Goal: Task Accomplishment & Management: Use online tool/utility

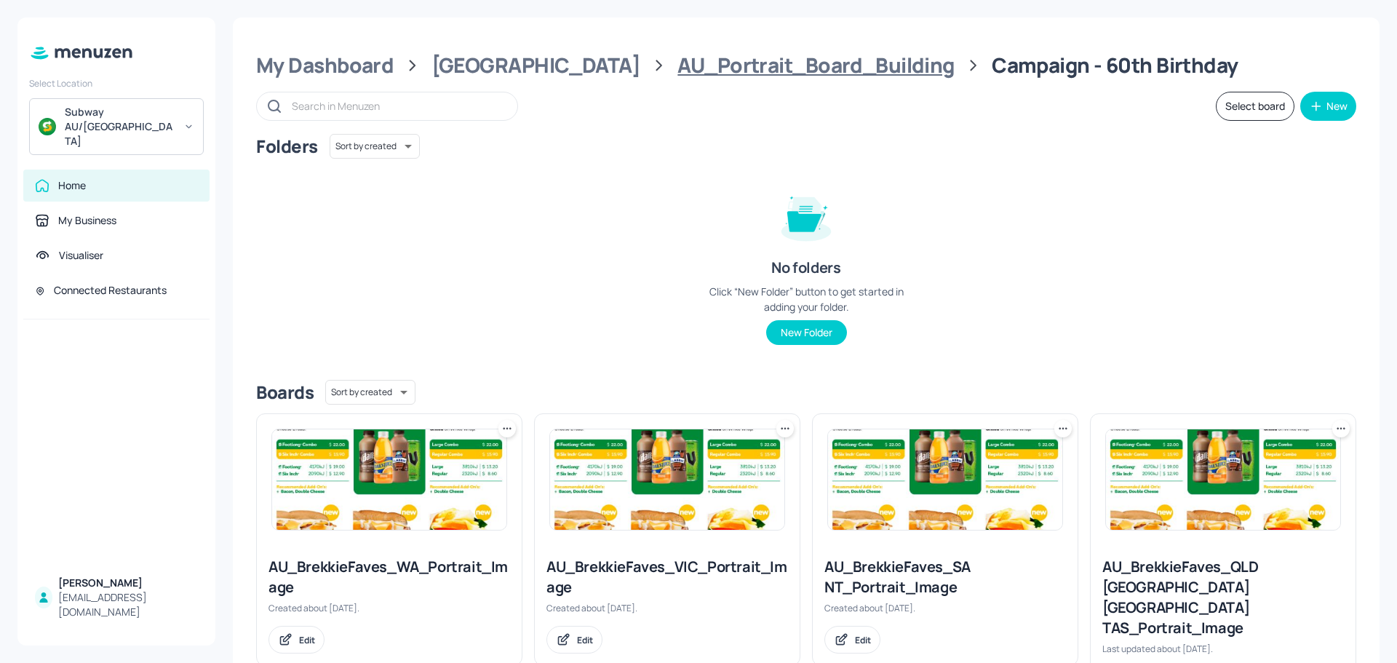
click at [678, 71] on div "AU_Portrait_Board_Building" at bounding box center [816, 65] width 277 height 26
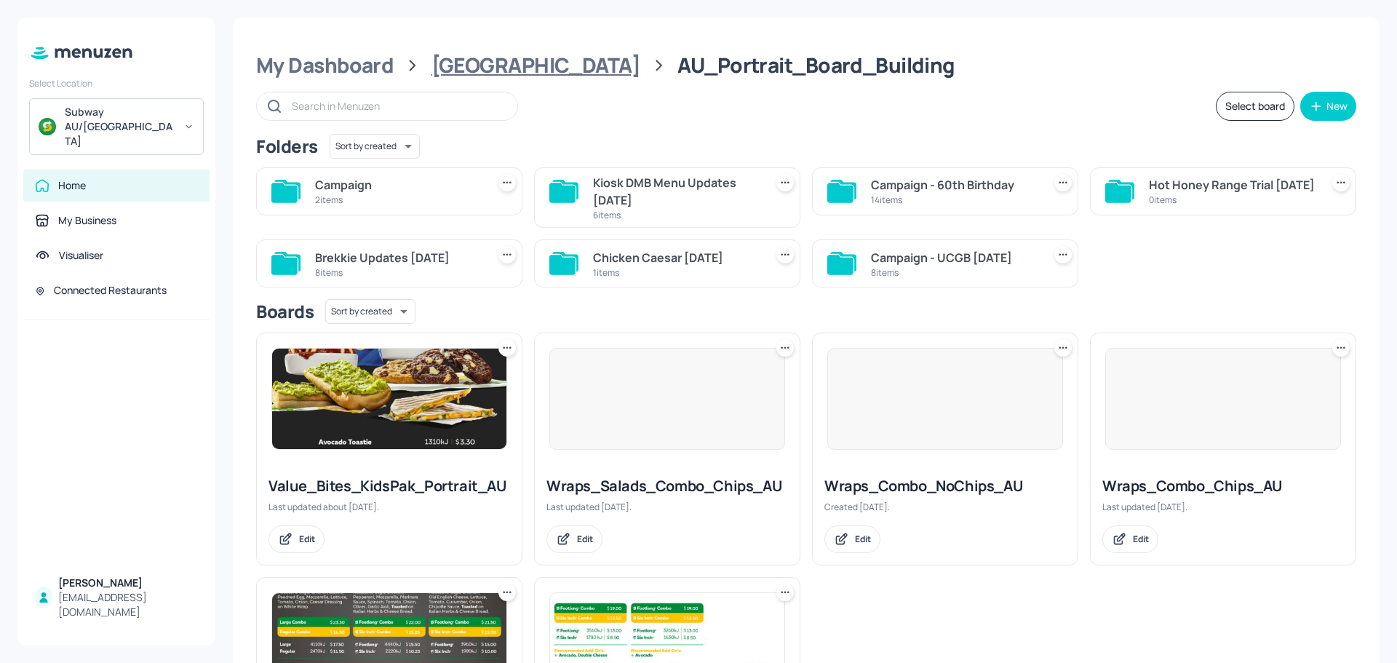
click at [467, 69] on div "[GEOGRAPHIC_DATA]" at bounding box center [536, 65] width 209 height 26
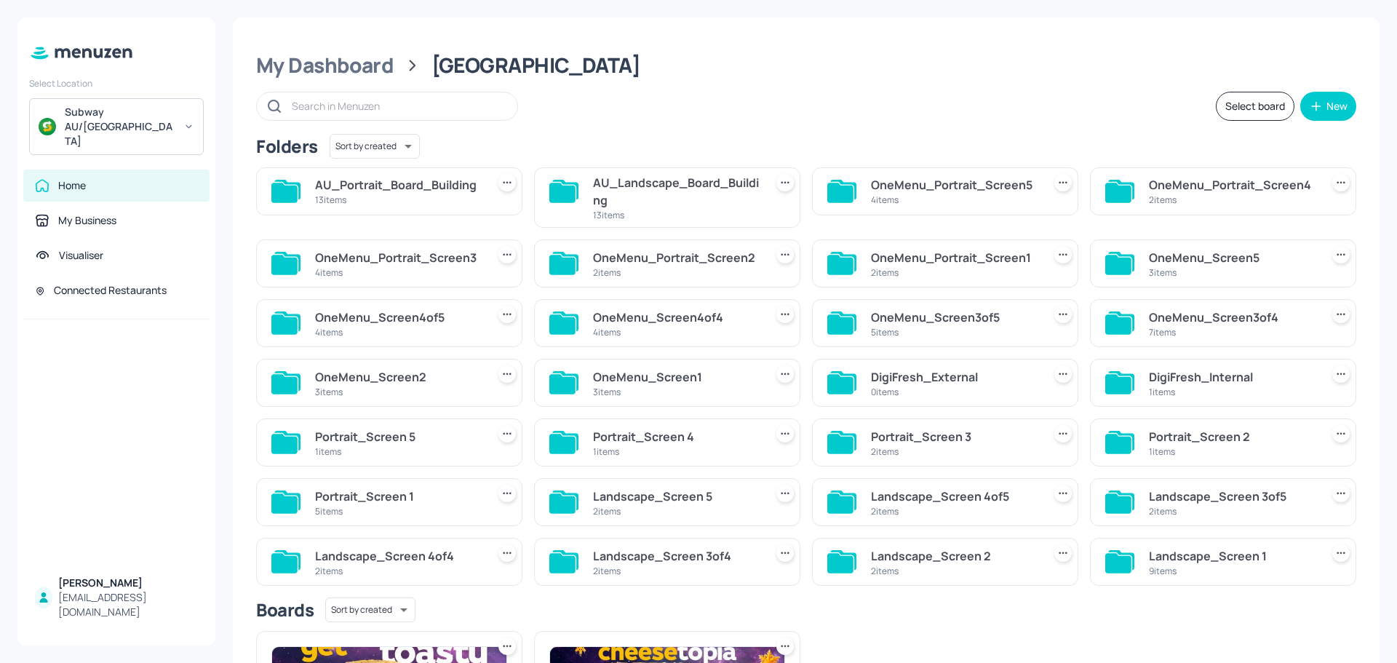
click at [684, 197] on div "AU_Landscape_Board_Building" at bounding box center [676, 191] width 166 height 35
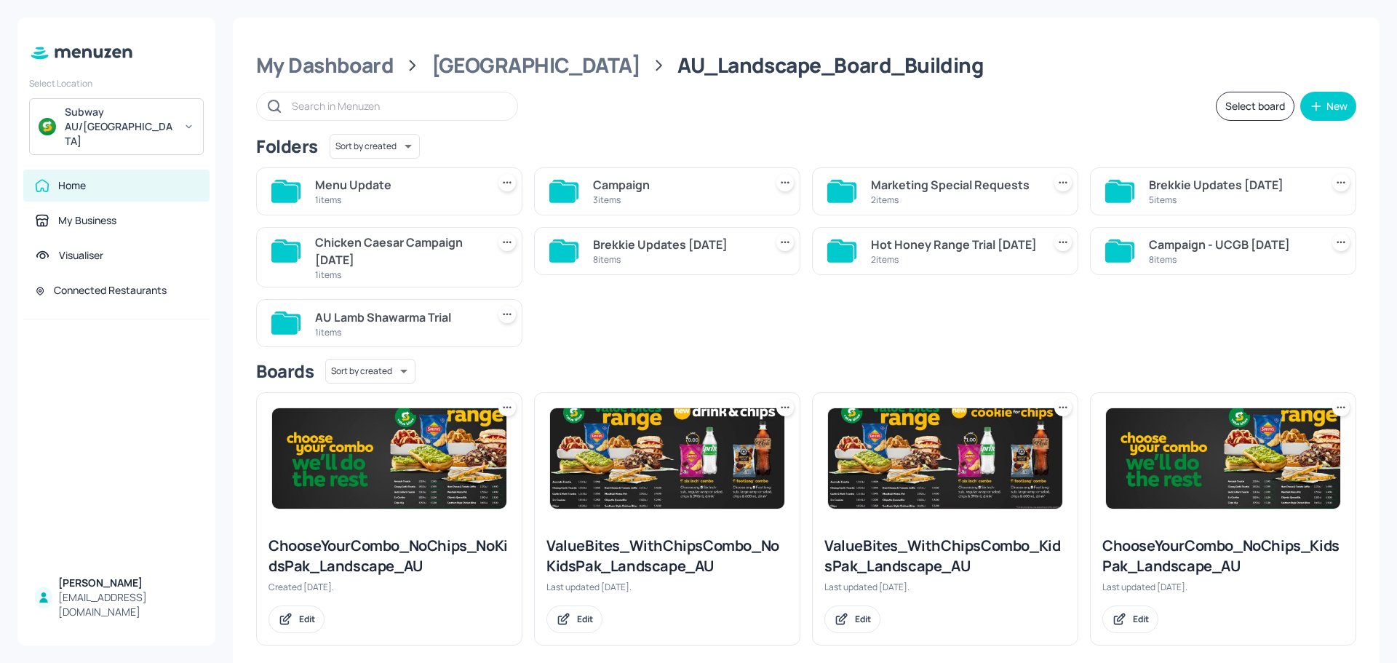
click at [617, 191] on div "Campaign" at bounding box center [676, 184] width 166 height 17
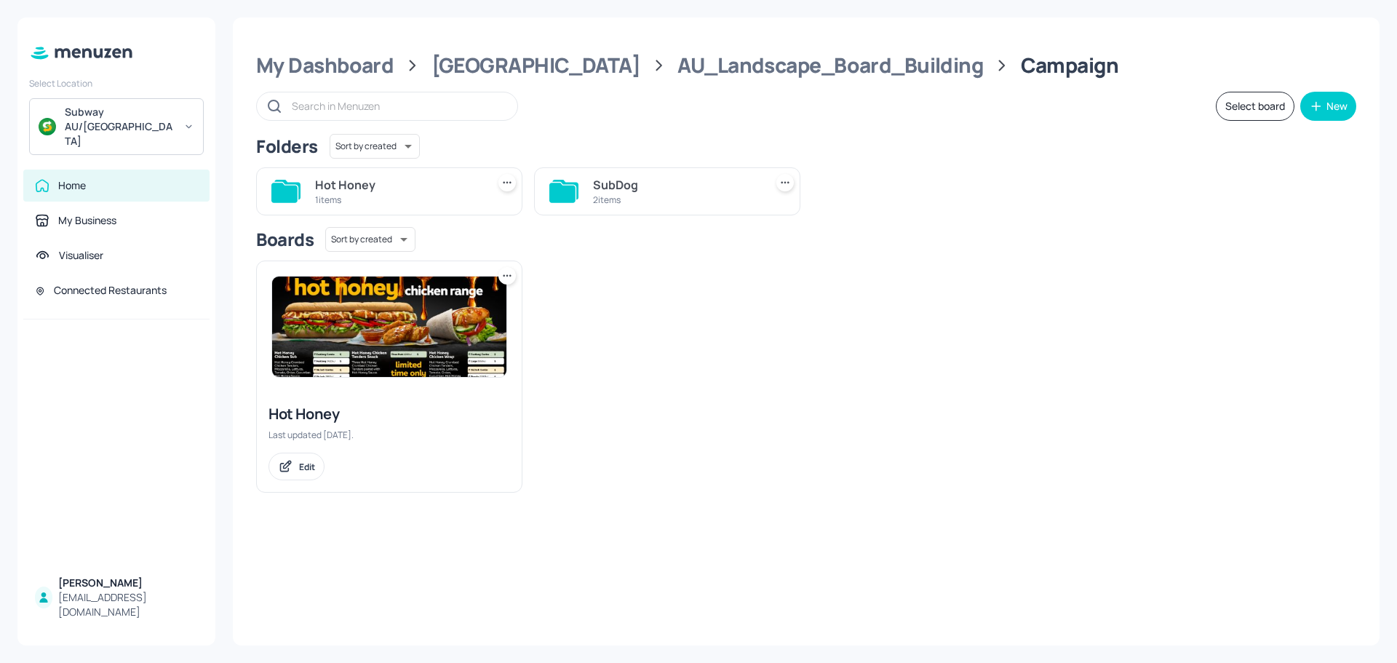
click at [373, 198] on div "1 items" at bounding box center [398, 200] width 166 height 12
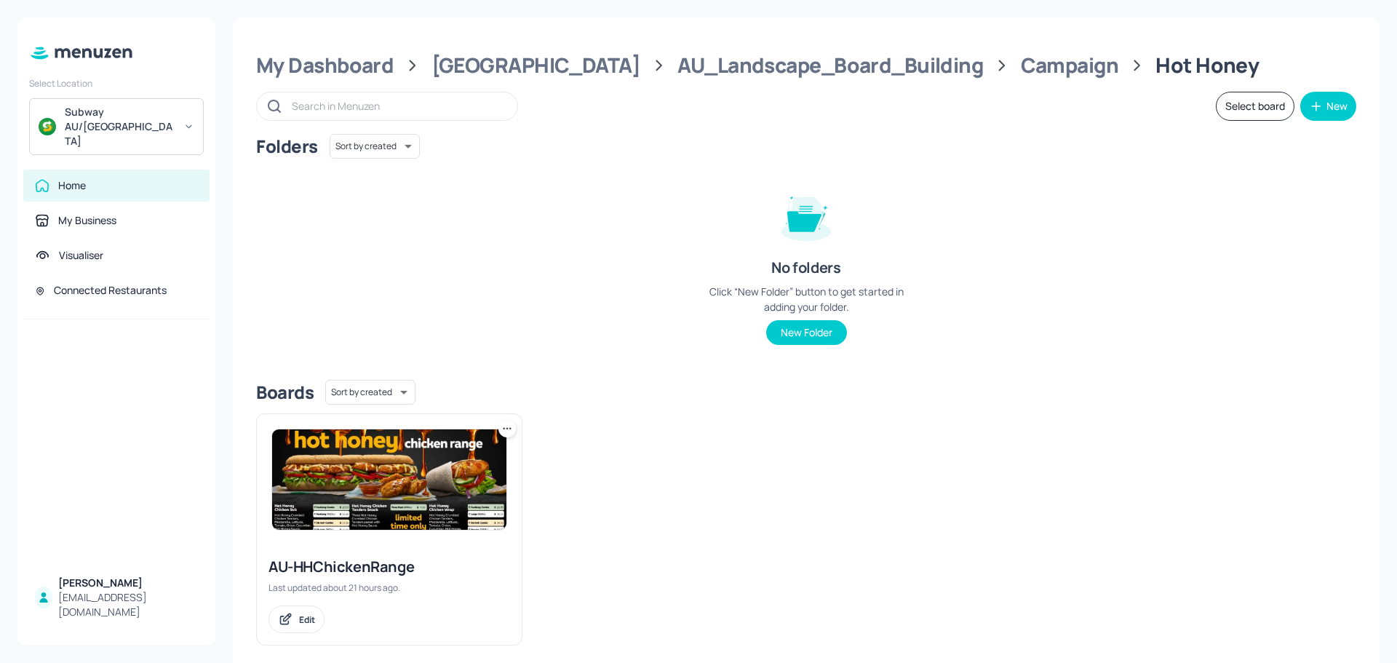
scroll to position [17, 0]
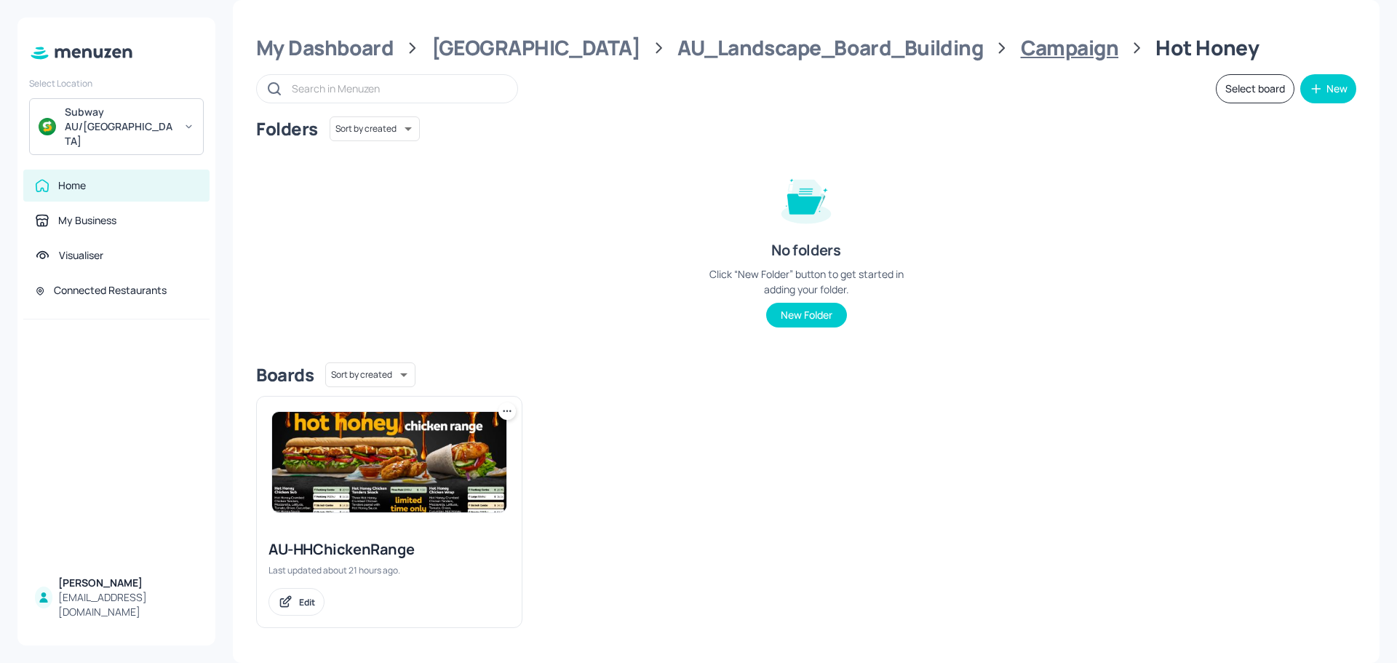
click at [1021, 46] on div "Campaign" at bounding box center [1070, 48] width 98 height 26
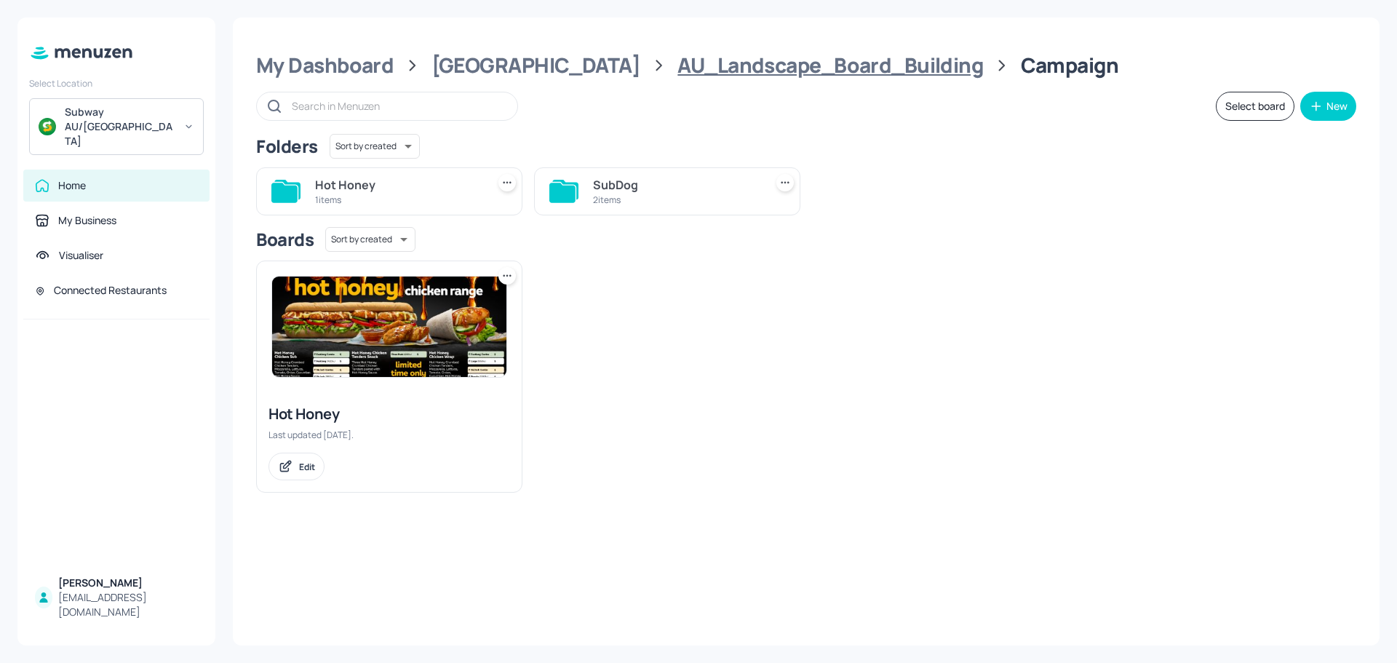
scroll to position [0, 0]
click at [378, 193] on div "Hot Honey" at bounding box center [398, 184] width 166 height 17
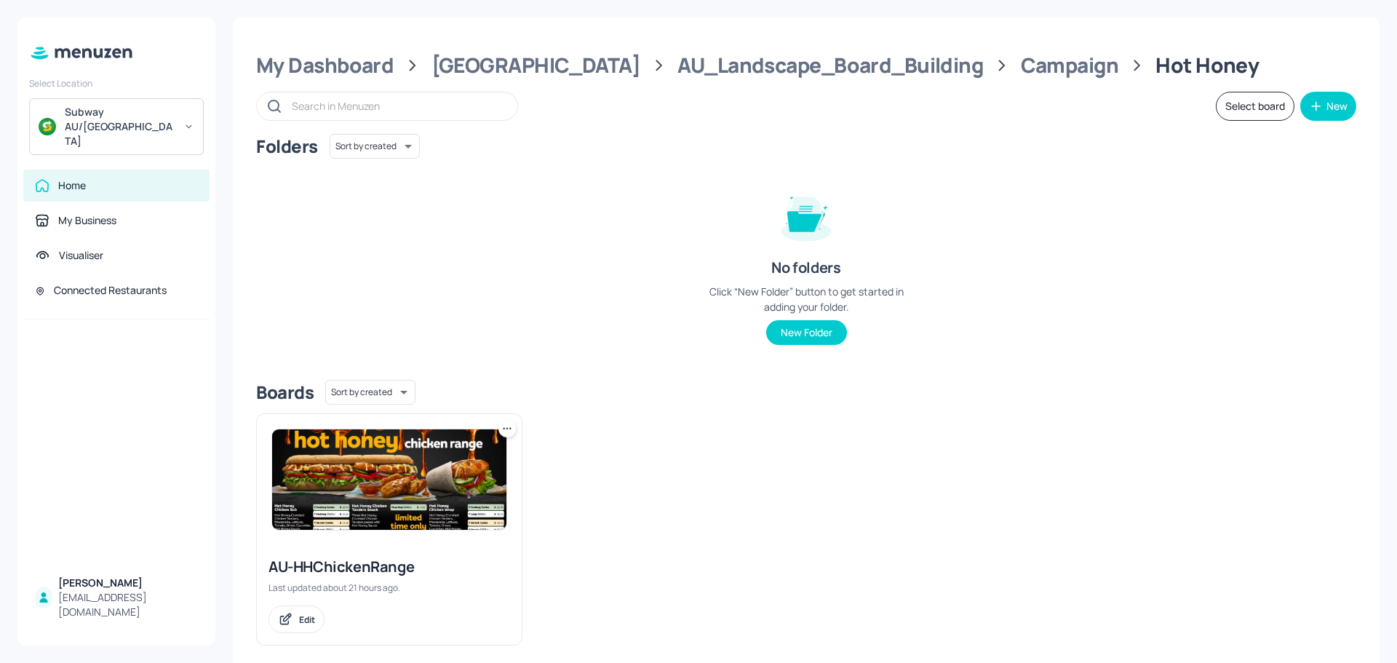
click at [376, 471] on img at bounding box center [389, 479] width 234 height 100
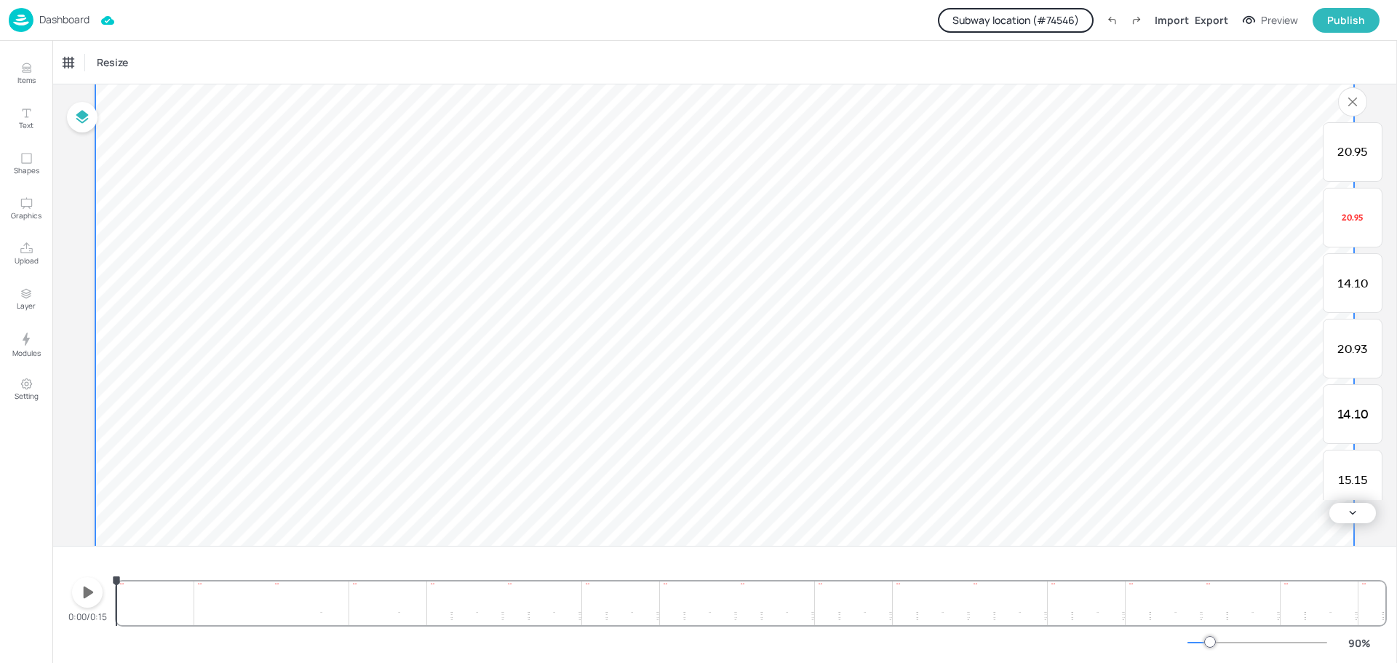
scroll to position [330, 0]
click at [84, 602] on icon "button" at bounding box center [87, 592] width 23 height 23
click at [86, 598] on icon "button" at bounding box center [87, 592] width 23 height 23
click at [89, 591] on icon "button" at bounding box center [89, 593] width 10 height 12
click at [89, 591] on icon "button" at bounding box center [87, 592] width 23 height 23
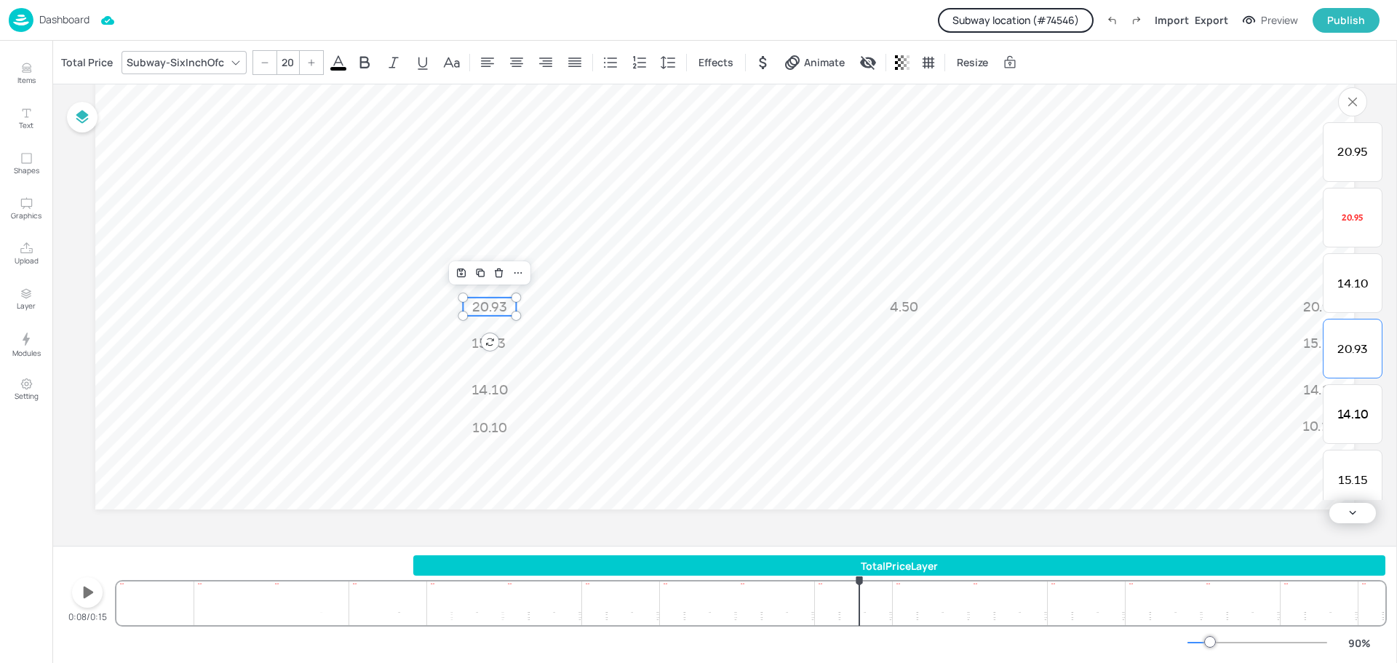
click at [484, 307] on p "20.93" at bounding box center [489, 307] width 53 height 18
click at [84, 59] on div "Total Price" at bounding box center [86, 62] width 57 height 23
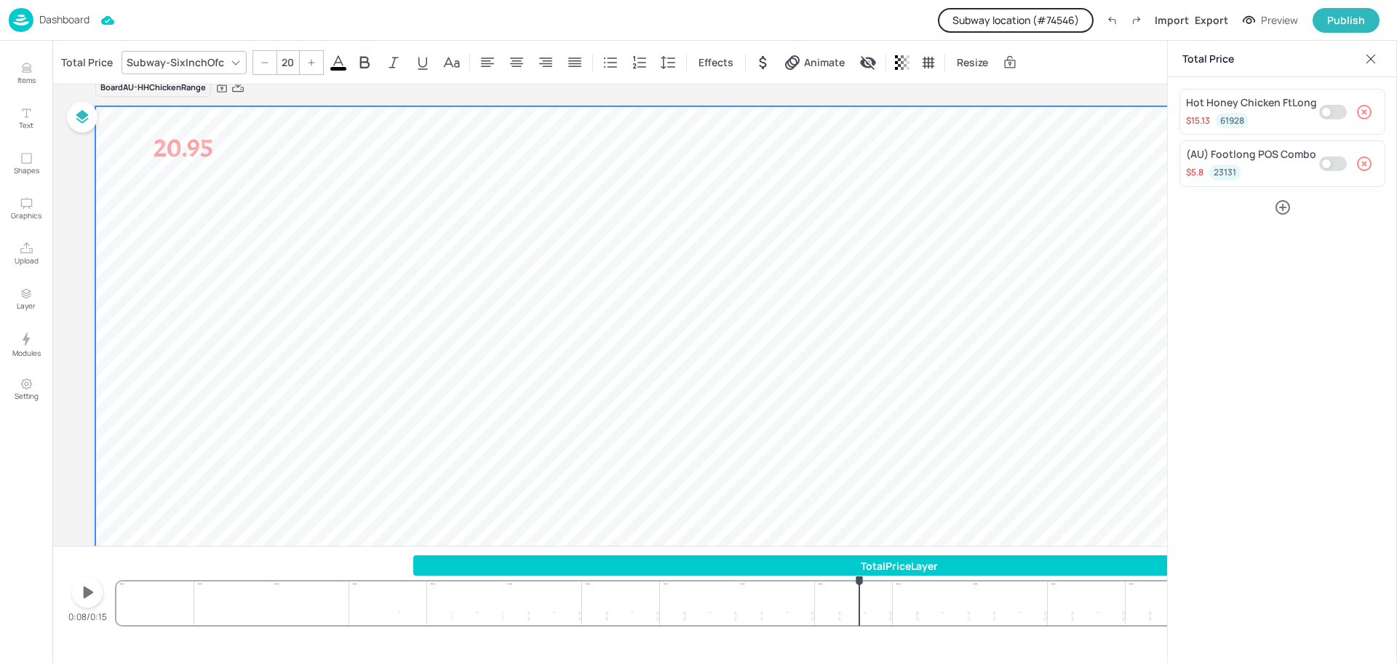
scroll to position [0, 0]
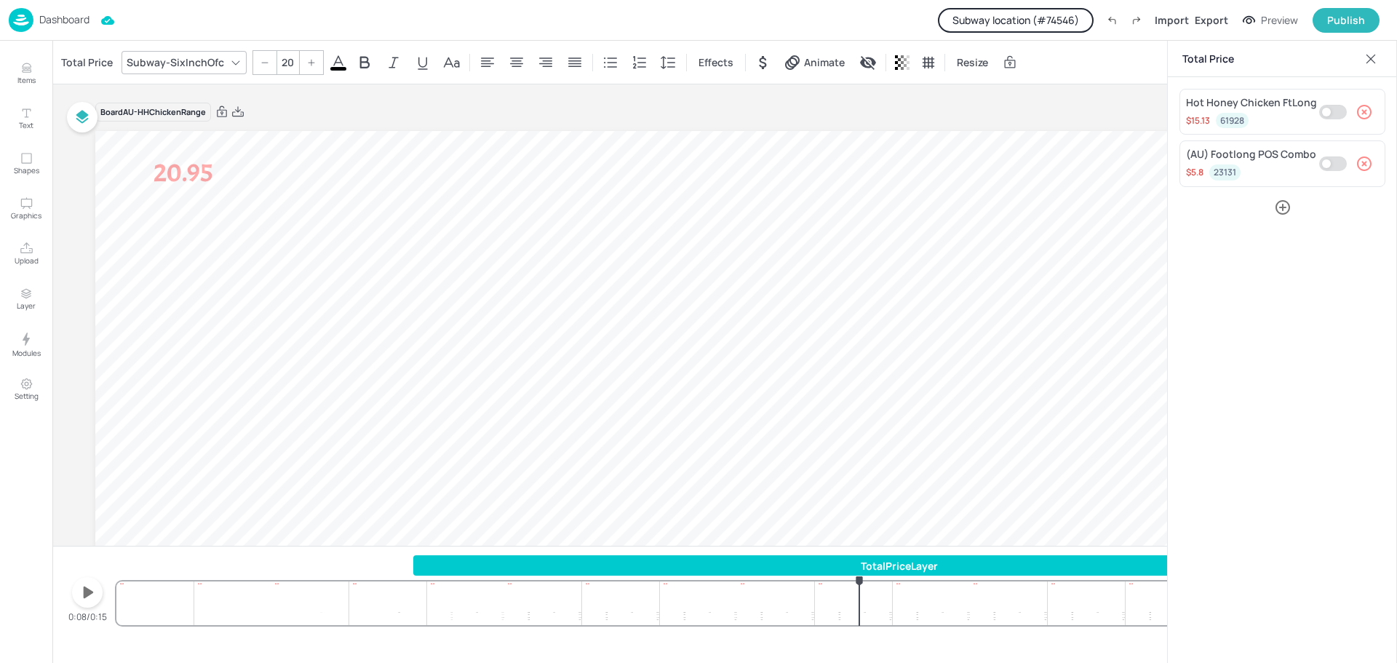
click at [1368, 60] on icon at bounding box center [1371, 59] width 15 height 15
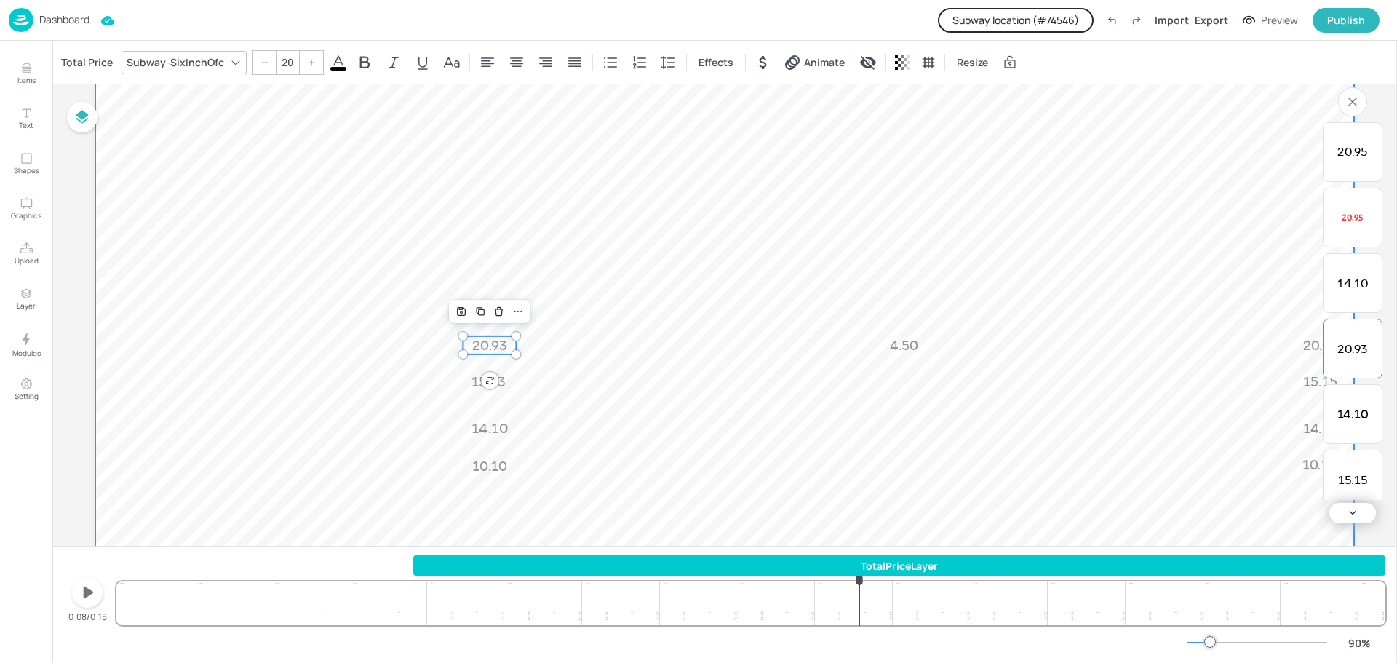
scroll to position [330, 0]
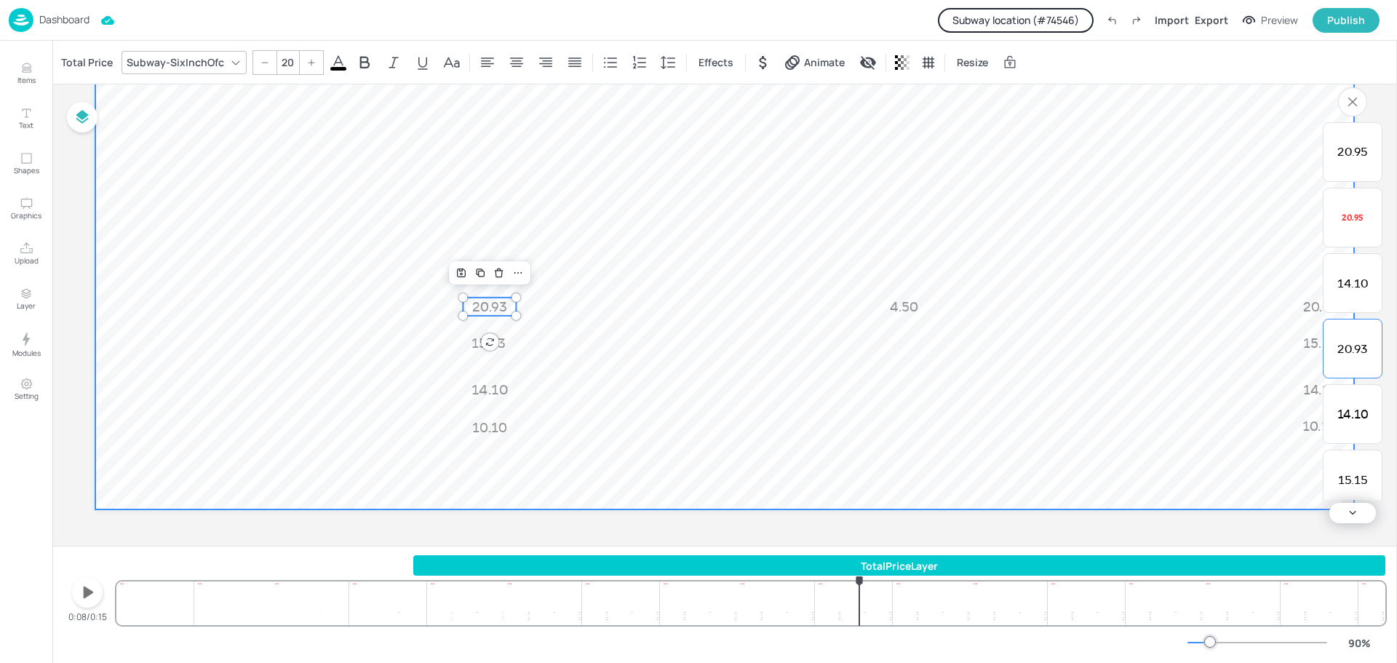
click at [641, 244] on video at bounding box center [724, 155] width 1259 height 708
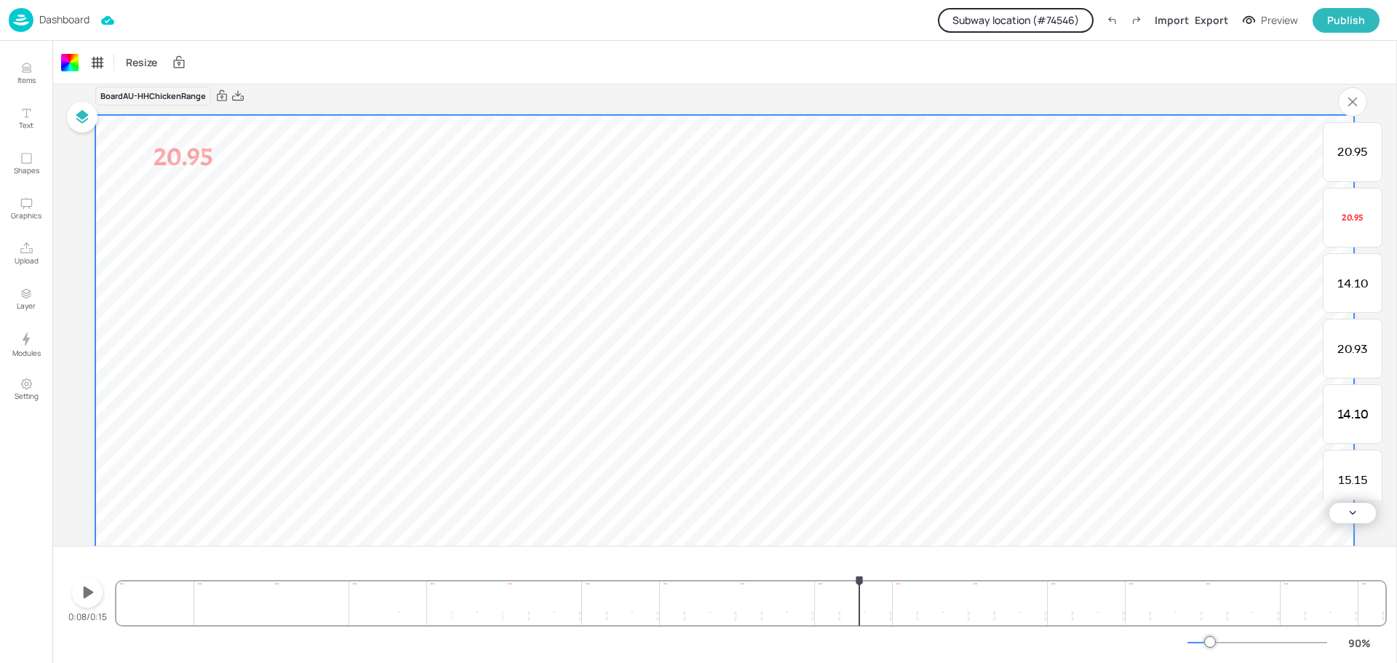
scroll to position [0, 0]
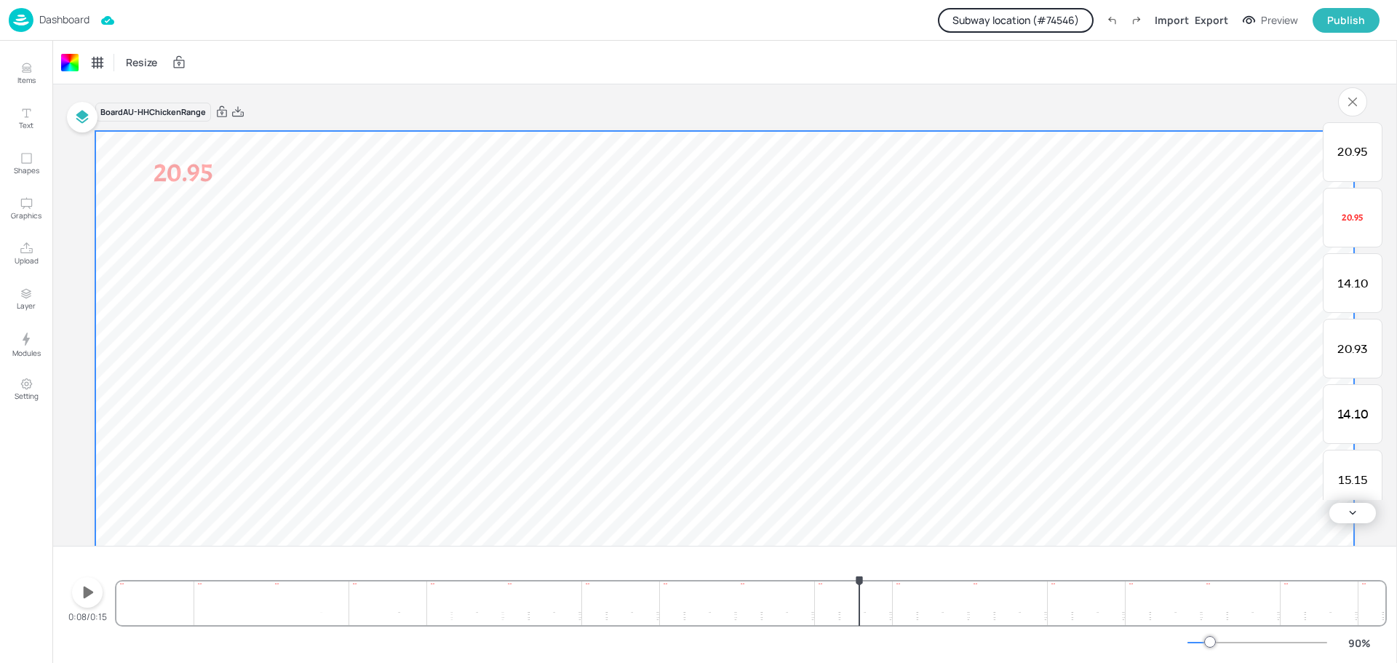
click at [52, 18] on p "Dashboard" at bounding box center [64, 20] width 50 height 10
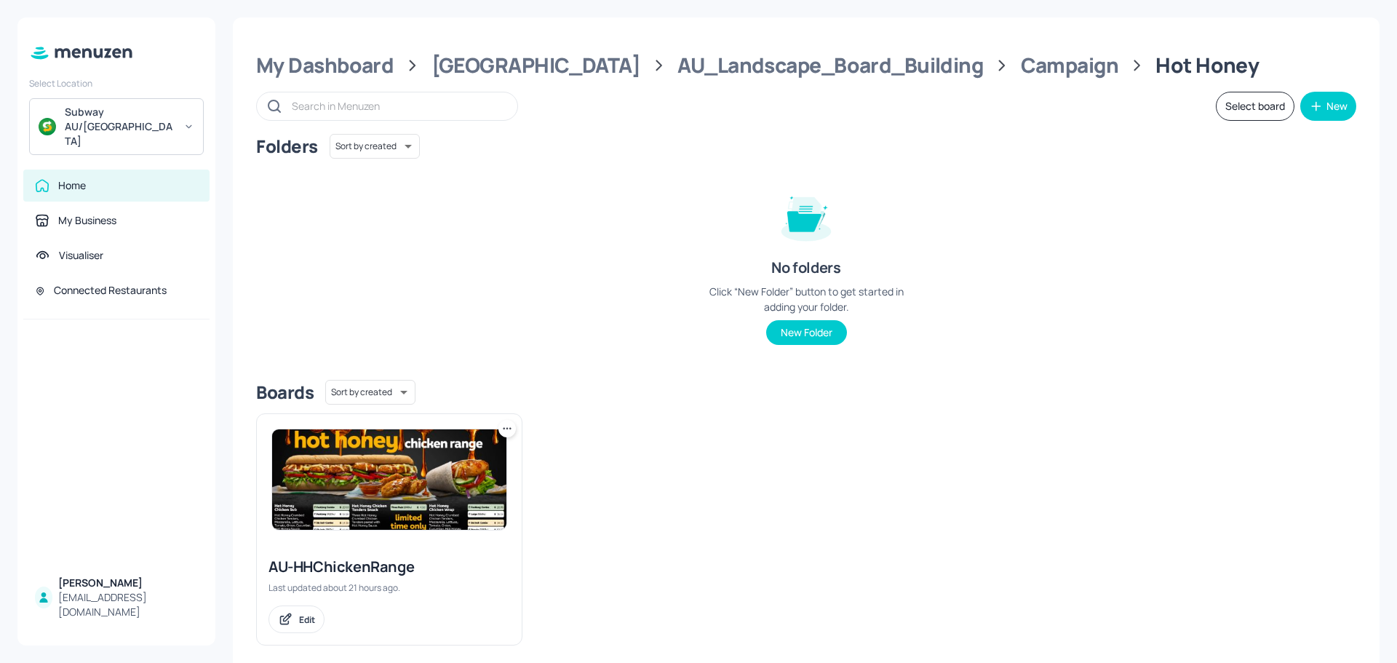
click at [543, 229] on div "Folders Sort by created id ​ No folders Click “New Folder” button to get starte…" at bounding box center [806, 251] width 1100 height 234
click at [496, 68] on div "[GEOGRAPHIC_DATA]" at bounding box center [536, 65] width 209 height 26
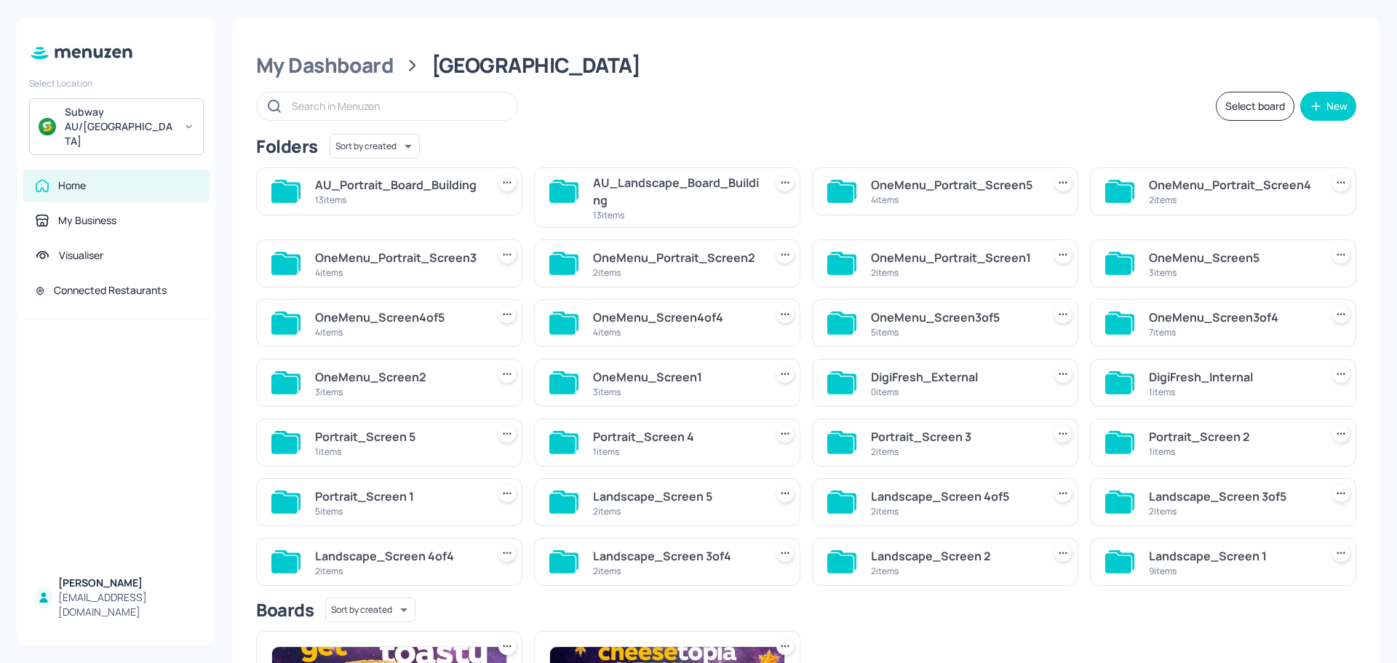
click at [412, 191] on div "AU_Portrait_Board_Building" at bounding box center [398, 184] width 166 height 17
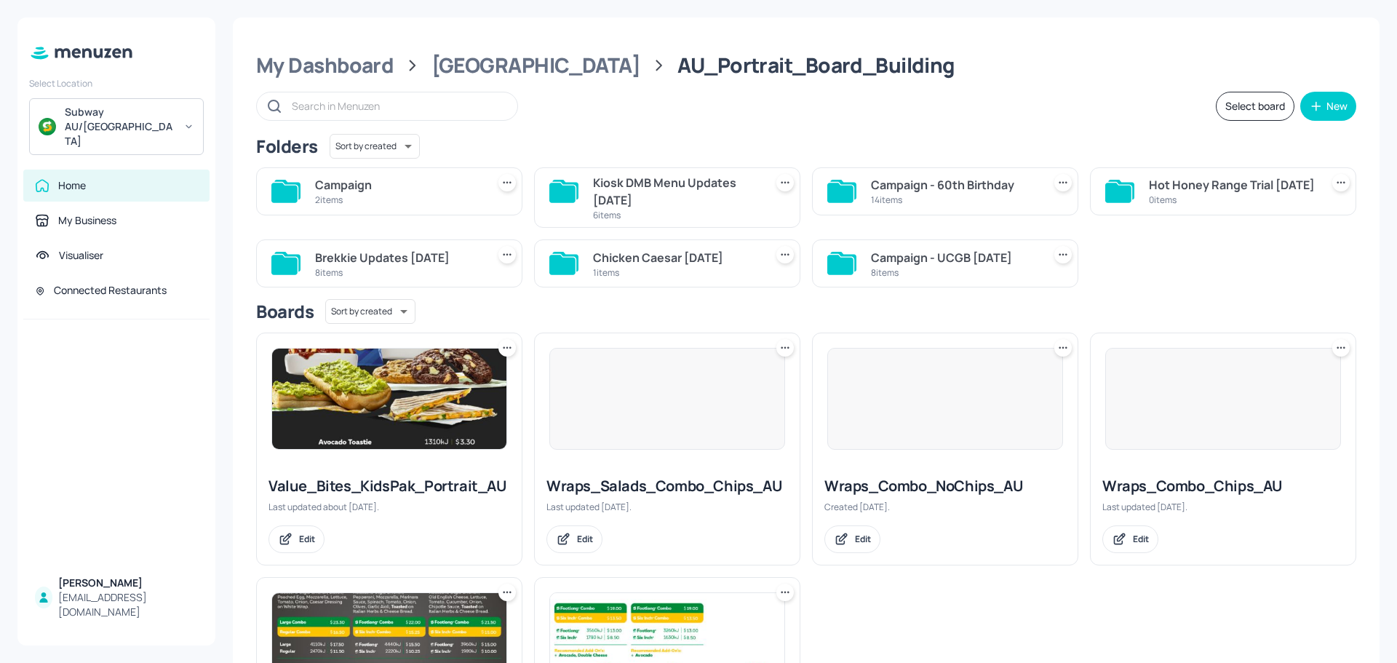
click at [884, 189] on div "Campaign - 60th Birthday" at bounding box center [954, 184] width 166 height 17
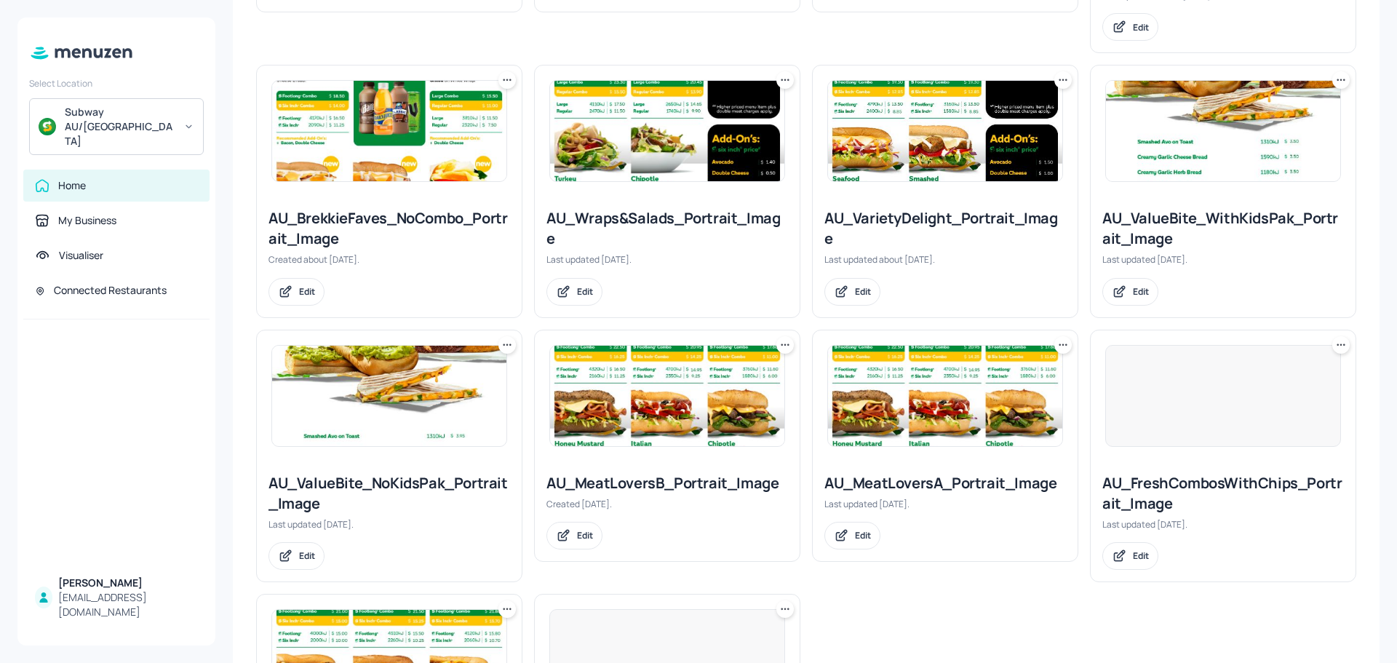
scroll to position [655, 0]
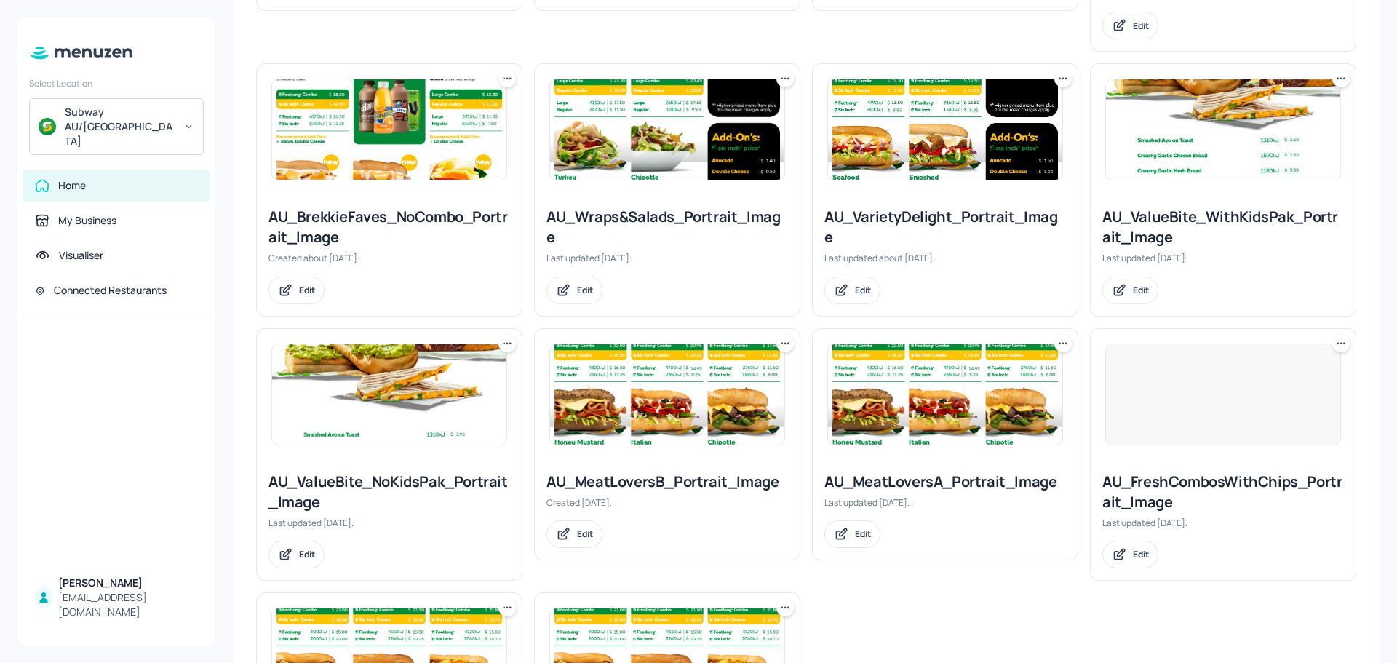
click at [668, 105] on img at bounding box center [667, 129] width 234 height 100
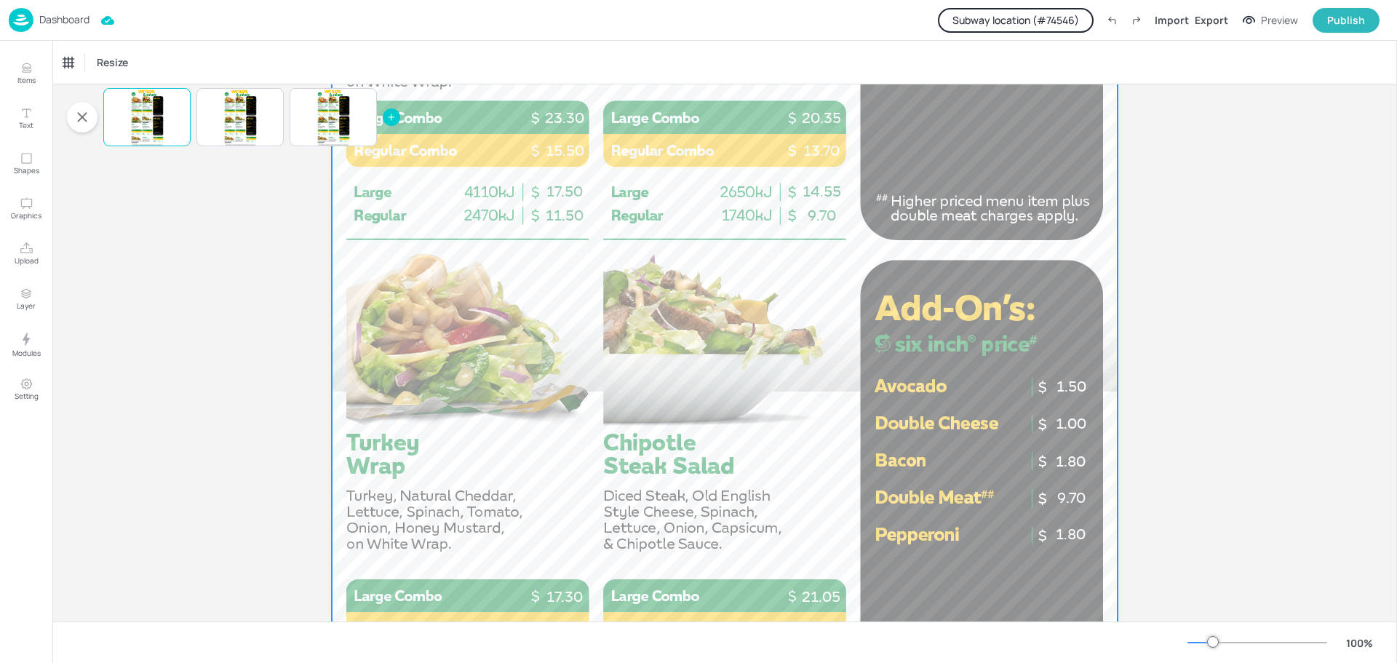
scroll to position [509, 0]
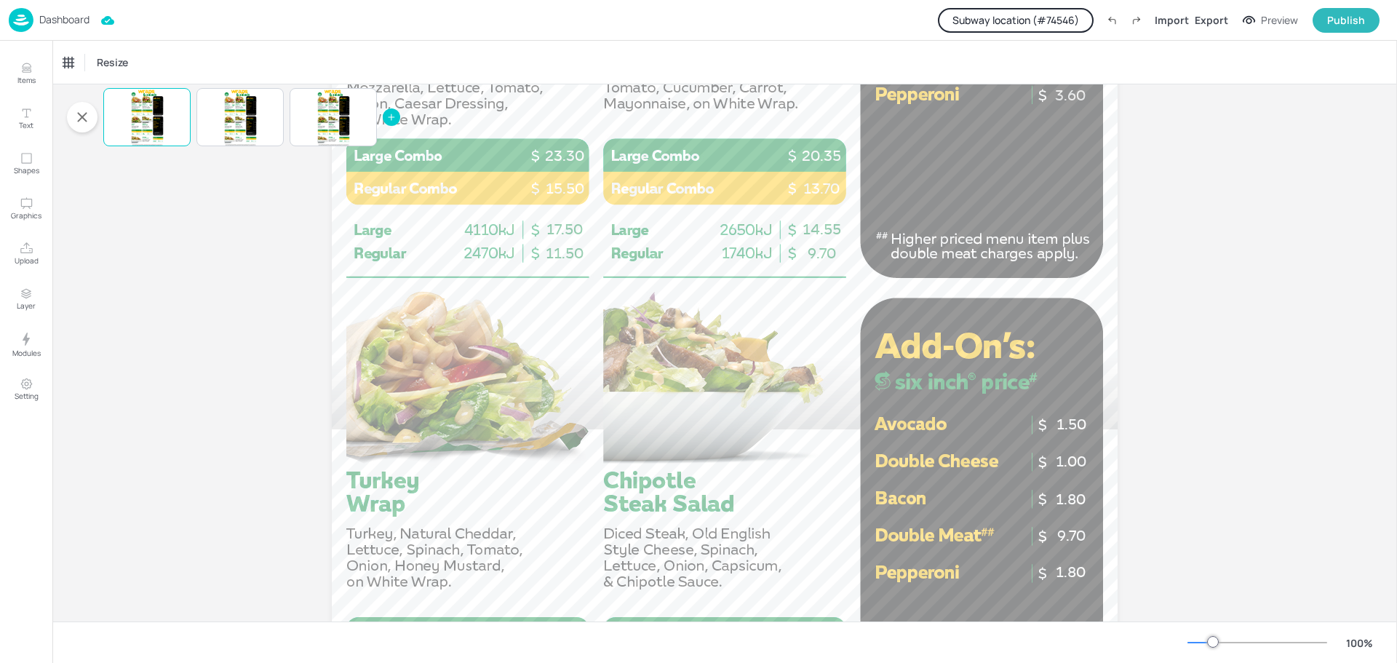
click at [68, 15] on p "Dashboard" at bounding box center [64, 20] width 50 height 10
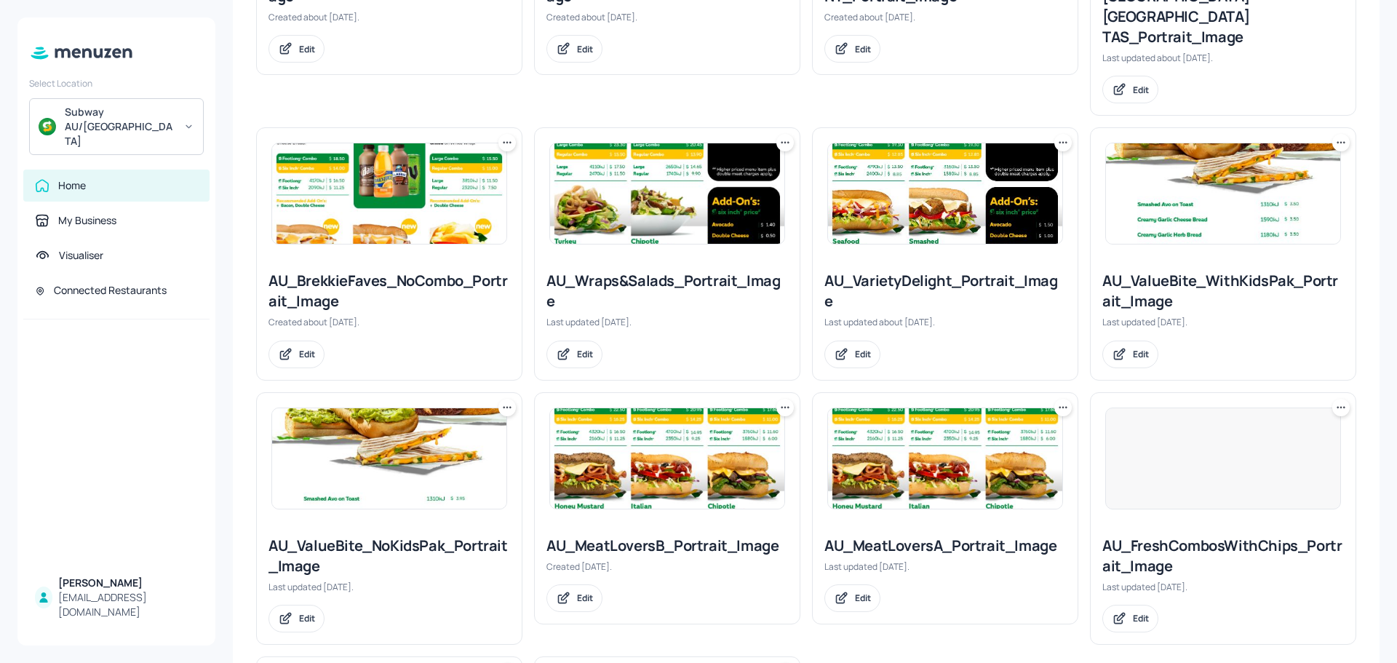
scroll to position [582, 0]
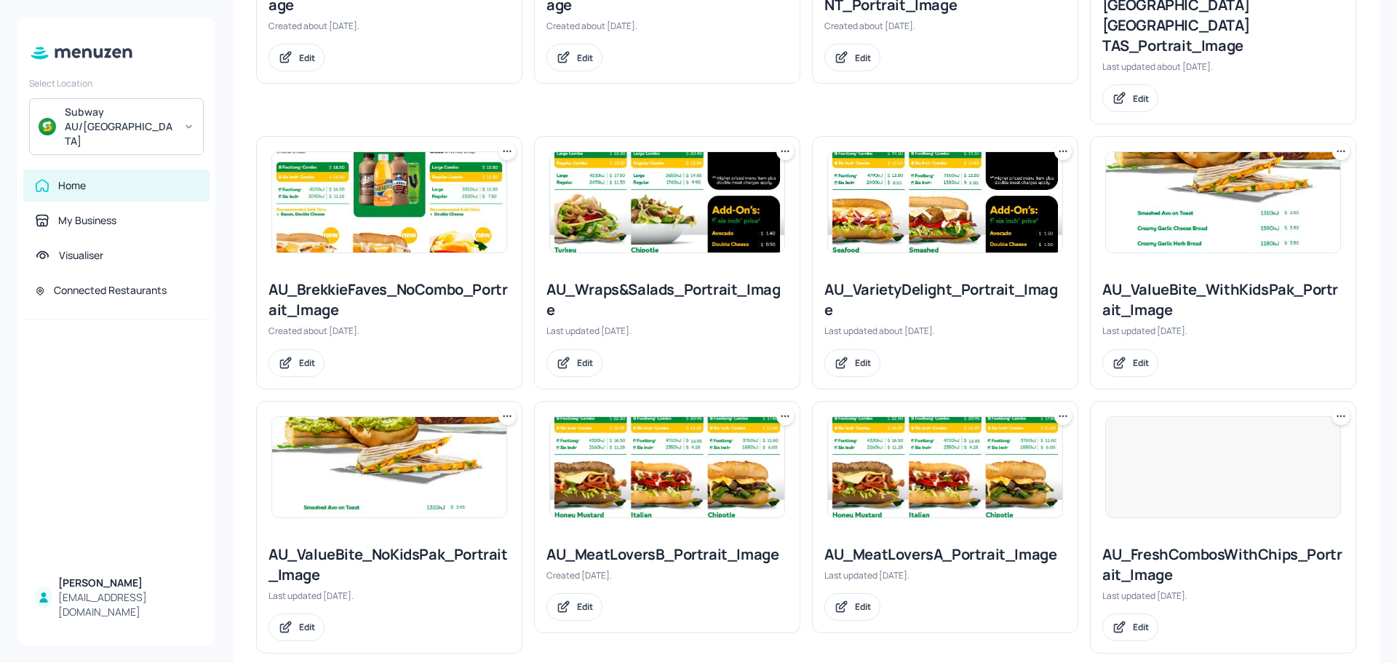
click at [929, 185] on img at bounding box center [945, 202] width 234 height 100
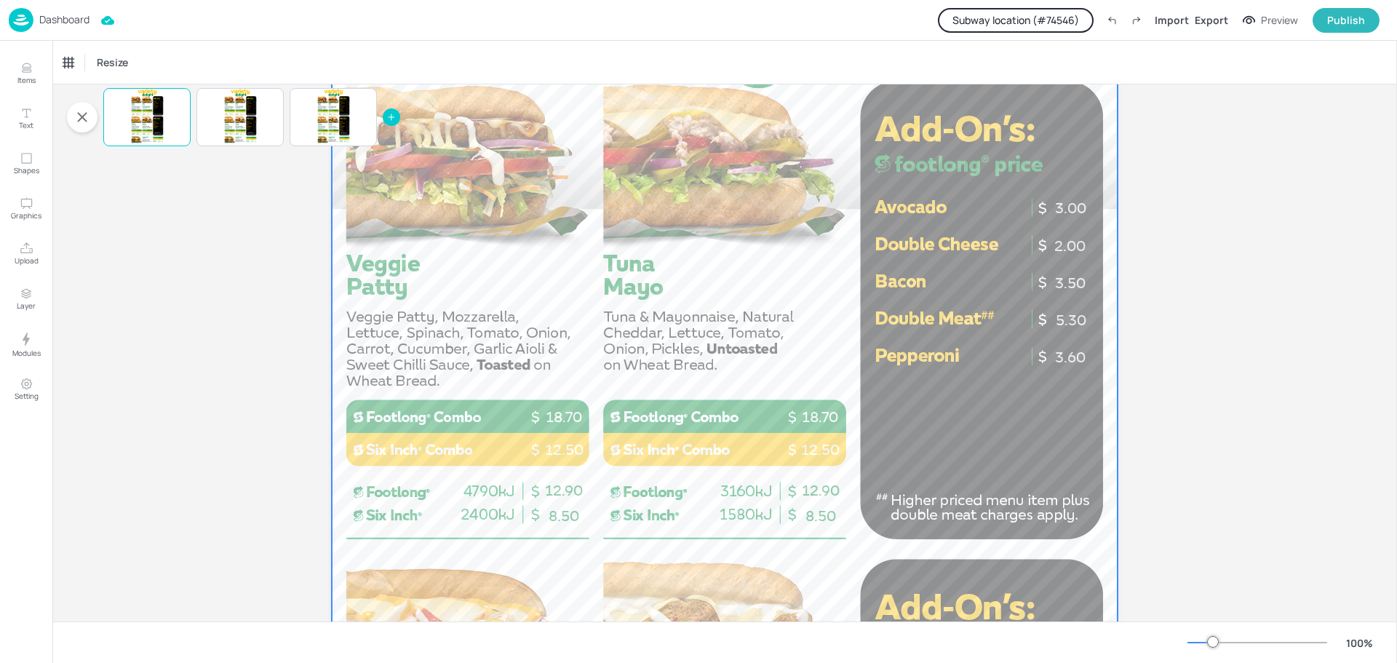
scroll to position [364, 0]
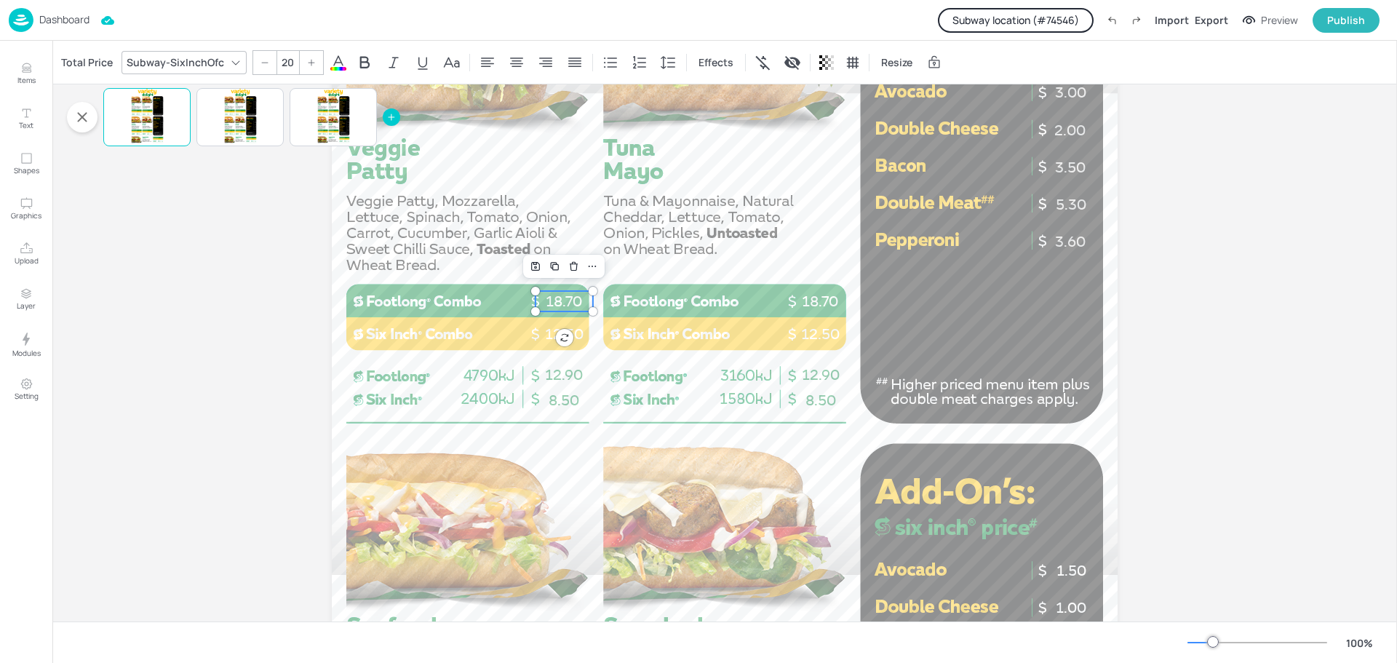
click at [560, 296] on p "18.70" at bounding box center [564, 301] width 57 height 20
click at [76, 62] on div "Total Price" at bounding box center [86, 62] width 57 height 23
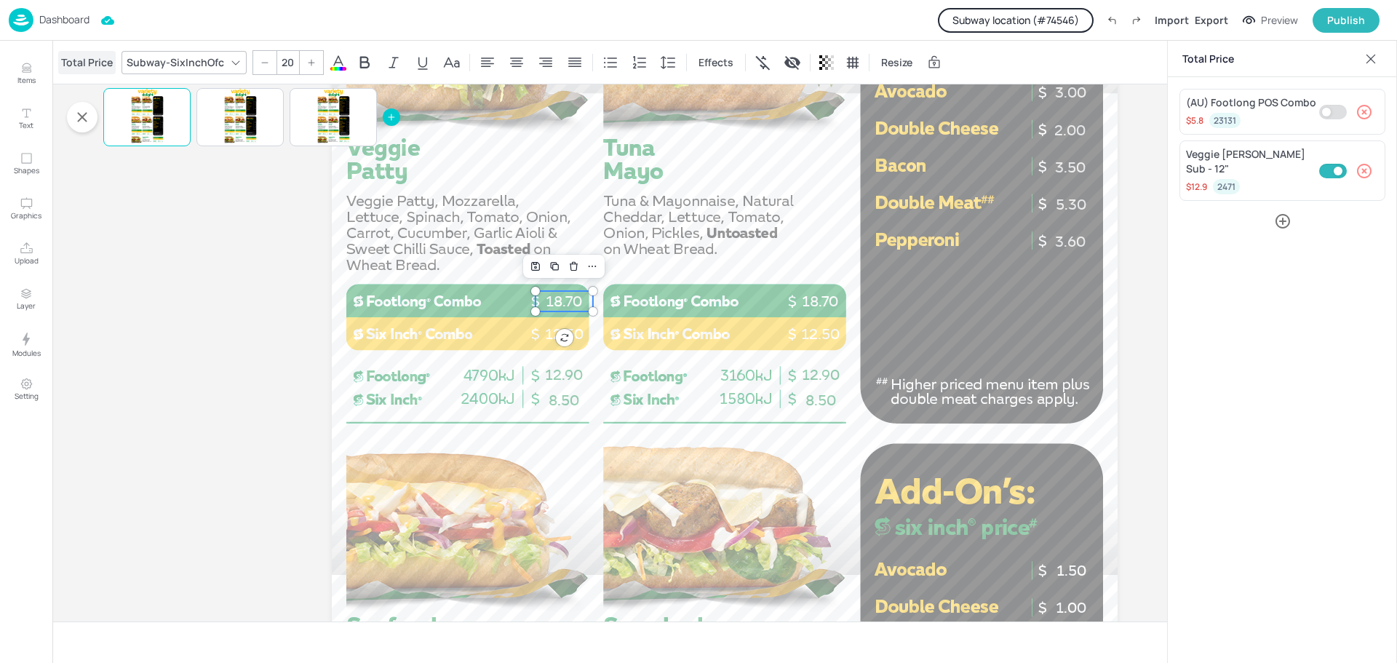
click at [76, 62] on div "Total Price" at bounding box center [86, 62] width 57 height 23
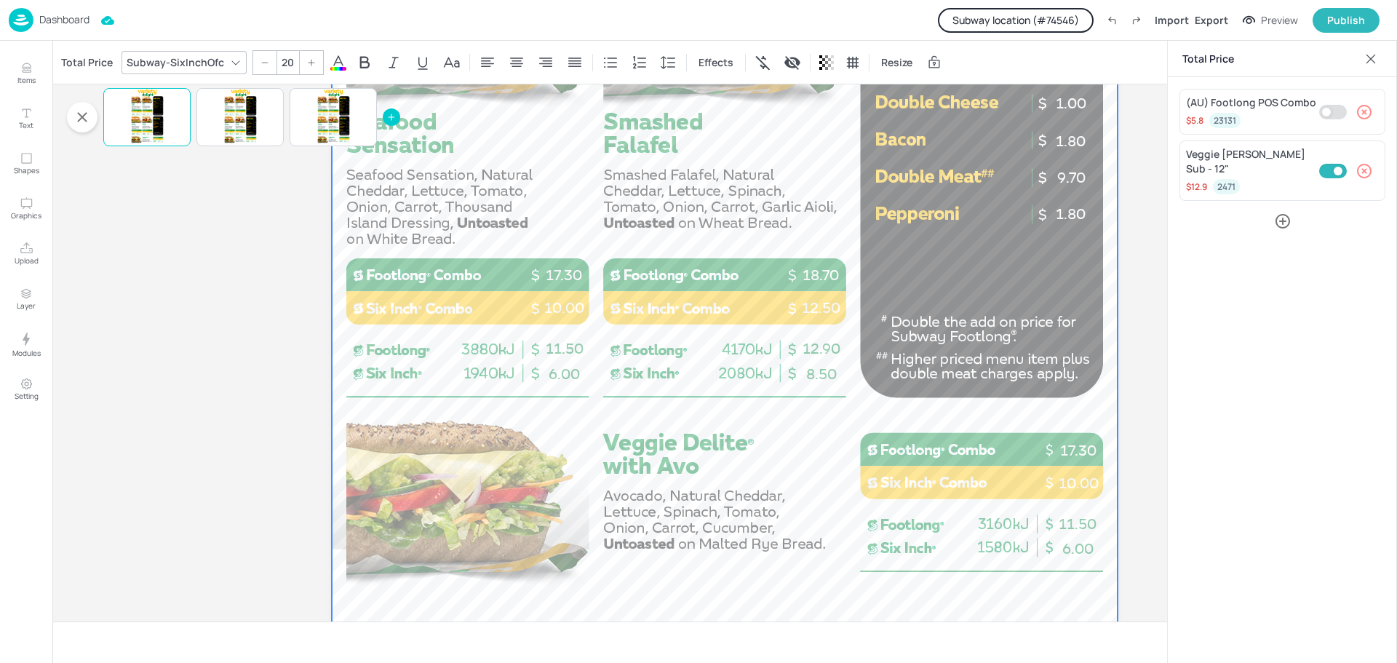
scroll to position [943, 0]
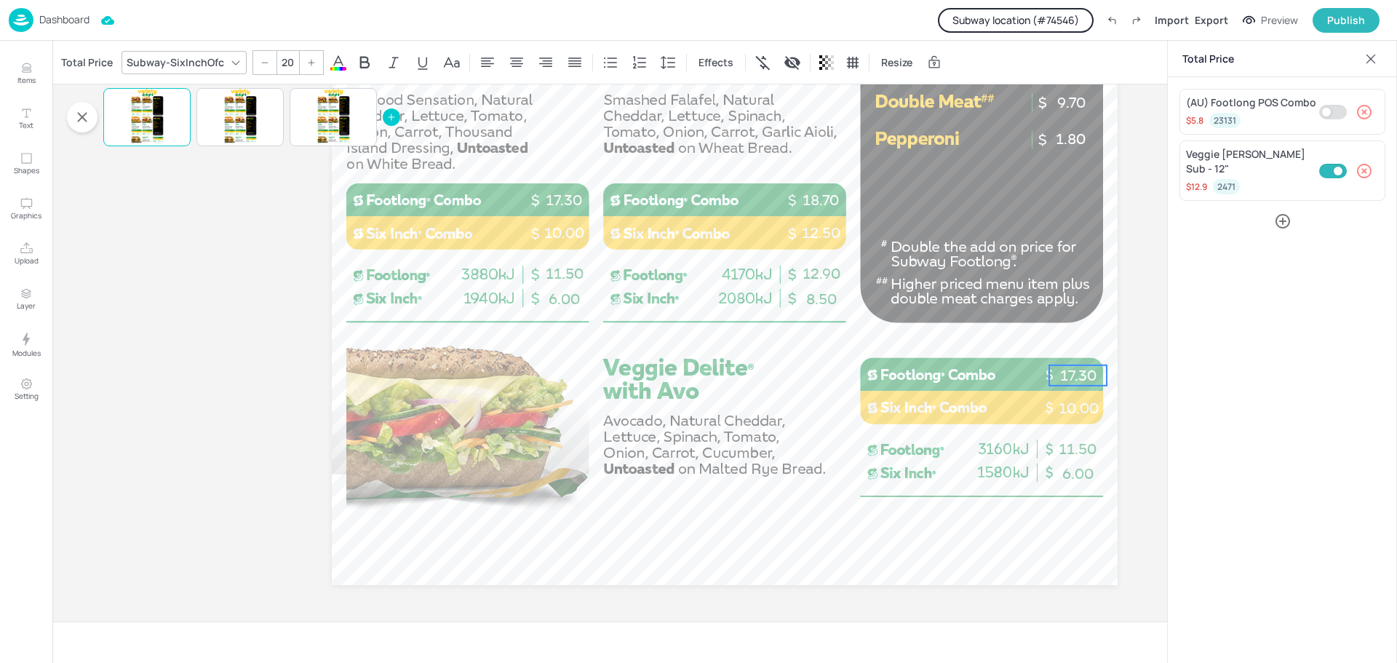
type input "20"
click at [1069, 376] on p "17.30" at bounding box center [1077, 375] width 57 height 20
click at [60, 20] on p "Dashboard" at bounding box center [64, 20] width 50 height 10
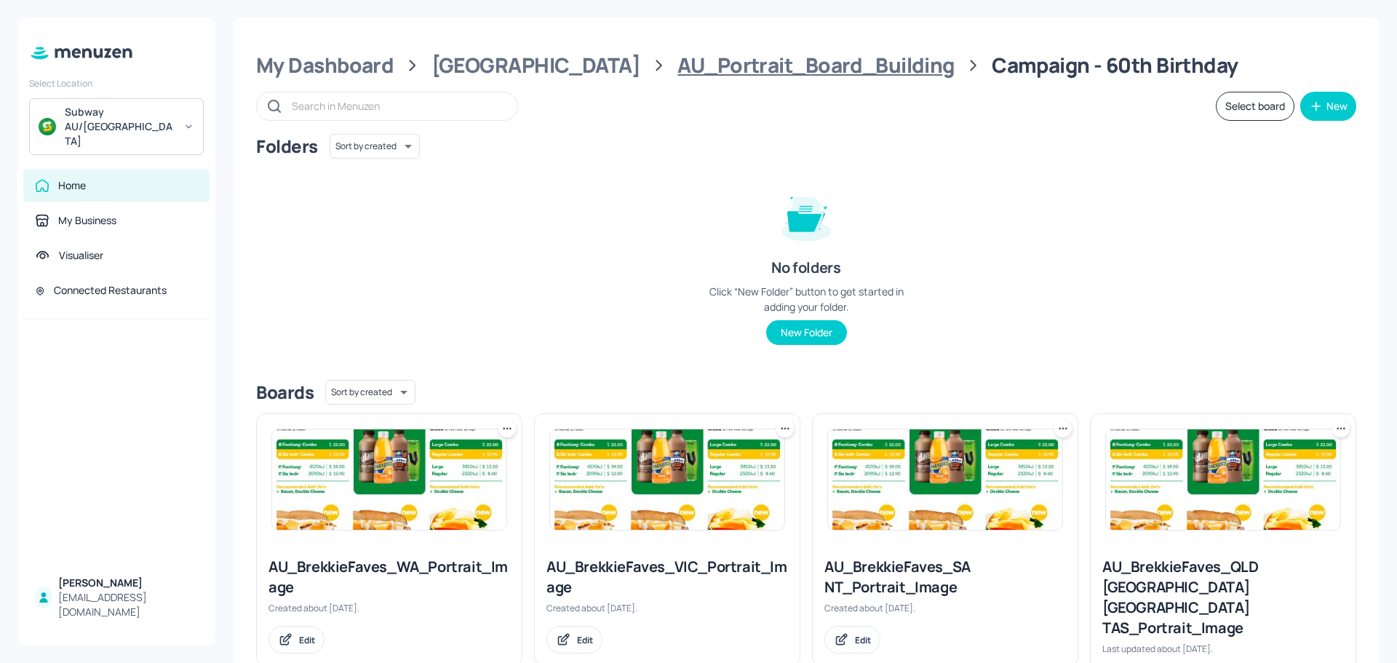
click at [710, 70] on div "AU_Portrait_Board_Building" at bounding box center [816, 65] width 277 height 26
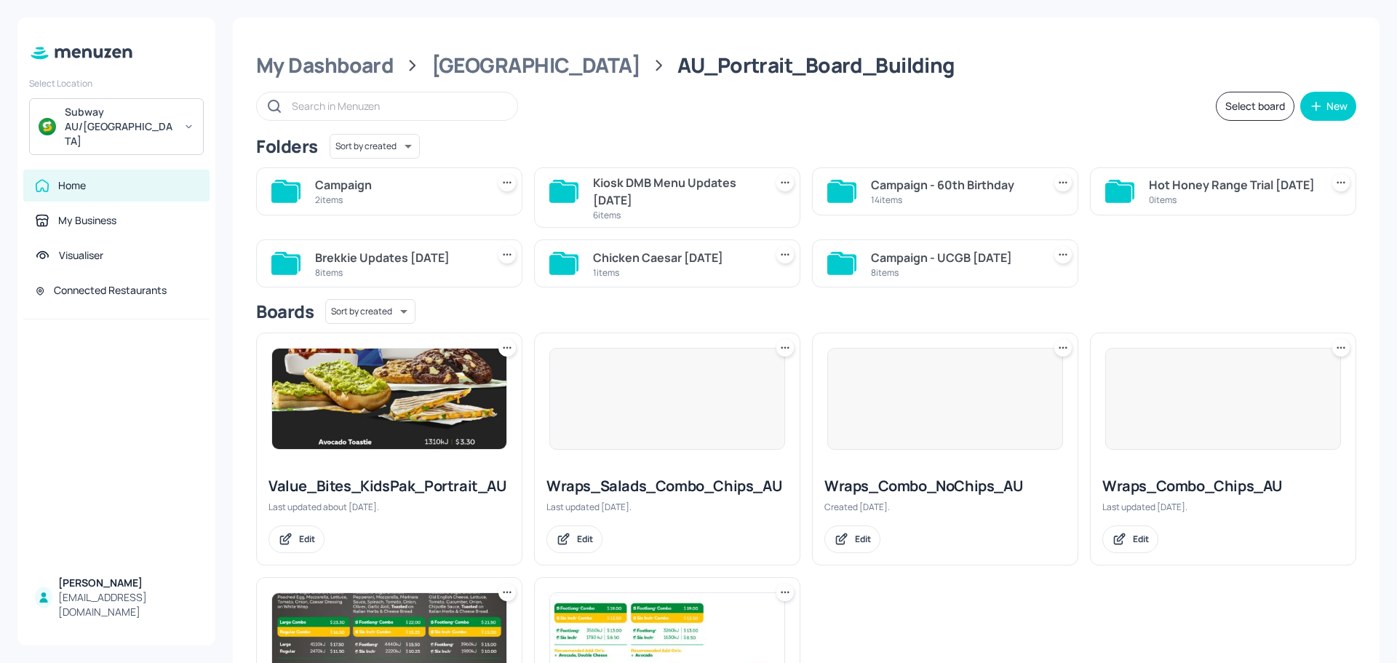
click at [643, 194] on div "Kiosk DMB Menu Updates [DATE]" at bounding box center [676, 191] width 166 height 35
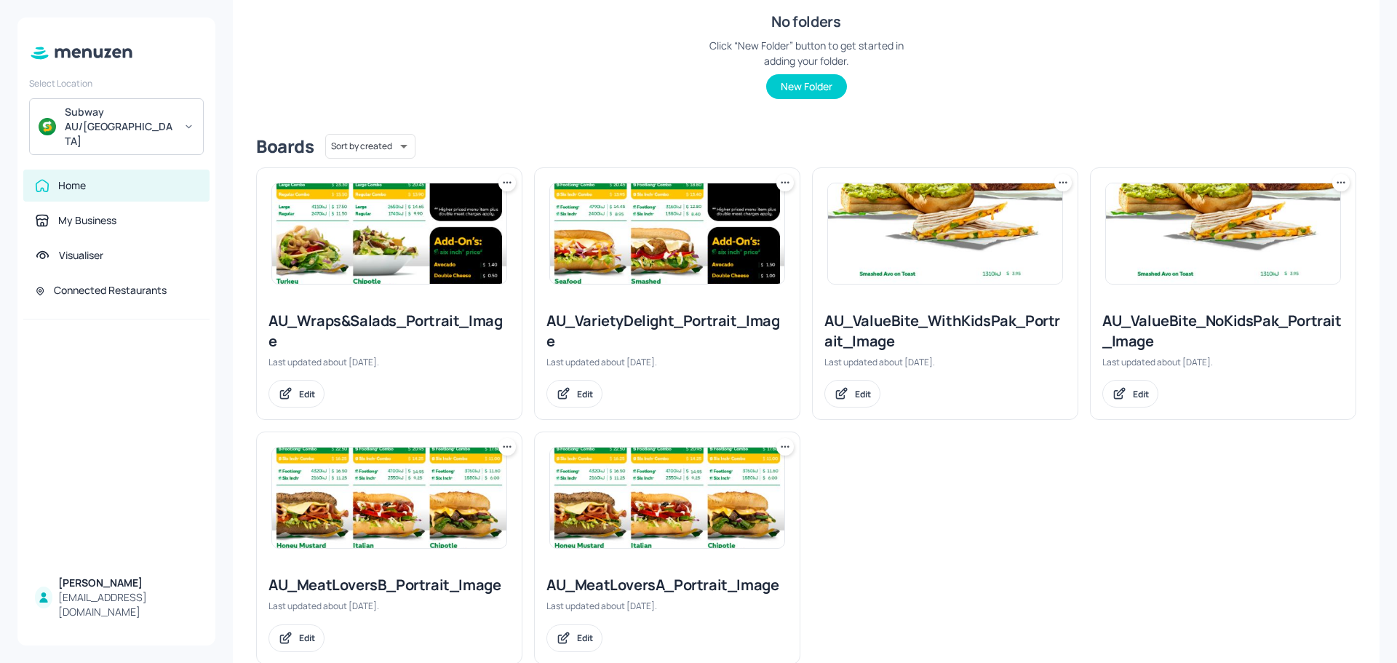
scroll to position [282, 0]
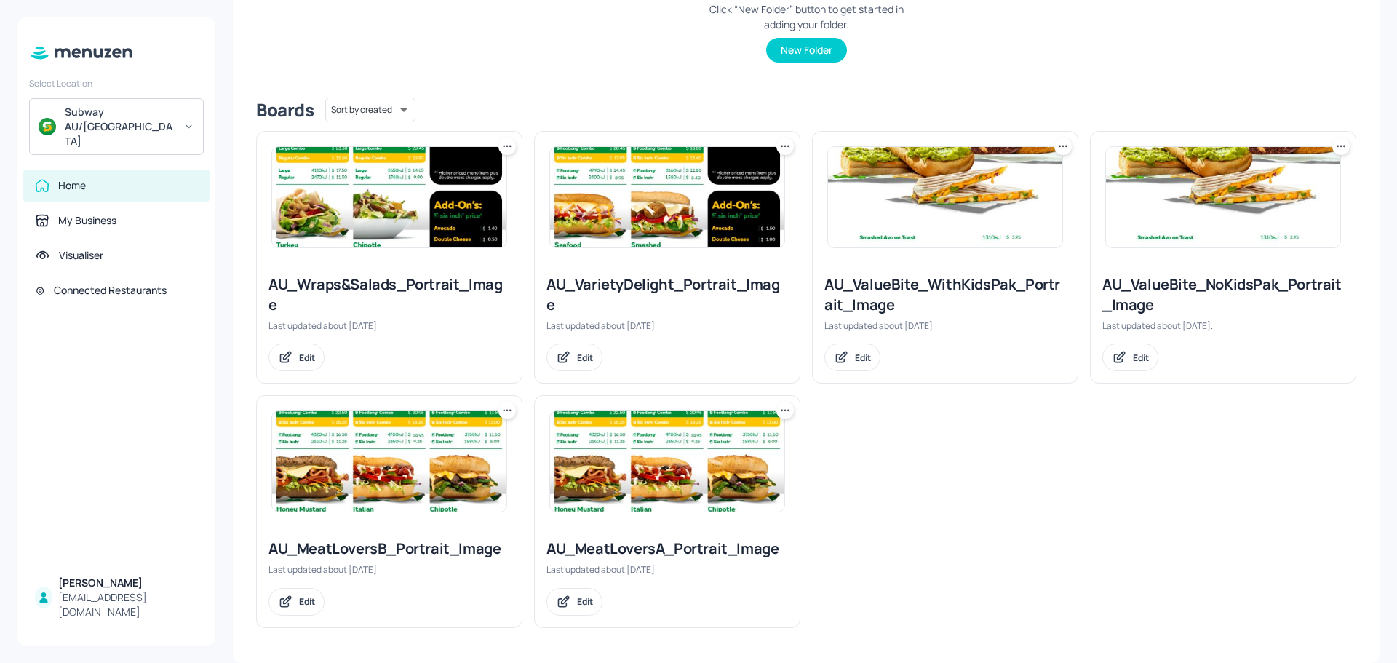
click at [427, 215] on img at bounding box center [389, 197] width 234 height 100
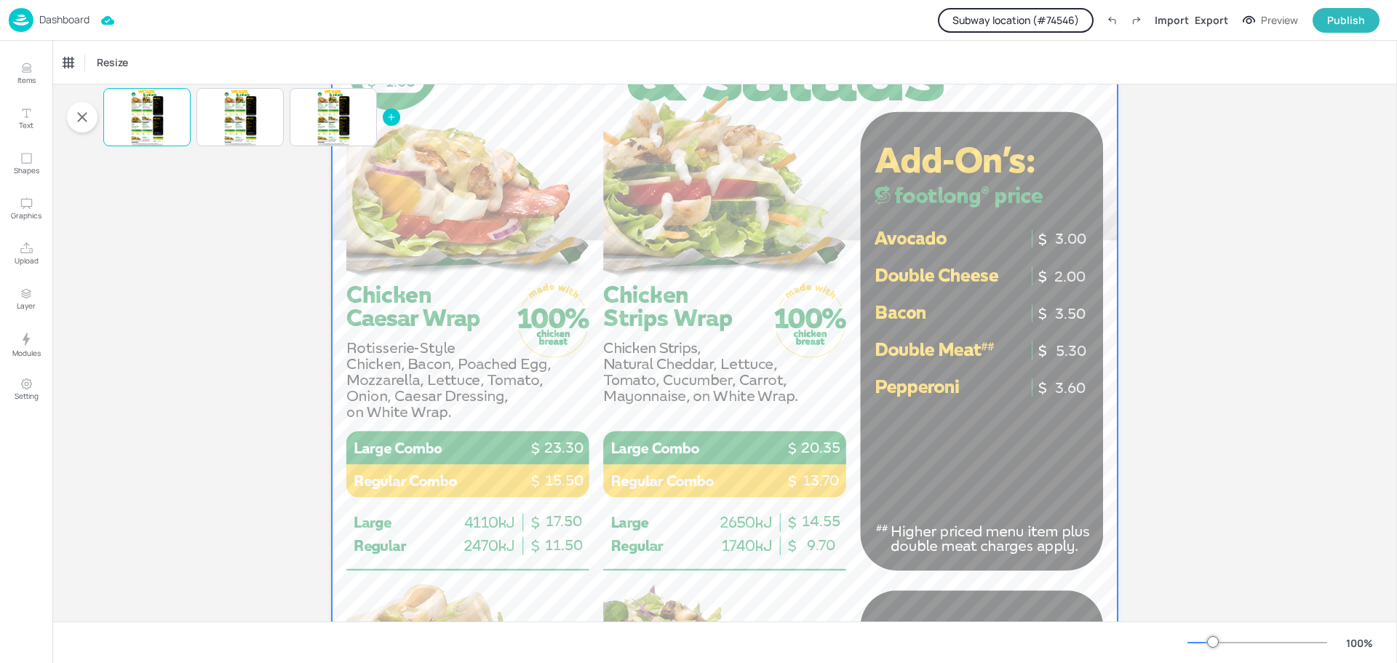
scroll to position [291, 0]
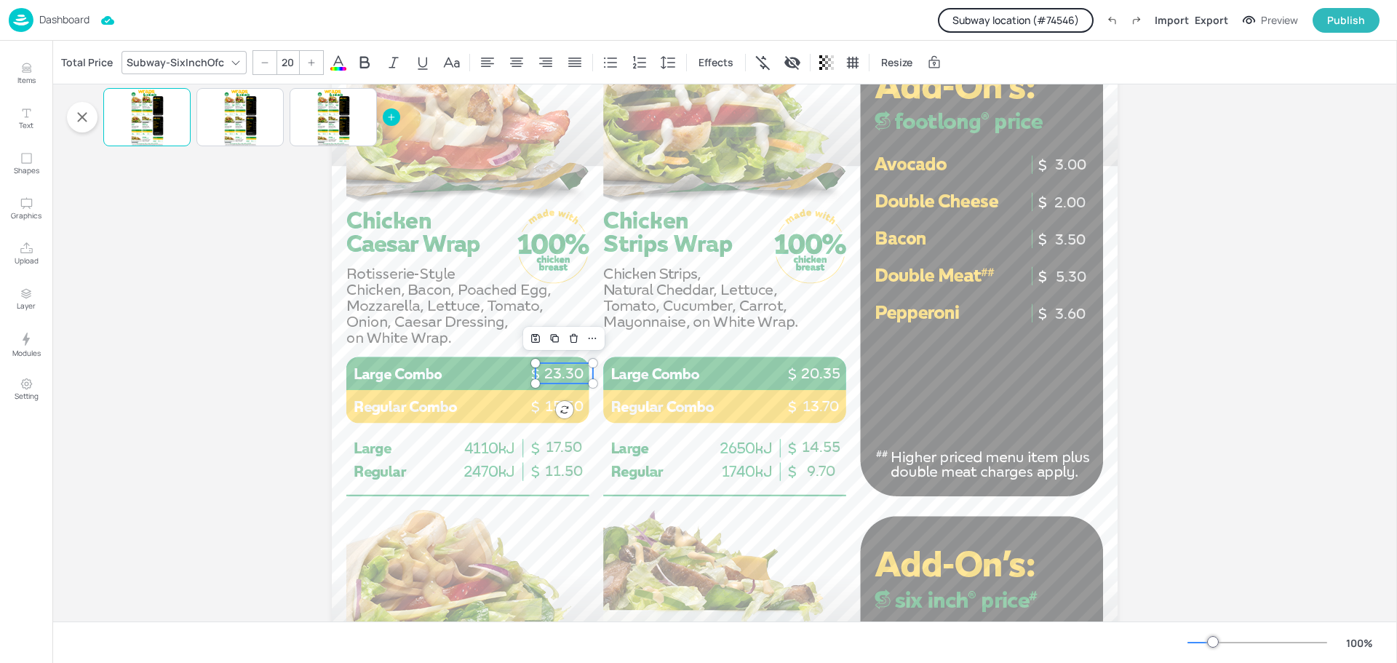
click at [565, 371] on p "23.30" at bounding box center [564, 373] width 57 height 20
click at [99, 70] on div "Total Price" at bounding box center [86, 62] width 57 height 23
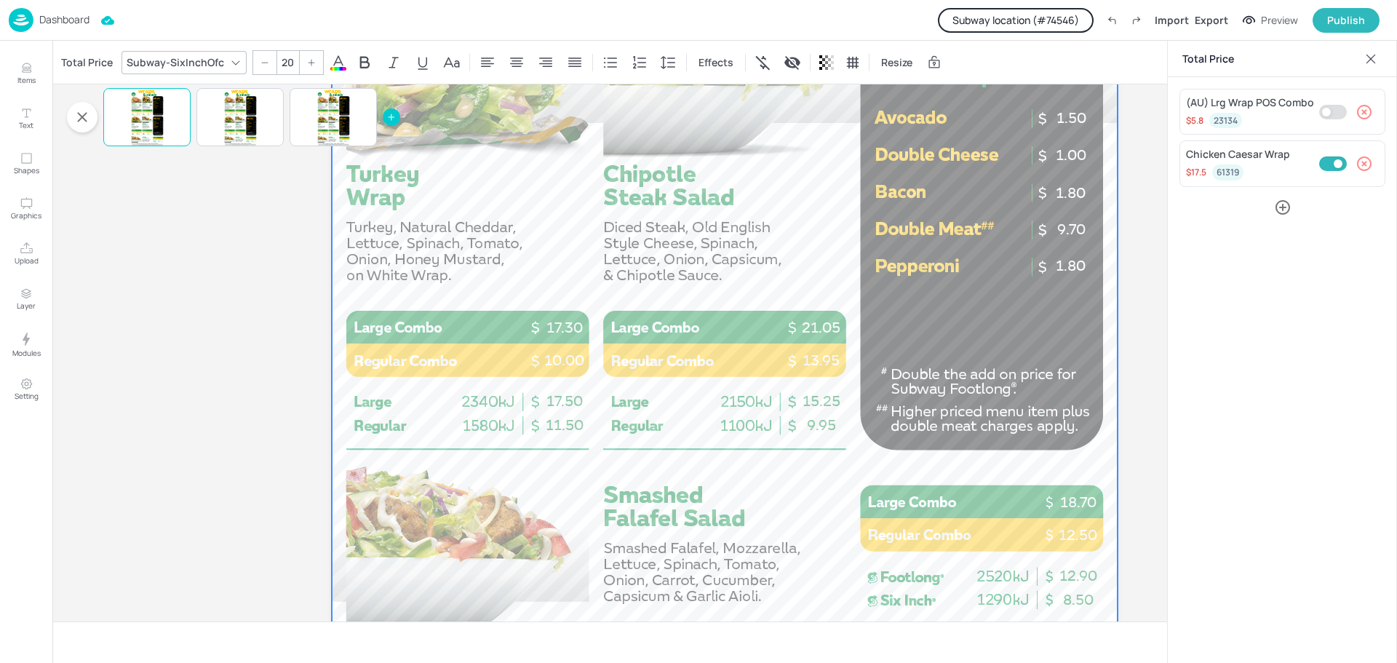
scroll to position [873, 0]
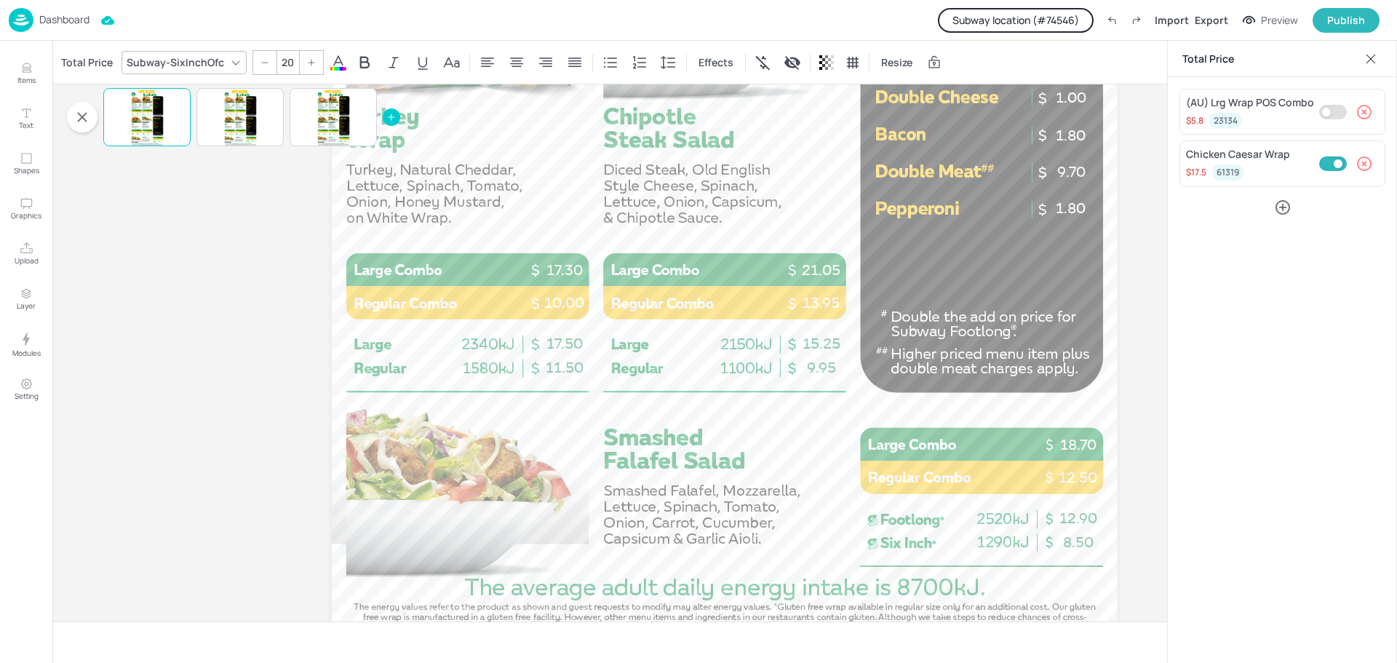
click at [65, 22] on p "Dashboard" at bounding box center [64, 20] width 50 height 10
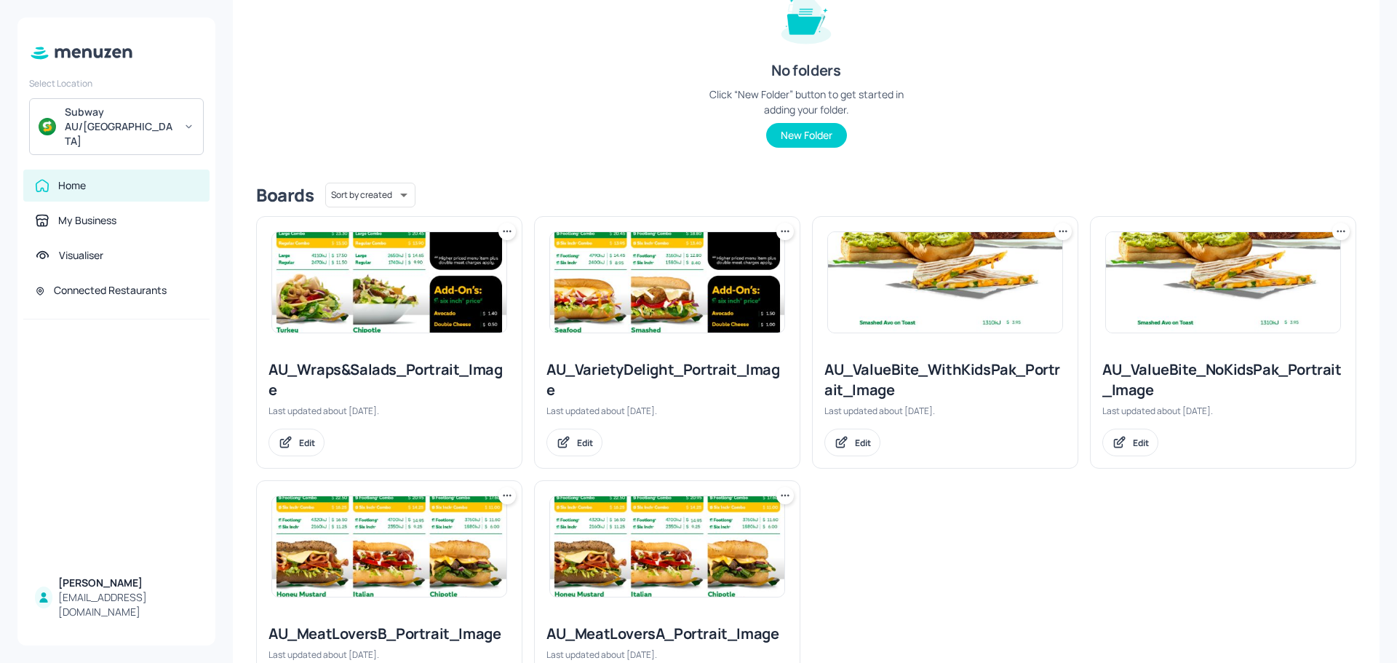
scroll to position [282, 0]
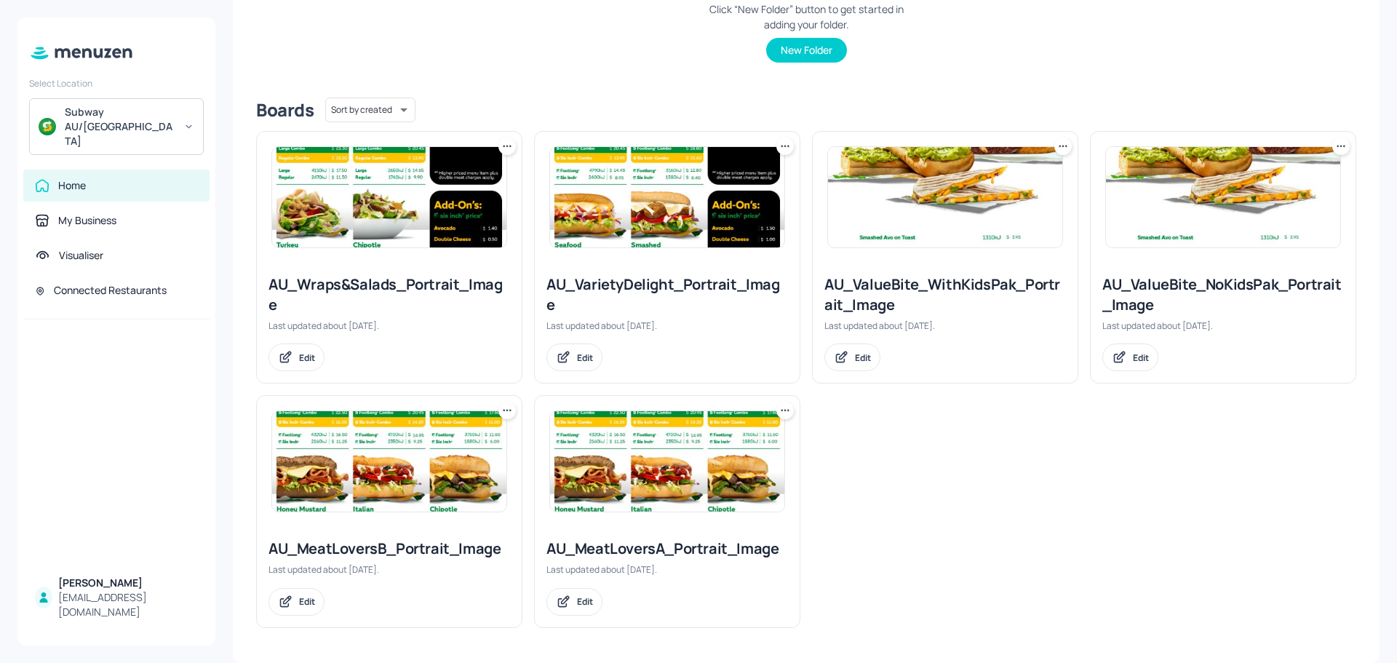
click at [667, 240] on img at bounding box center [667, 197] width 234 height 100
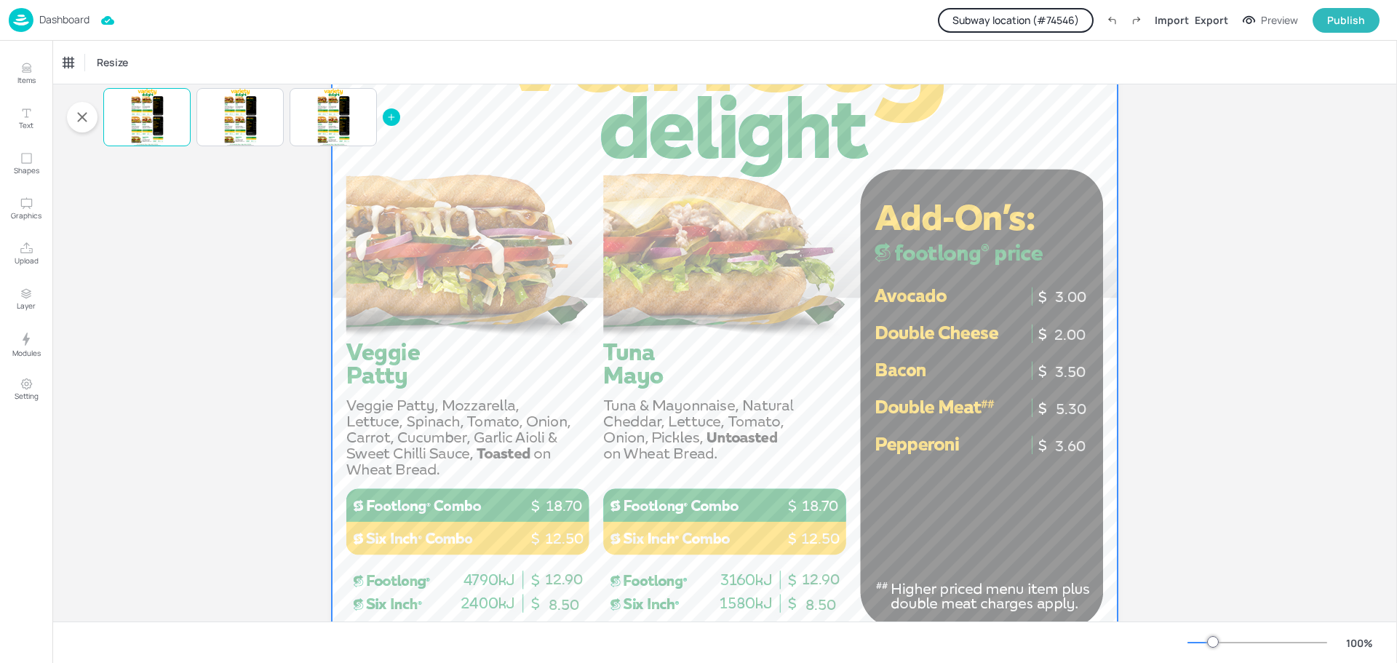
scroll to position [291, 0]
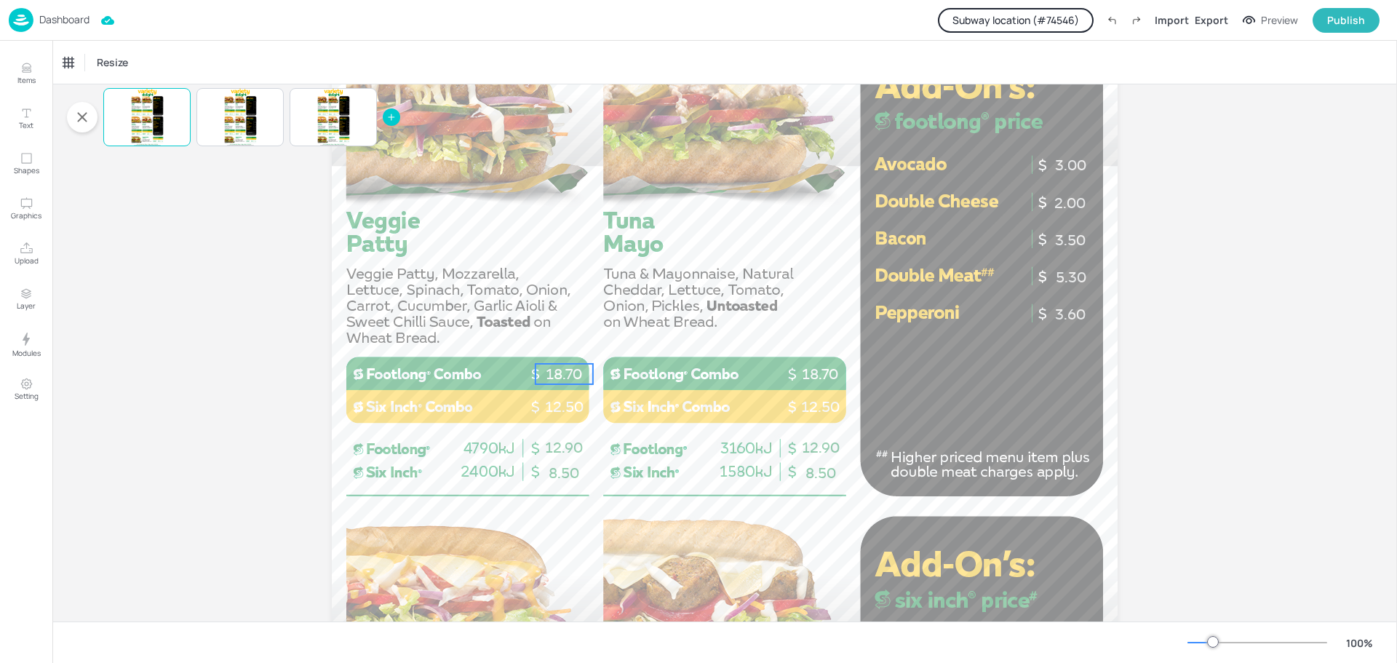
click at [565, 368] on p "18.70" at bounding box center [564, 374] width 57 height 20
click at [100, 70] on div "Total Price" at bounding box center [86, 62] width 57 height 23
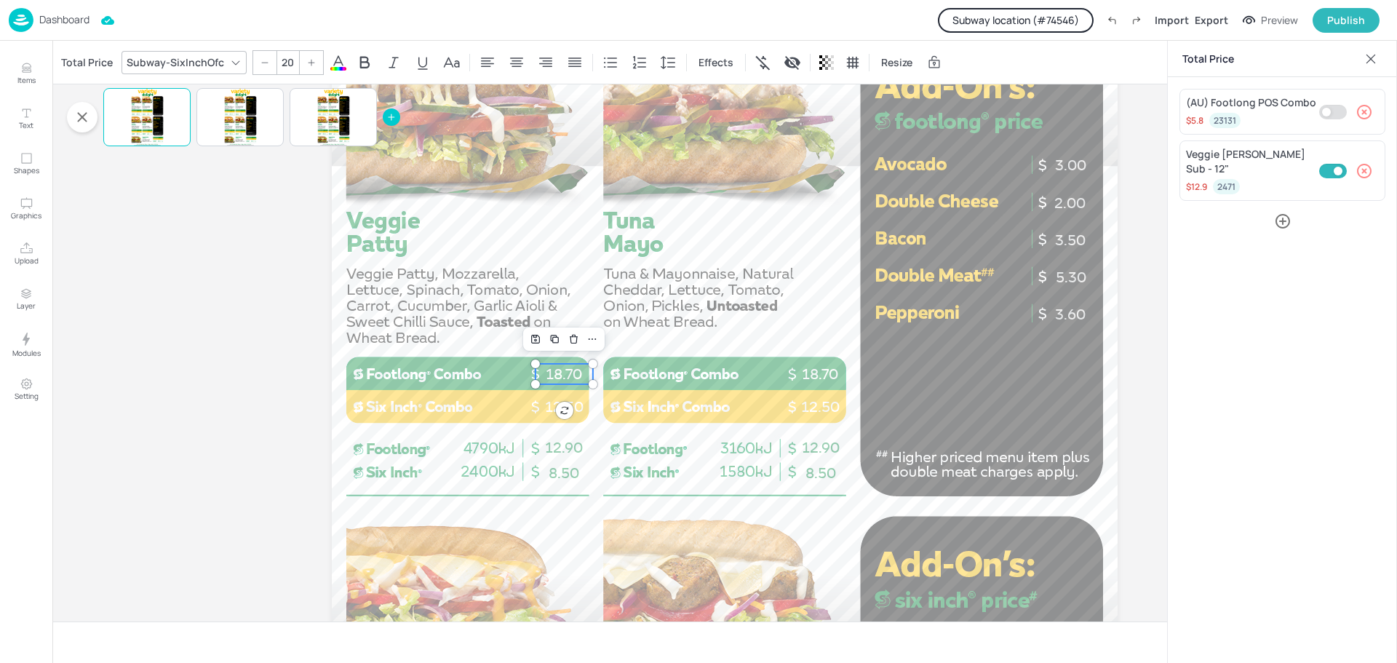
click at [47, 20] on p "Dashboard" at bounding box center [64, 20] width 50 height 10
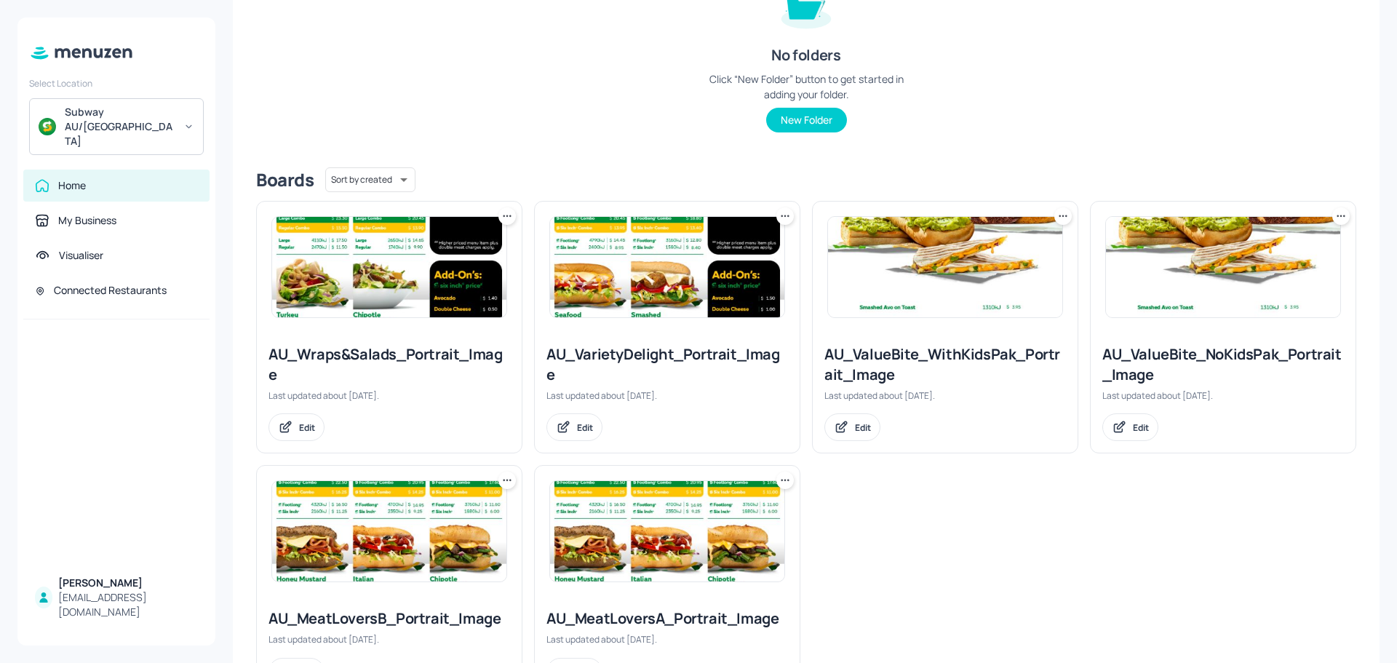
scroll to position [282, 0]
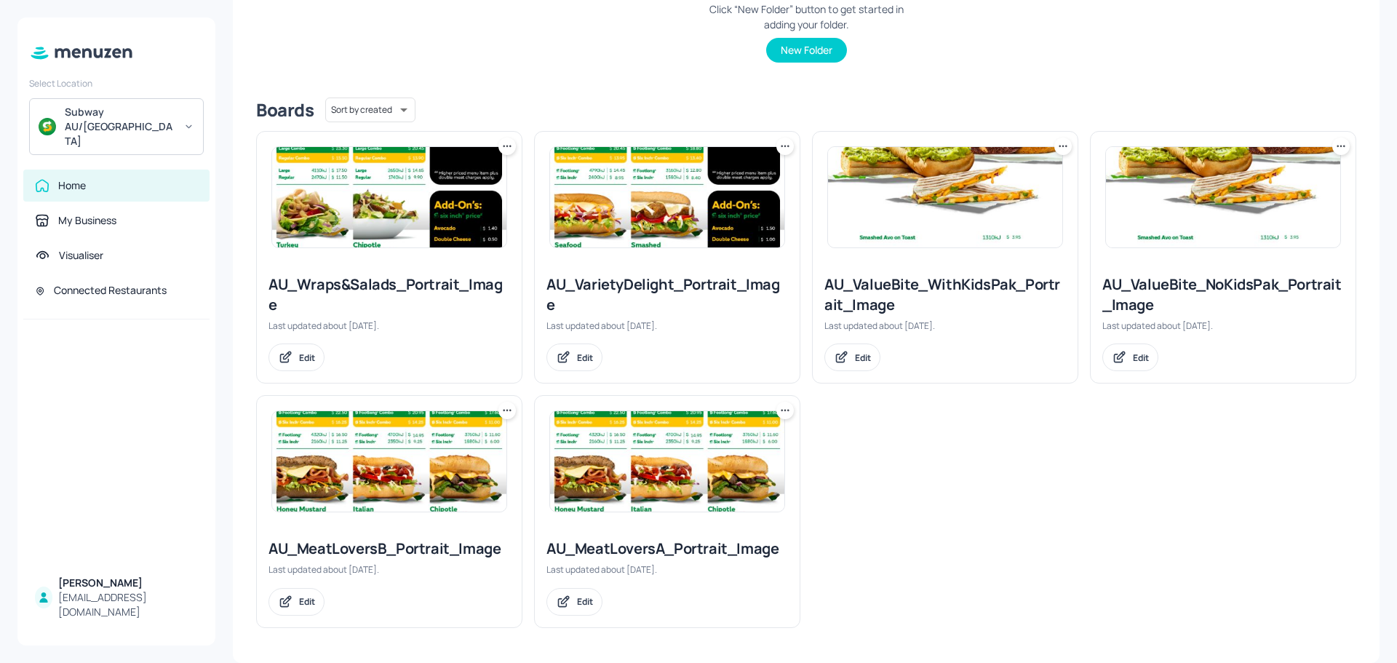
click at [386, 243] on img at bounding box center [389, 197] width 234 height 100
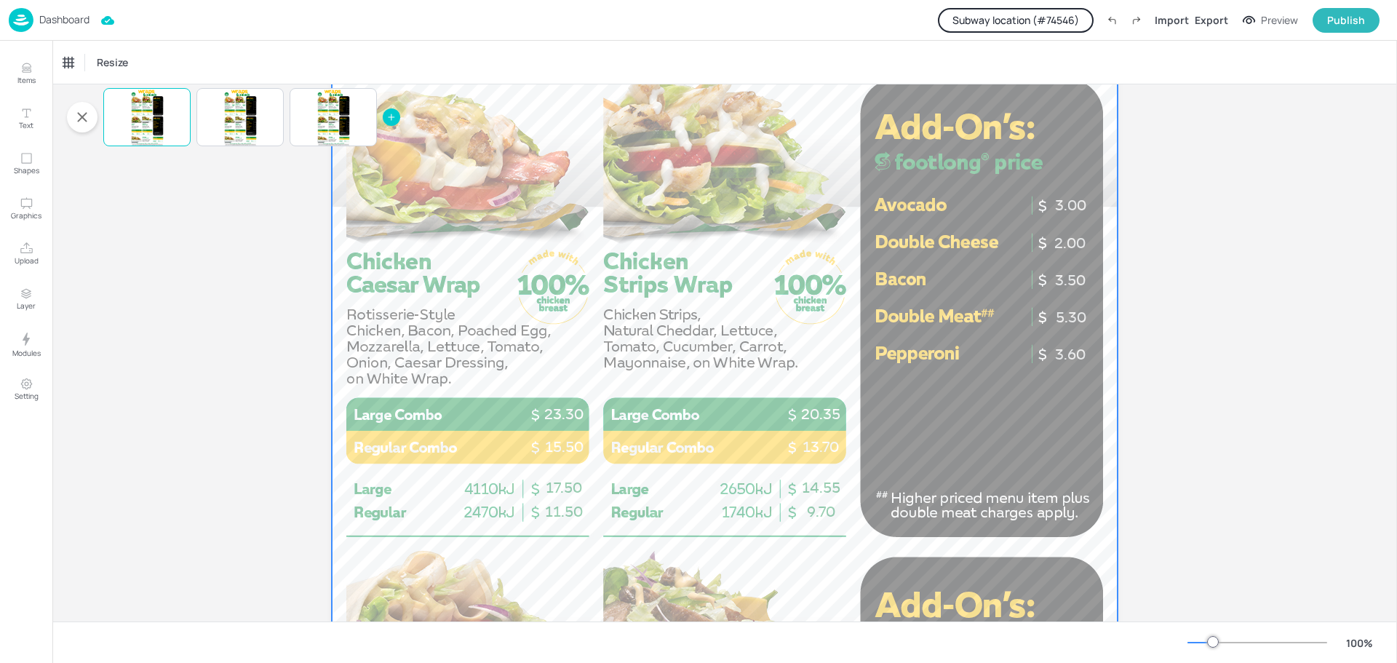
scroll to position [364, 0]
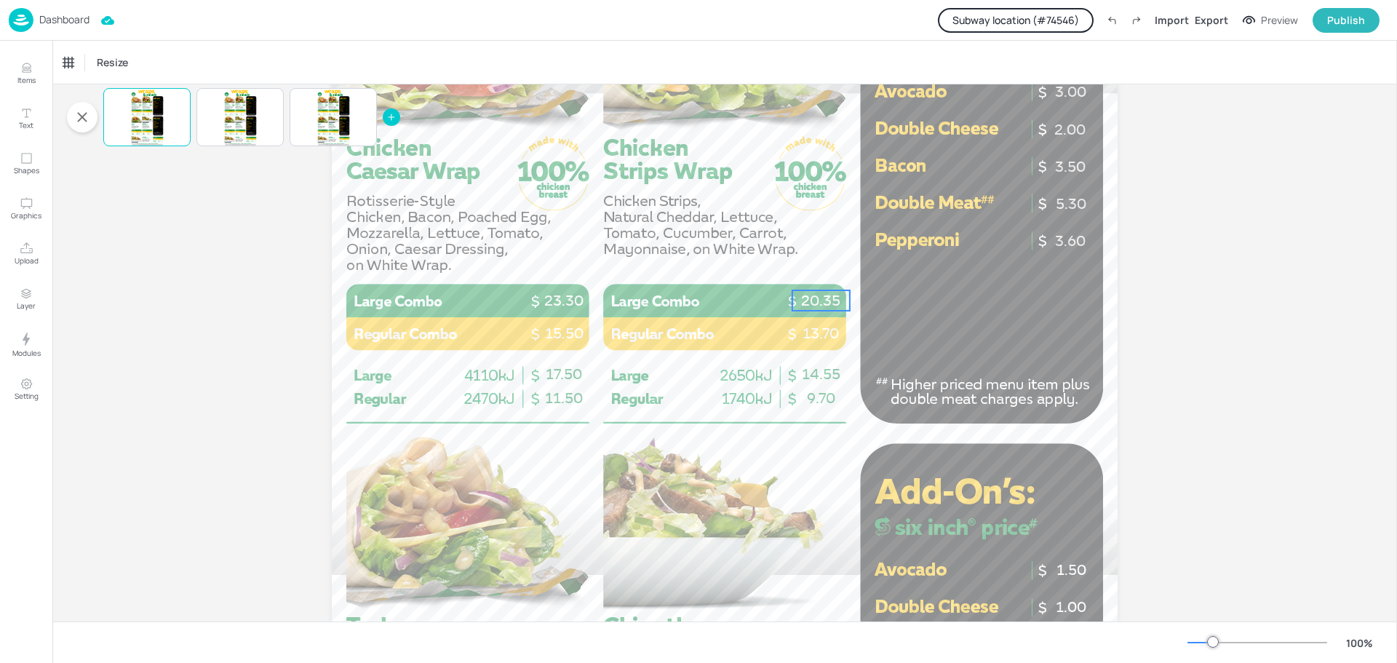
click at [814, 306] on p "20.35" at bounding box center [821, 300] width 57 height 20
click at [91, 66] on div "Total Price" at bounding box center [86, 62] width 57 height 23
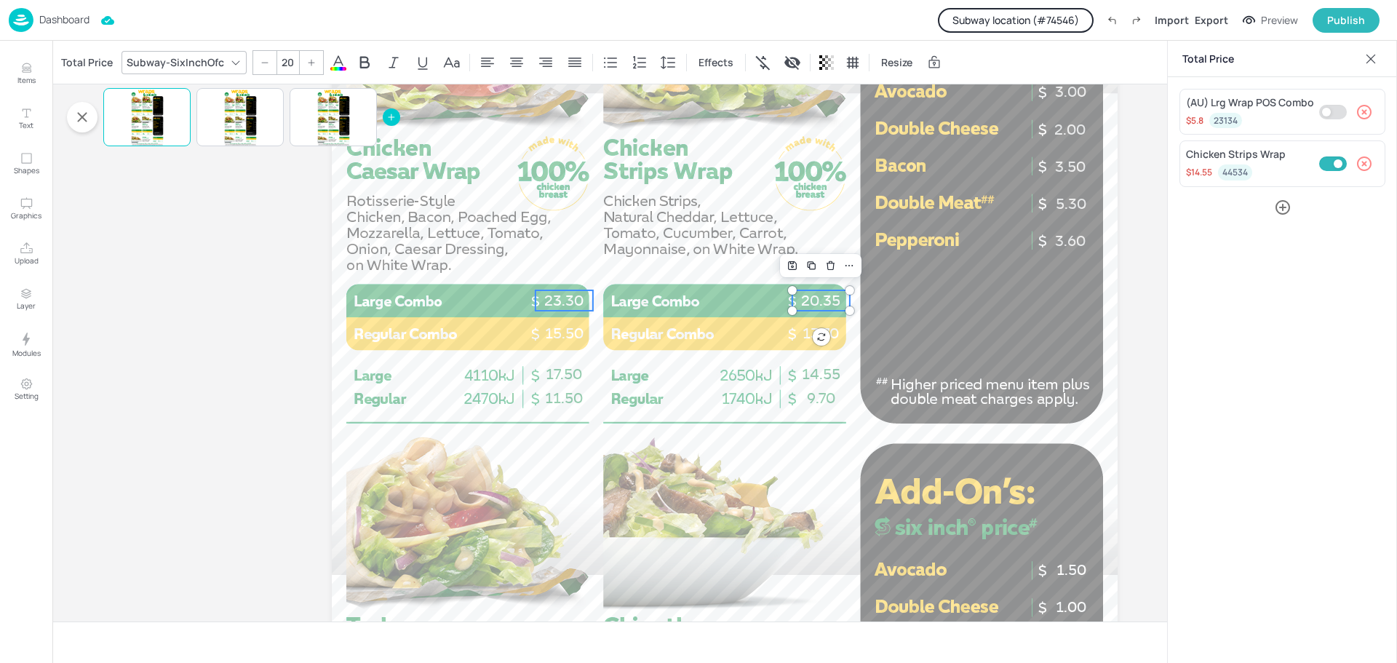
click at [551, 298] on p "23.30" at bounding box center [564, 300] width 57 height 20
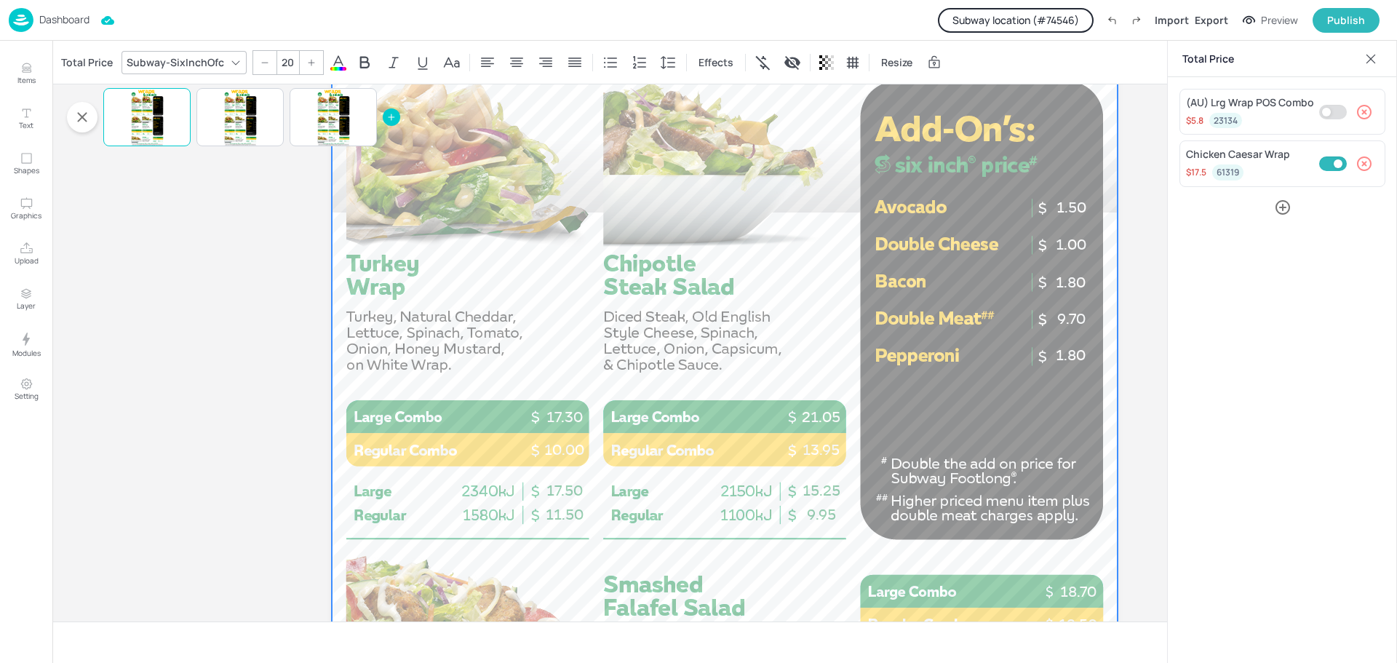
scroll to position [728, 0]
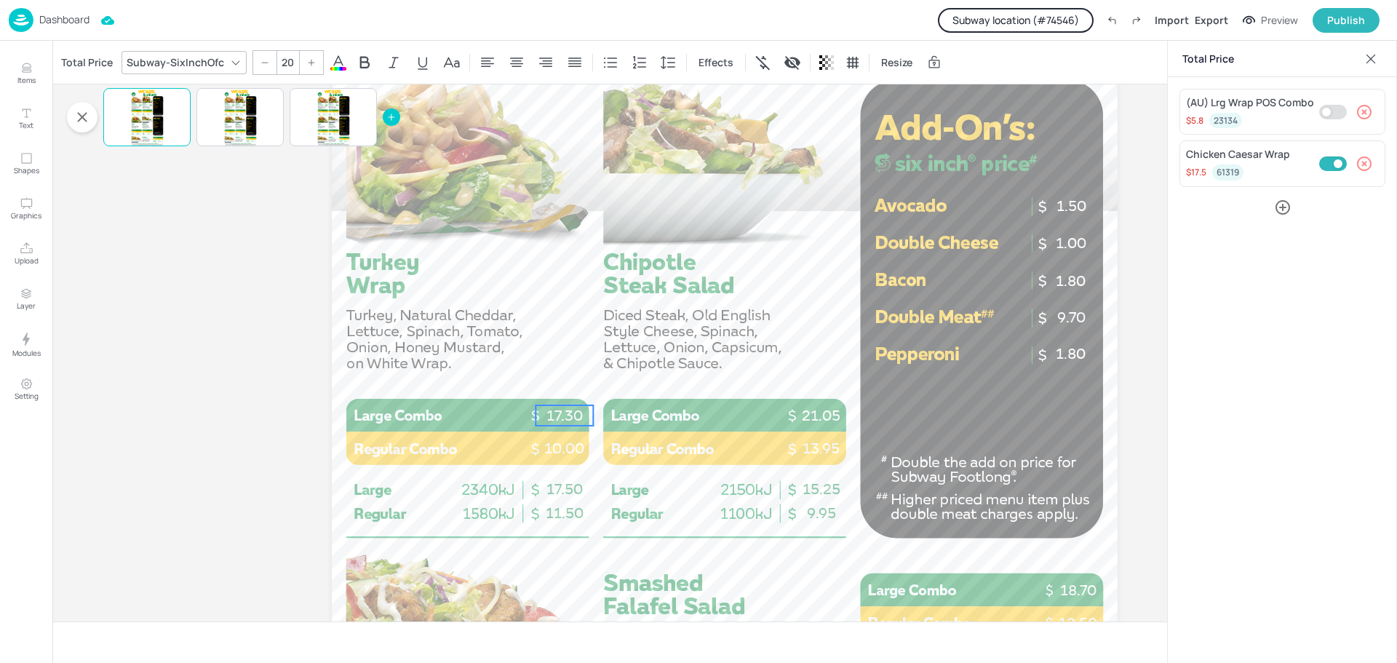
click at [551, 421] on p "17.30" at bounding box center [564, 415] width 57 height 20
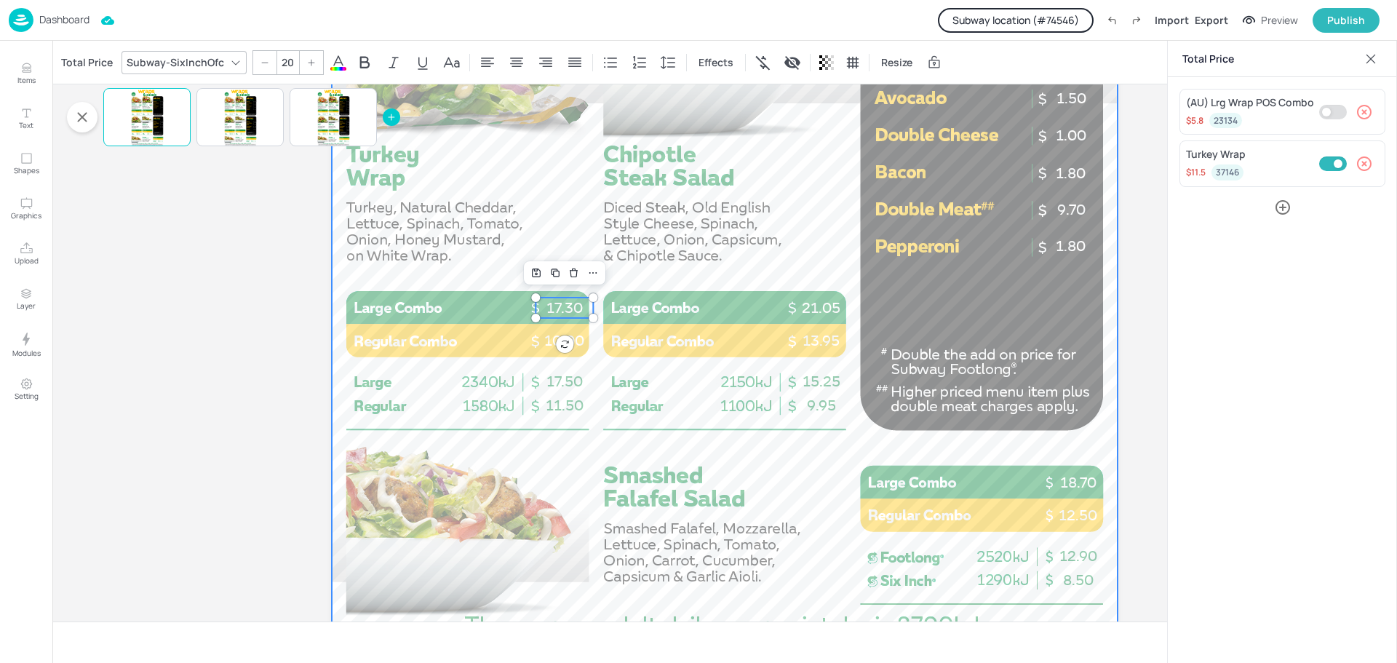
scroll to position [873, 0]
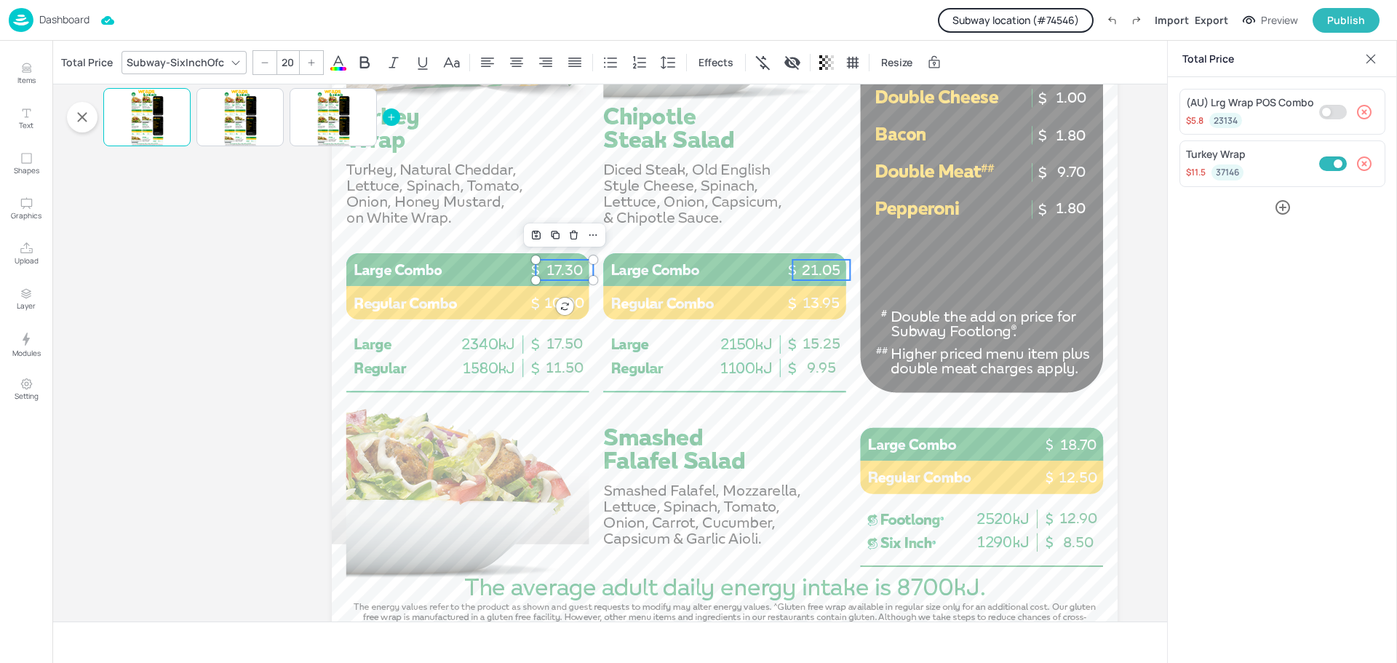
click at [814, 279] on p "21.05" at bounding box center [821, 270] width 57 height 20
click at [1079, 447] on p "18.70" at bounding box center [1077, 444] width 57 height 20
click at [816, 308] on p "13.95" at bounding box center [821, 303] width 57 height 20
click at [571, 308] on p "10.00" at bounding box center [564, 303] width 57 height 20
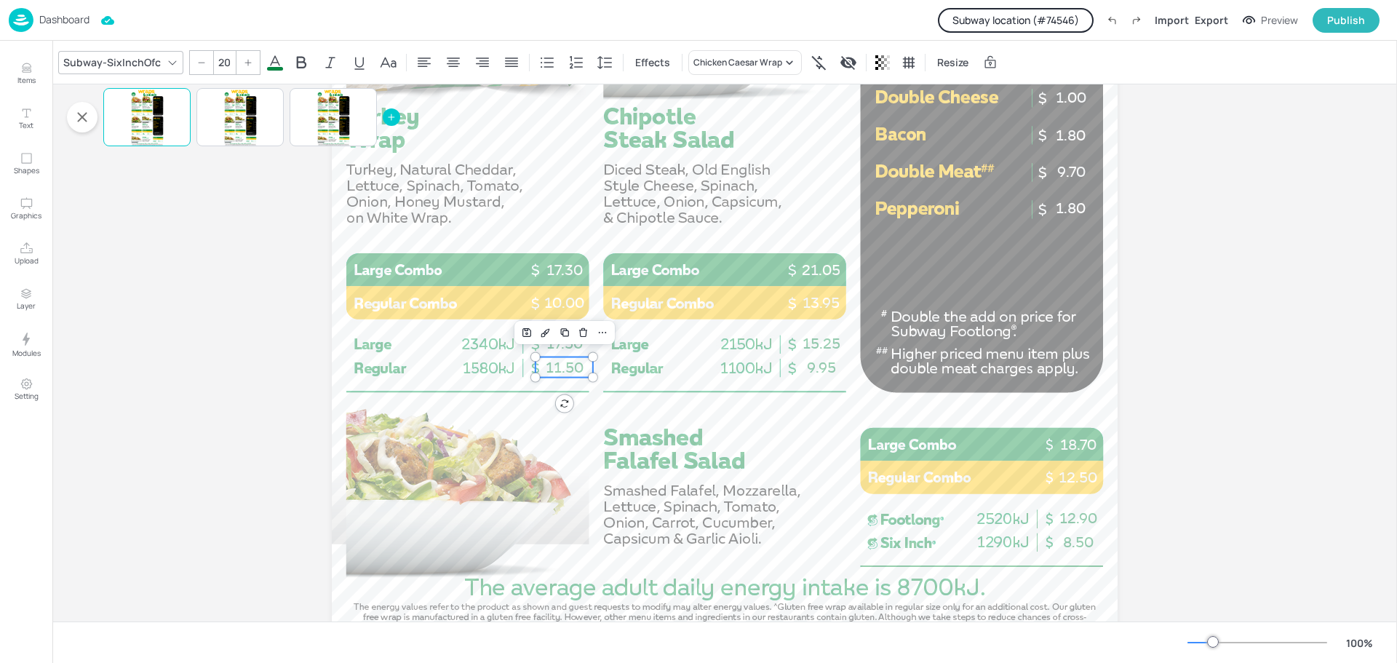
click at [571, 369] on span "11.50" at bounding box center [565, 367] width 38 height 17
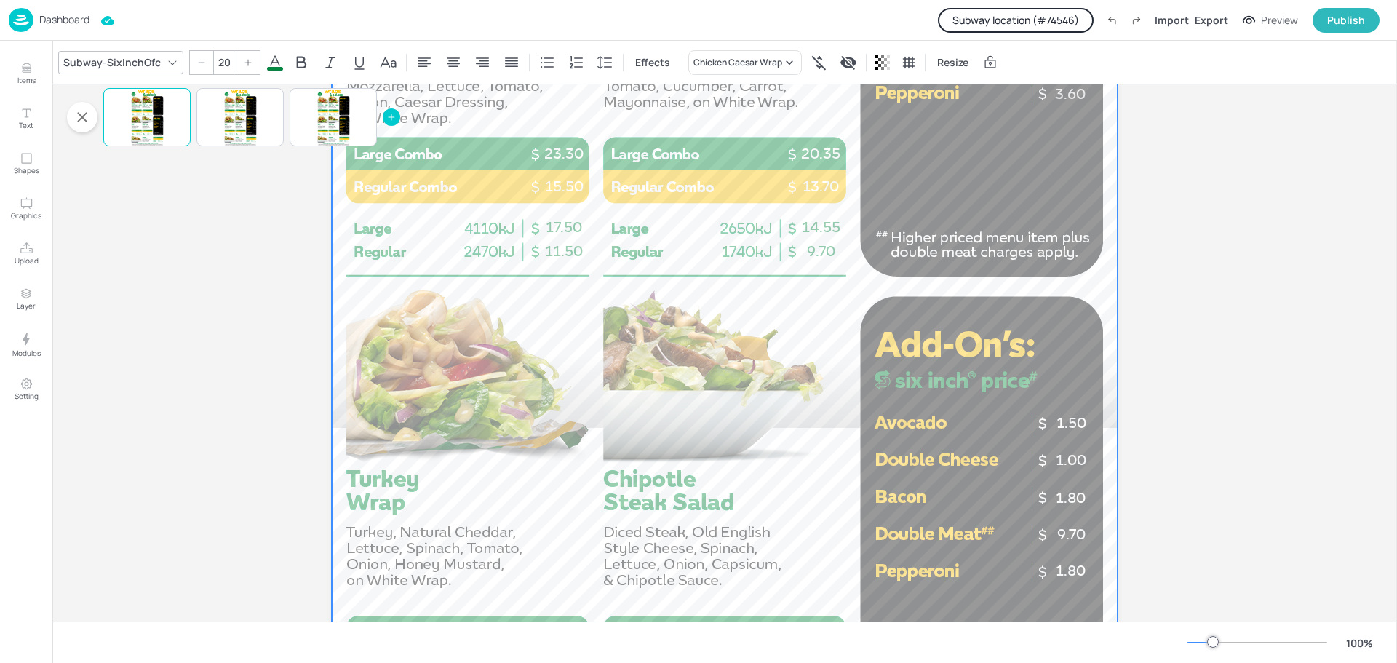
scroll to position [509, 0]
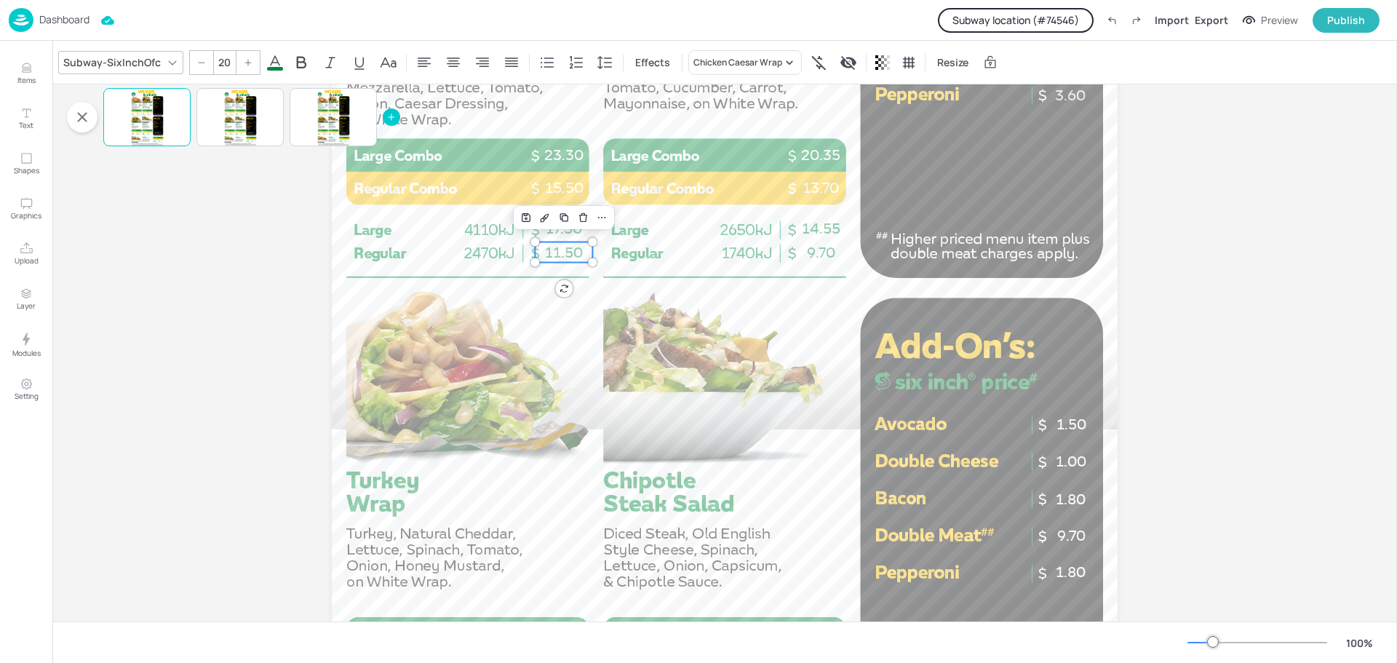
click at [553, 255] on span "11.50" at bounding box center [564, 252] width 38 height 17
click at [811, 259] on span "9.70" at bounding box center [821, 252] width 28 height 17
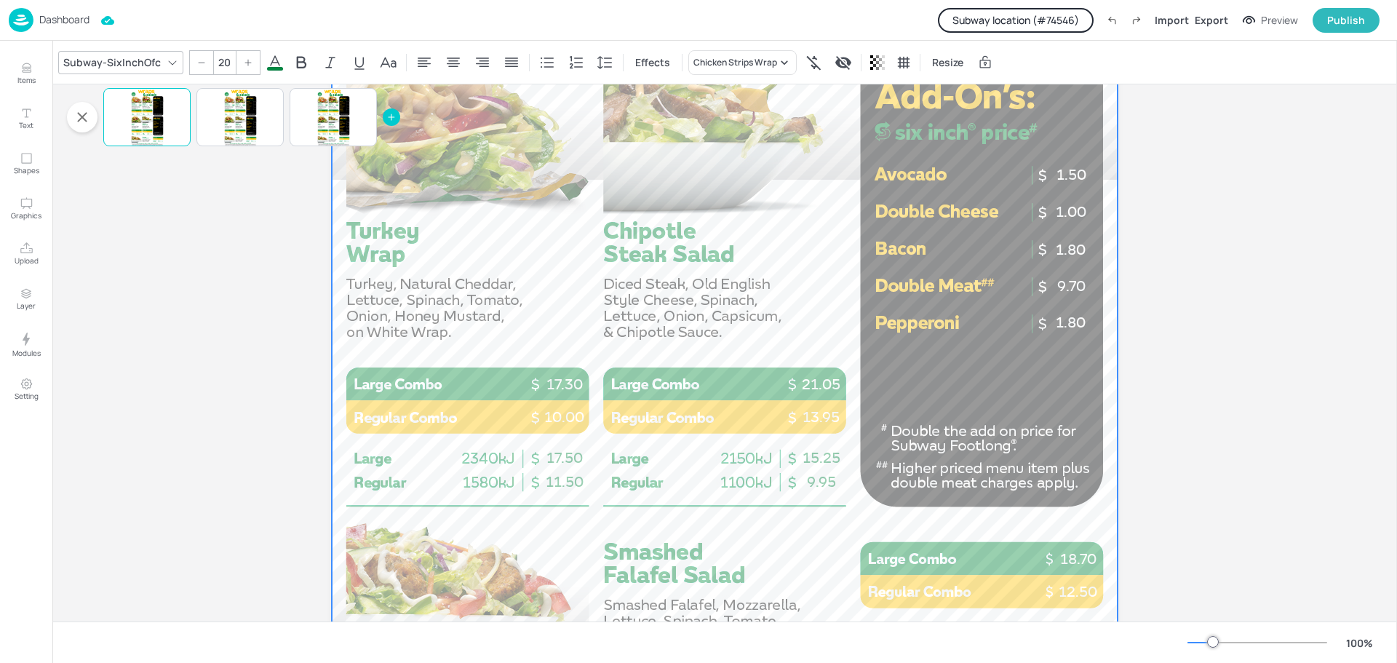
scroll to position [873, 0]
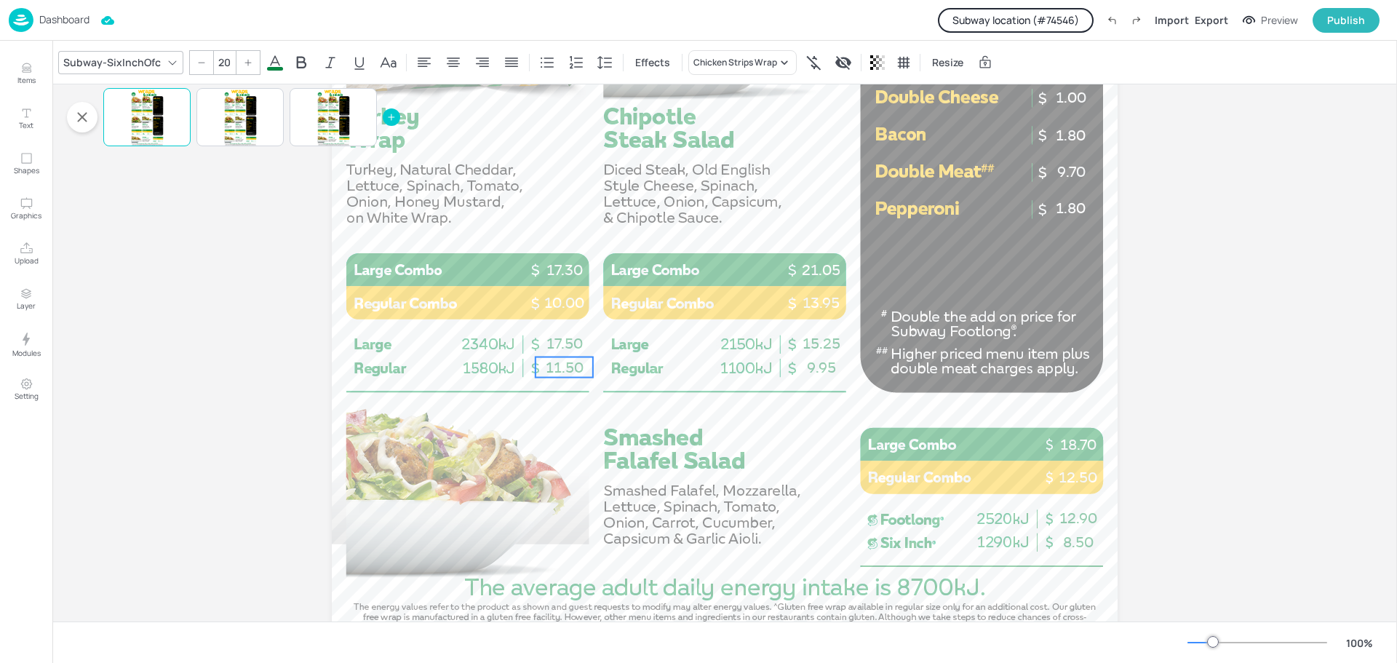
click at [567, 366] on span "11.50" at bounding box center [565, 367] width 38 height 17
type input "20"
click at [1063, 540] on span "8.50" at bounding box center [1078, 541] width 31 height 17
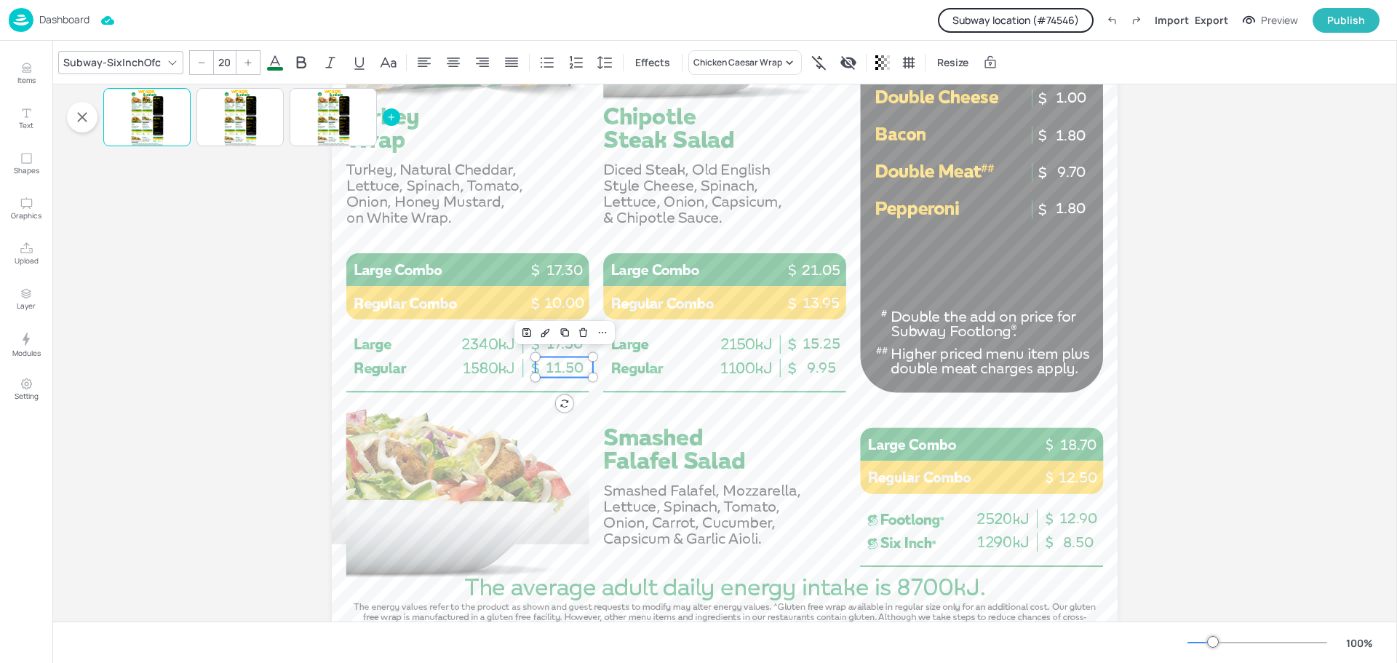
click at [546, 368] on span "11.50" at bounding box center [565, 367] width 38 height 17
click at [252, 130] on div at bounding box center [240, 117] width 33 height 58
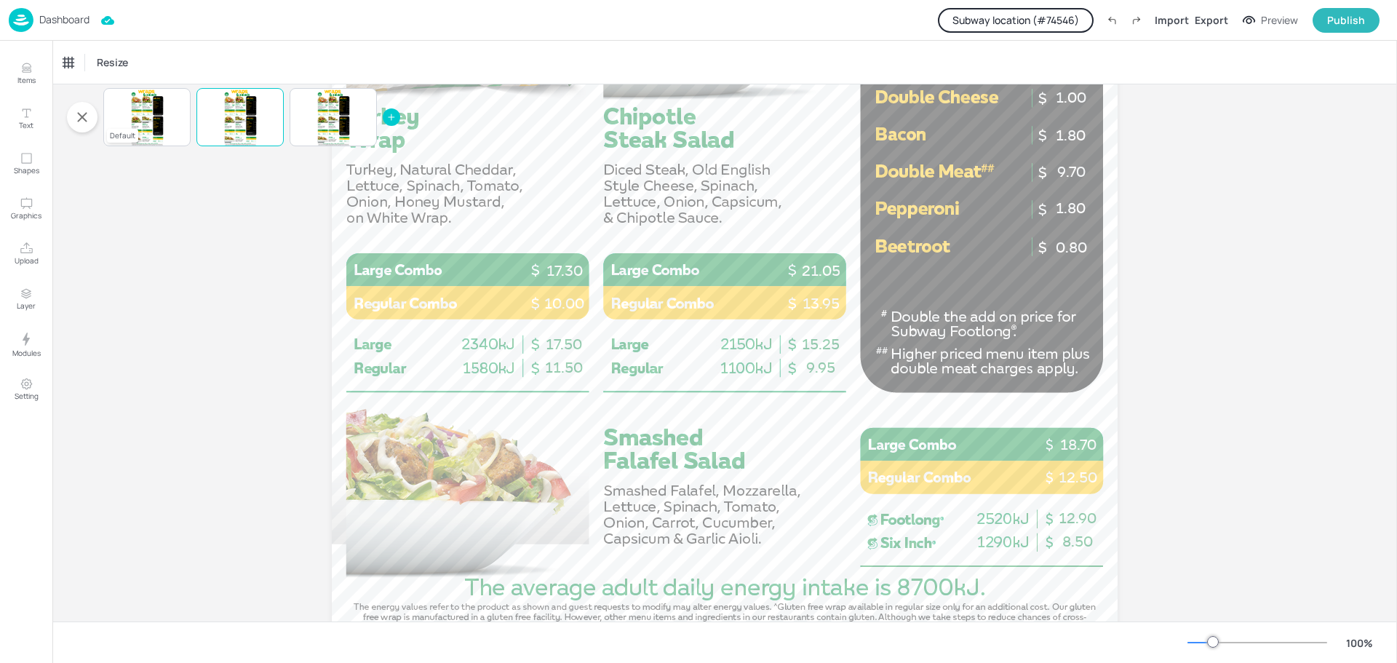
click at [159, 121] on div at bounding box center [147, 117] width 33 height 58
click at [65, 25] on p "Dashboard" at bounding box center [64, 20] width 50 height 10
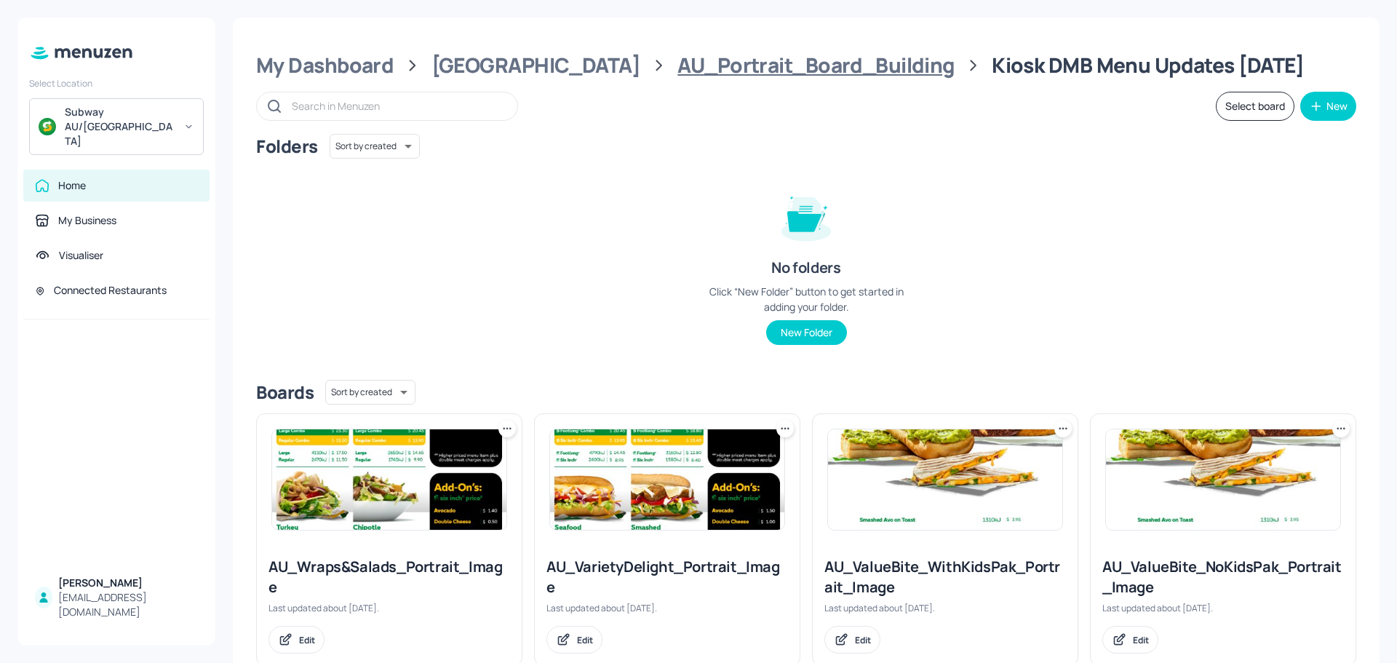
click at [678, 64] on div "AU_Portrait_Board_Building" at bounding box center [816, 65] width 277 height 26
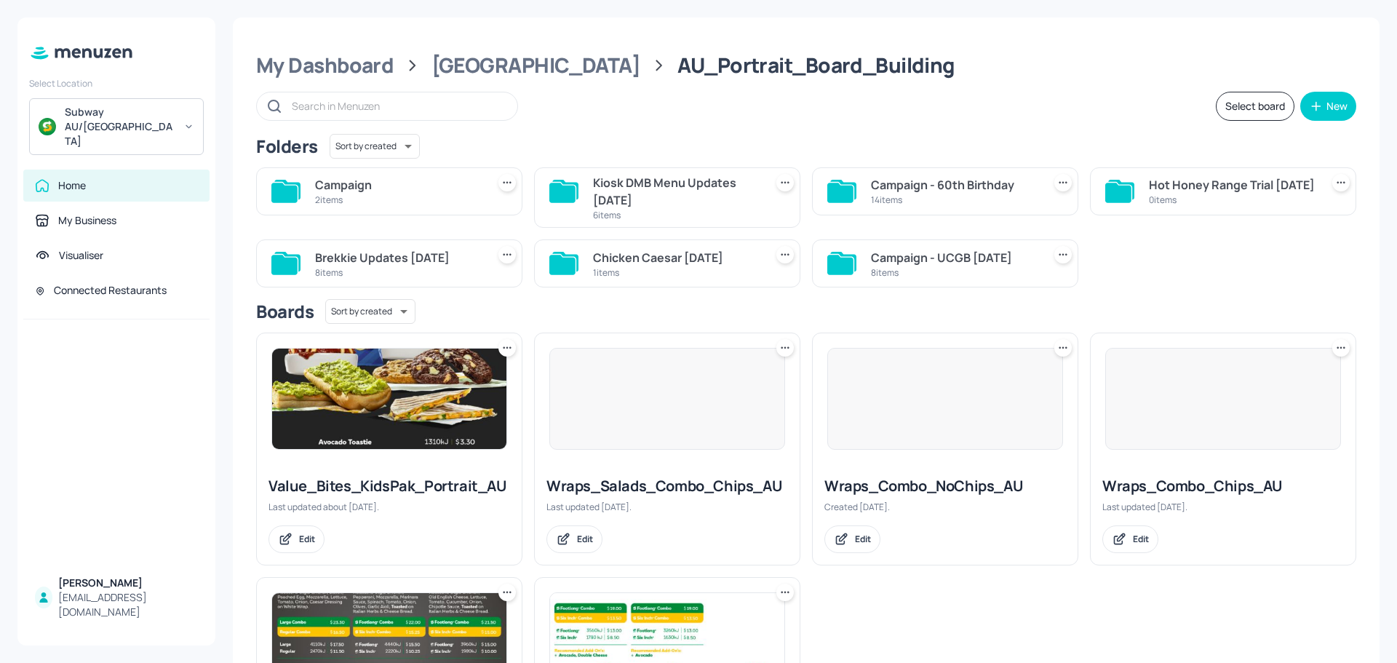
click at [959, 203] on div "14 items" at bounding box center [954, 200] width 166 height 12
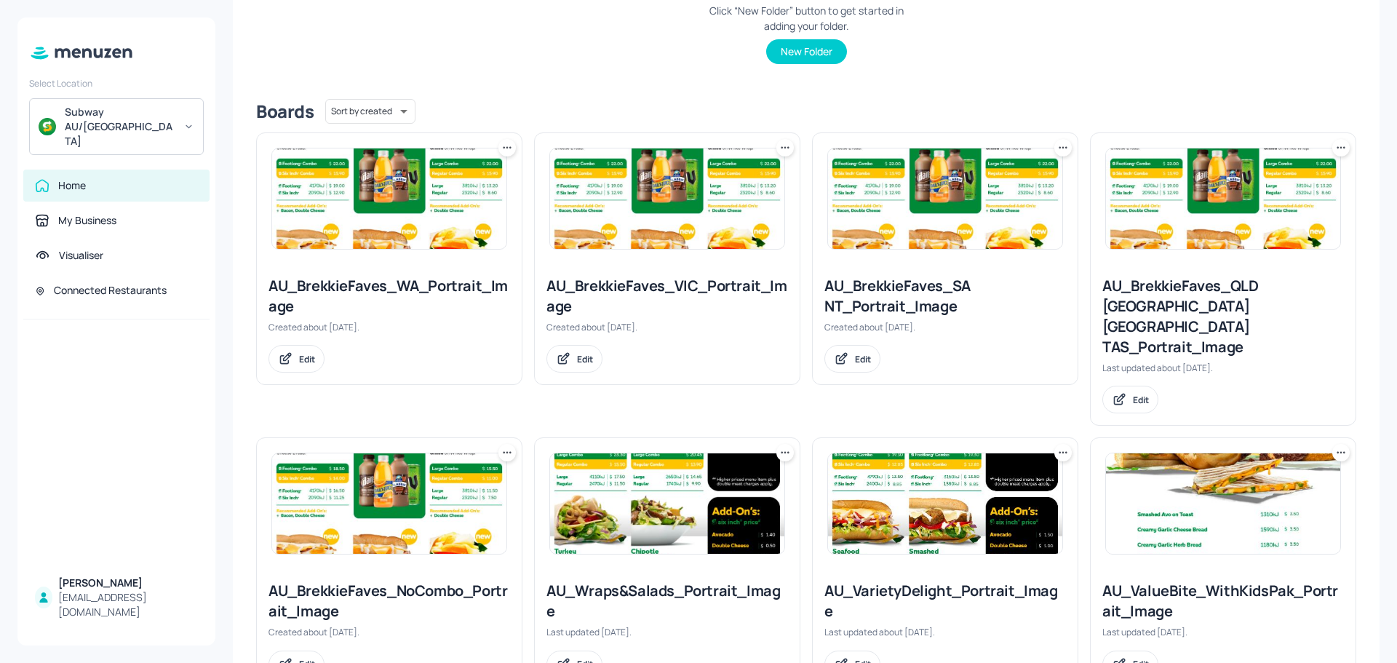
scroll to position [437, 0]
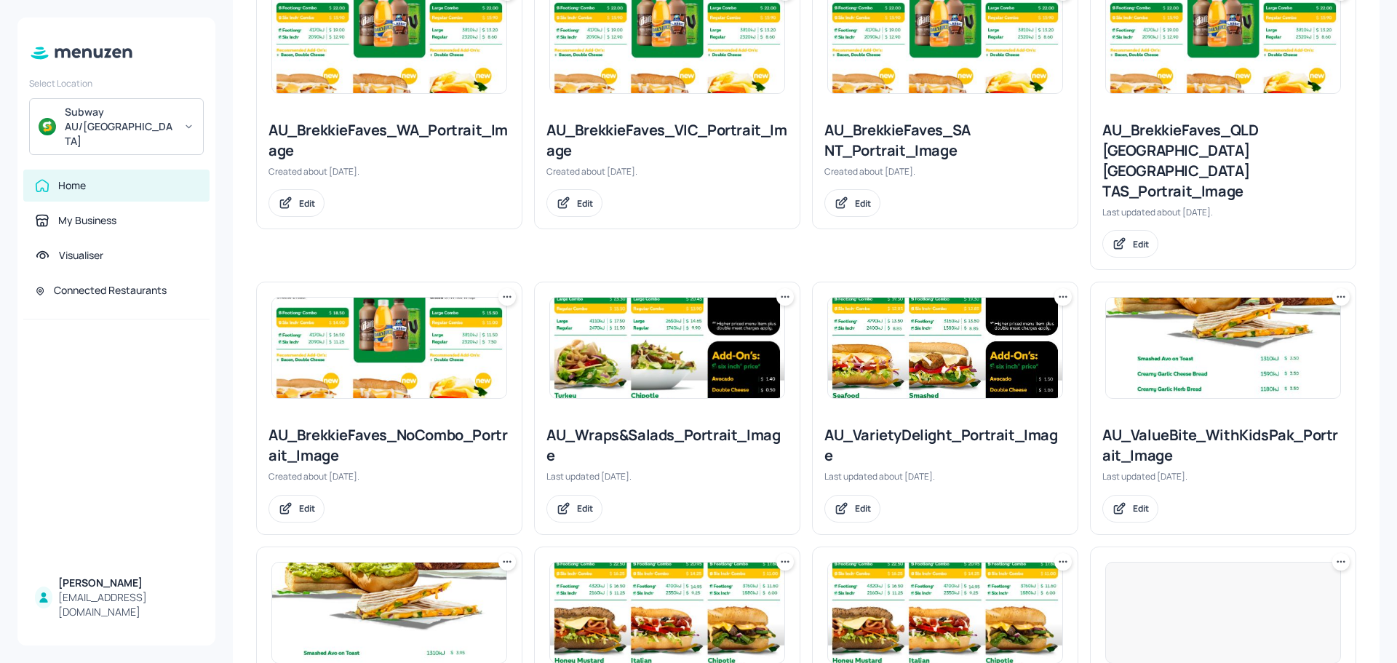
click at [631, 361] on div at bounding box center [667, 347] width 265 height 131
click at [654, 322] on img at bounding box center [667, 348] width 234 height 100
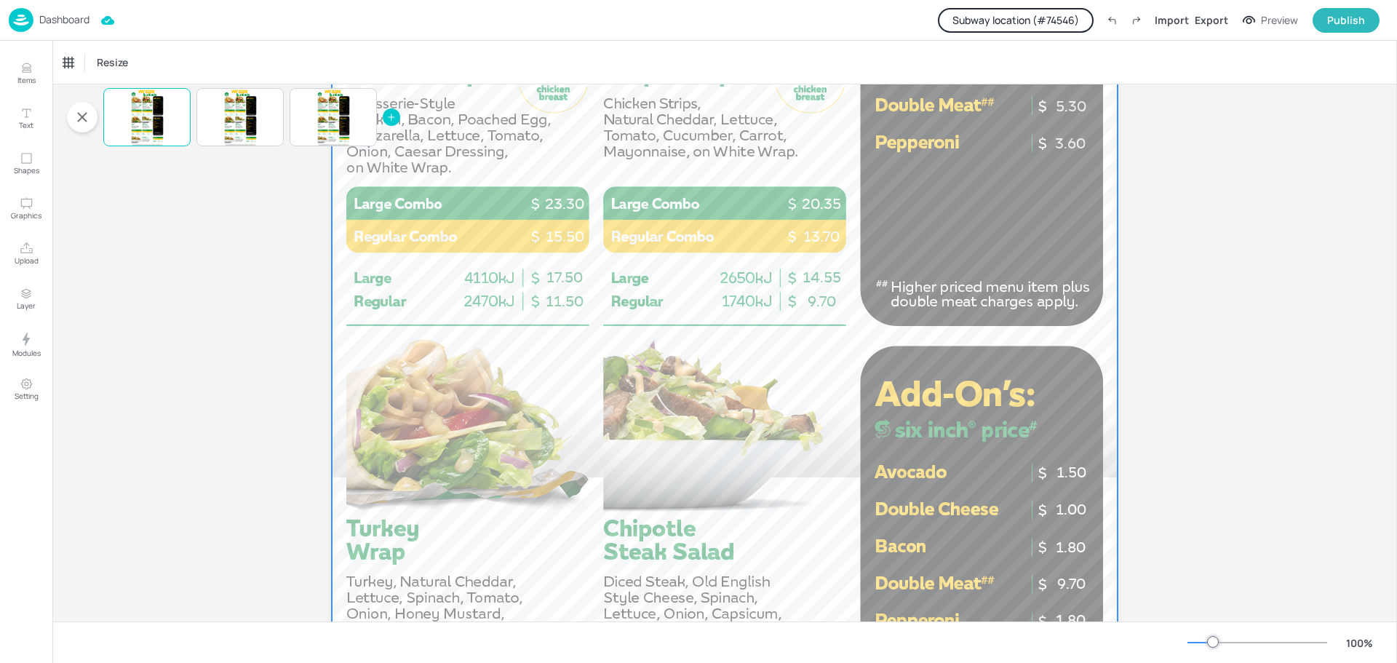
scroll to position [509, 0]
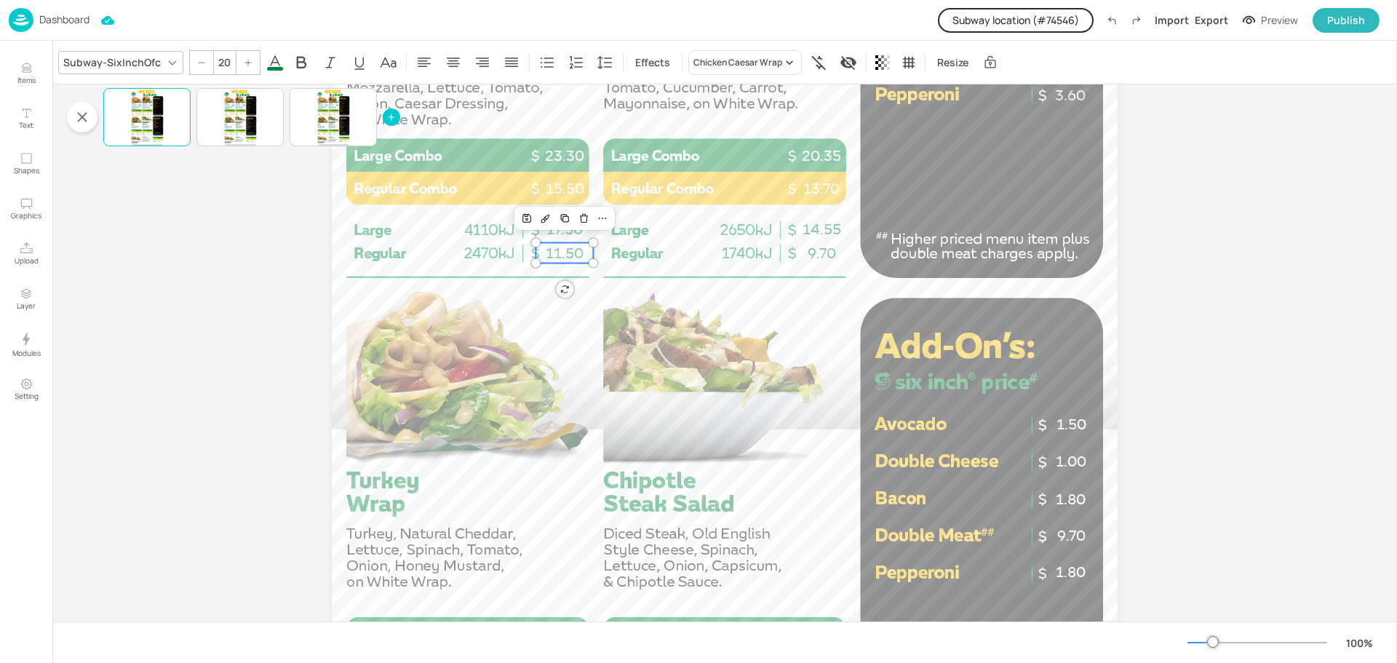
click at [557, 258] on span "11.50" at bounding box center [565, 253] width 38 height 17
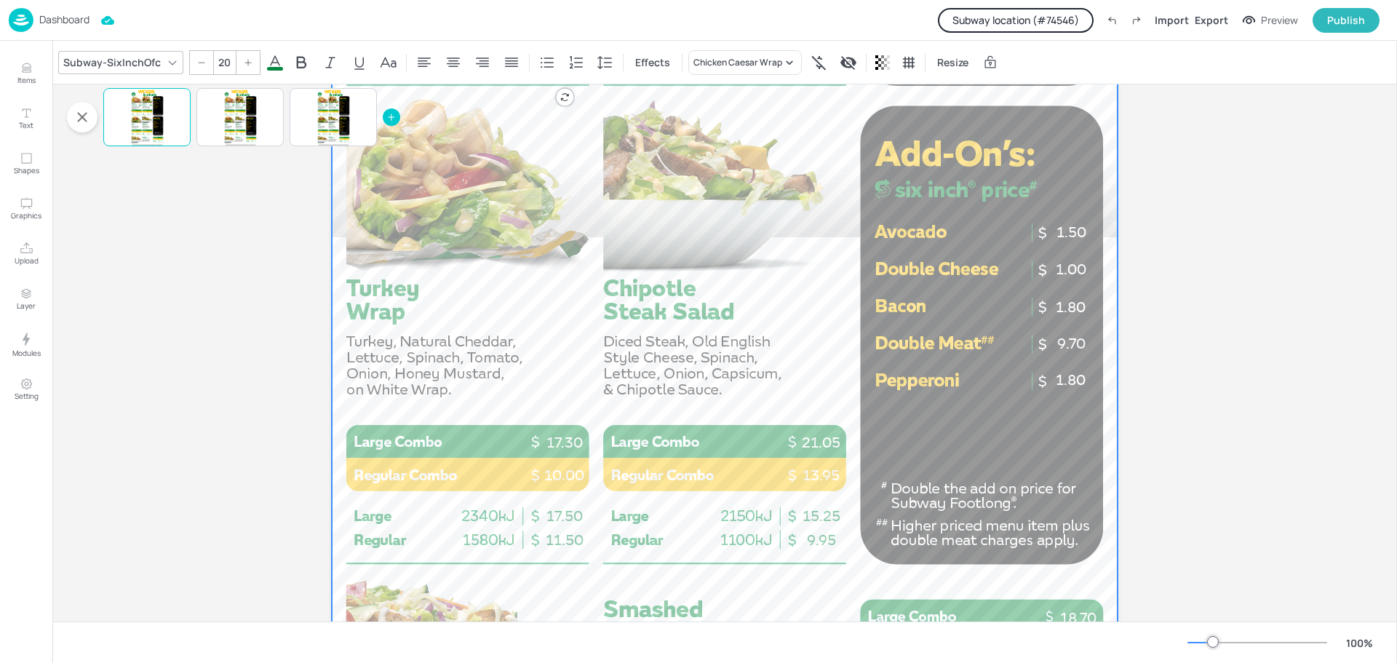
scroll to position [728, 0]
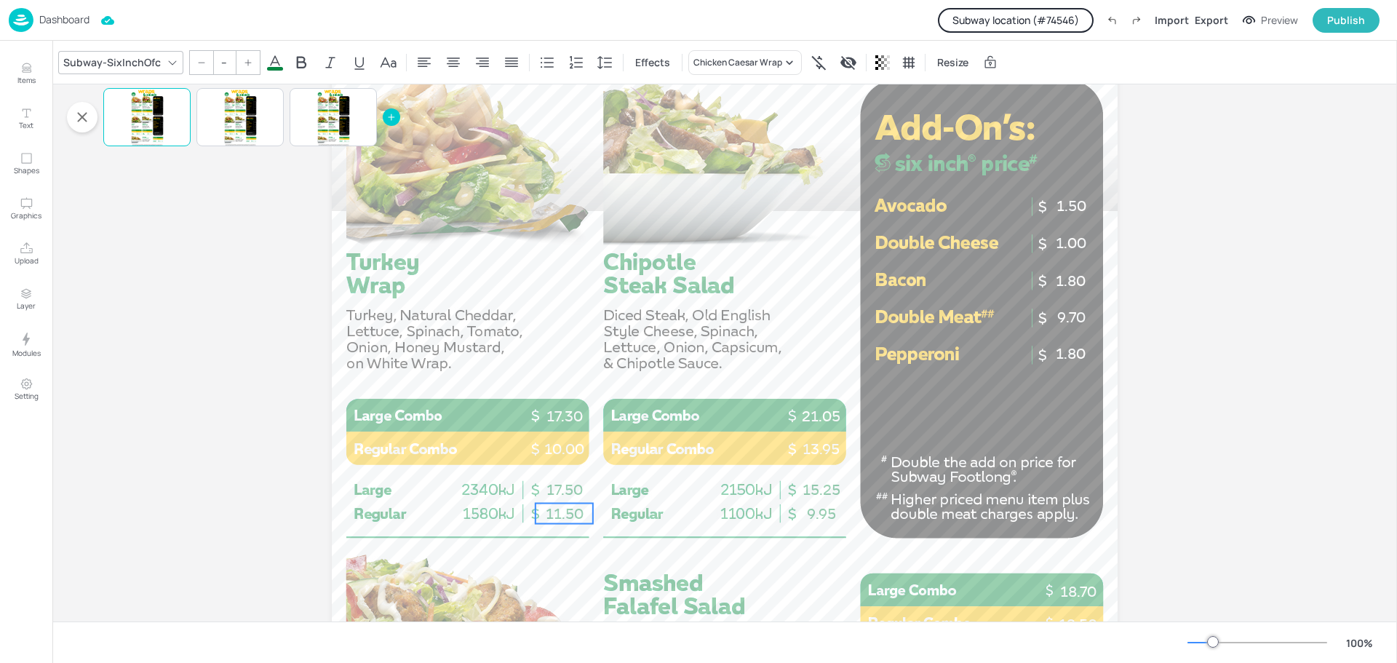
type input "20"
click at [571, 515] on span "11.50" at bounding box center [565, 513] width 38 height 17
click at [735, 61] on div "Chicken Caesar Wrap" at bounding box center [738, 62] width 89 height 13
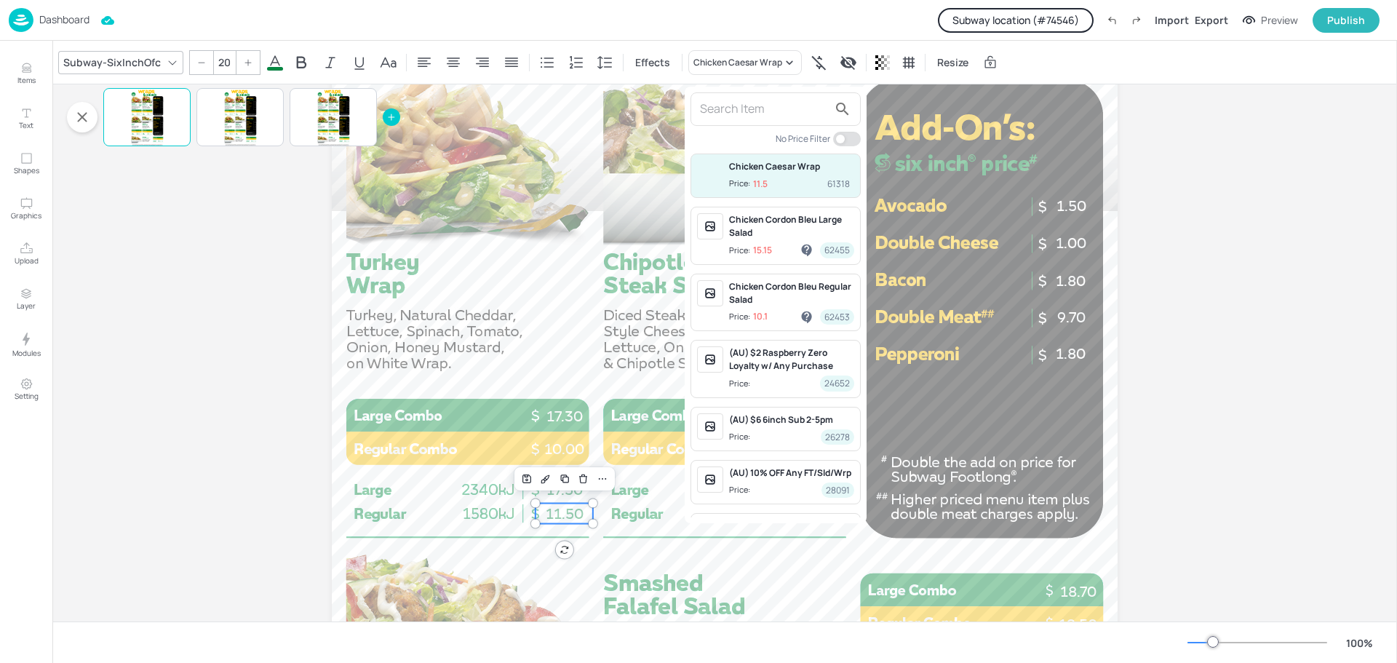
click at [740, 103] on input "text" at bounding box center [764, 109] width 128 height 23
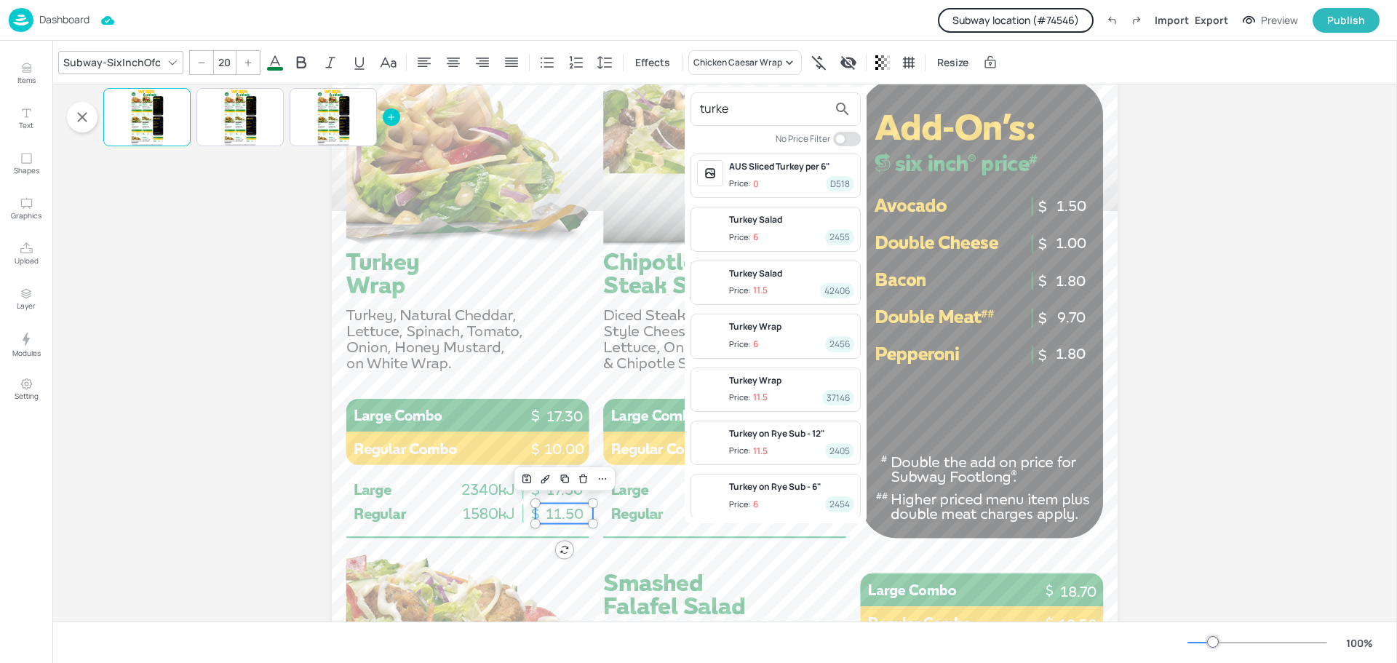
type input "turke"
click at [773, 326] on div "Turkey Wrap" at bounding box center [791, 326] width 125 height 13
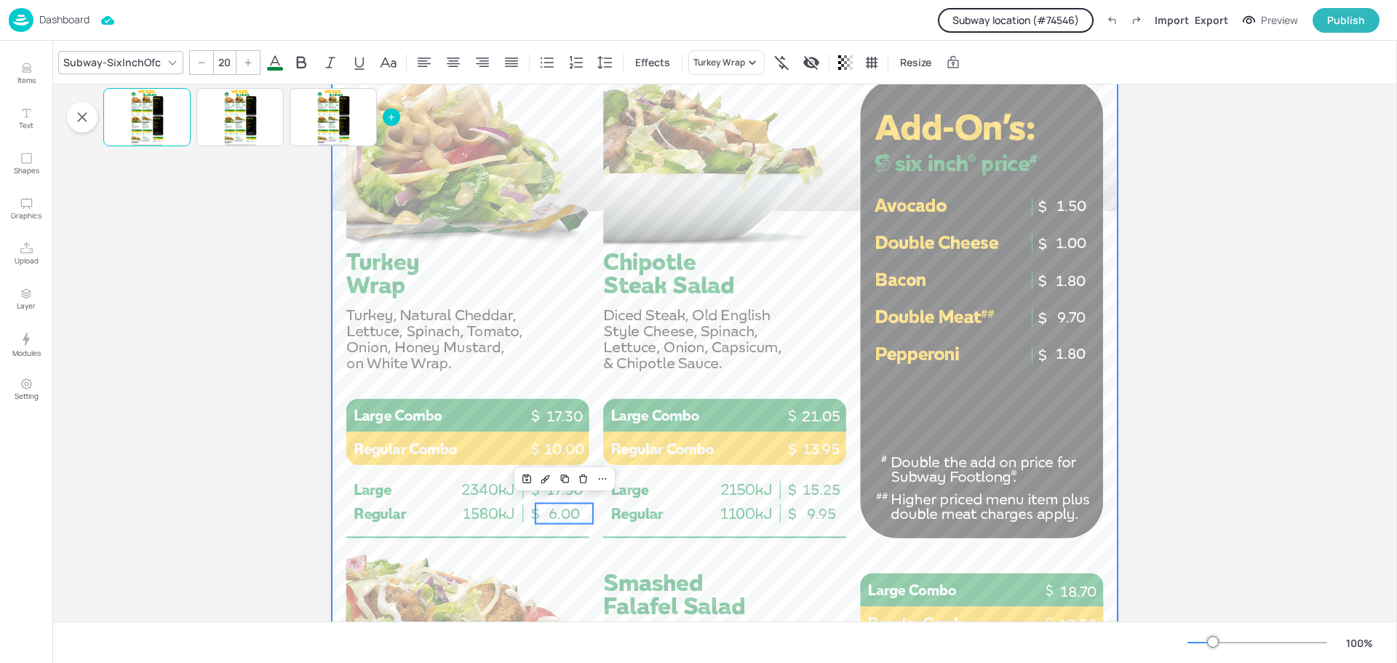
click at [458, 314] on div at bounding box center [725, 101] width 786 height 1397
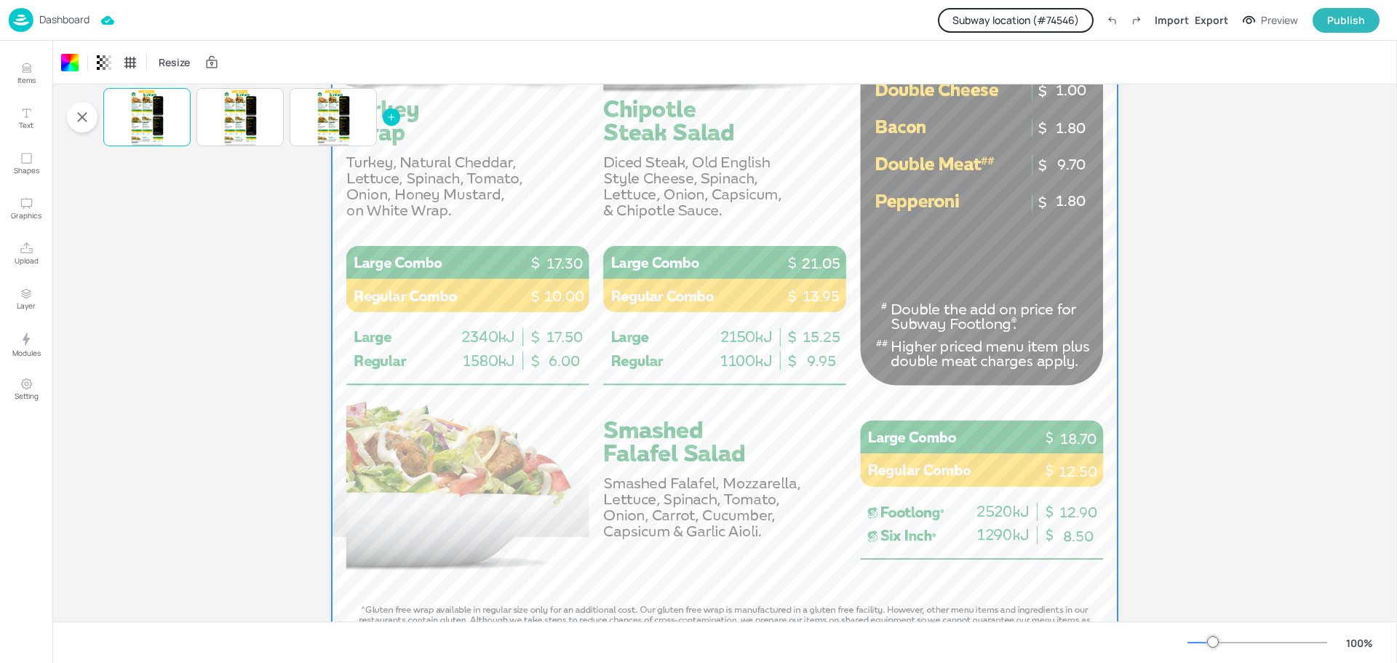
scroll to position [943, 0]
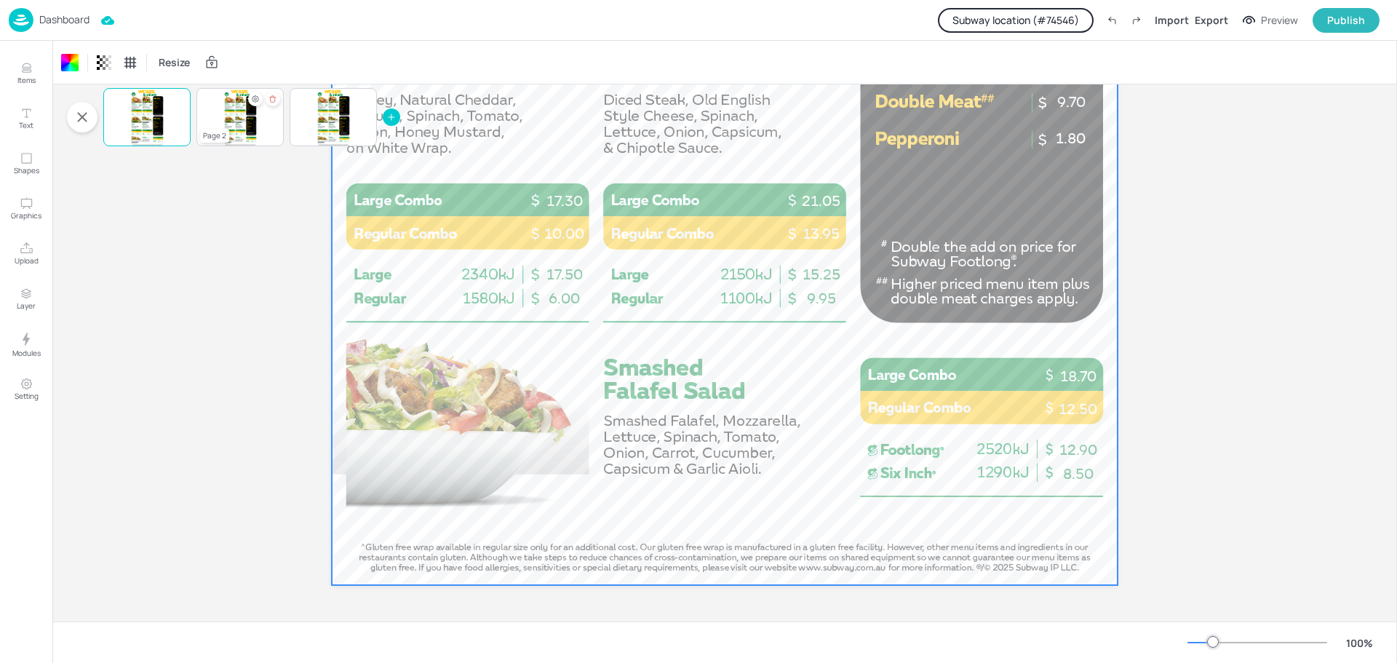
click at [223, 106] on div "1.60 12.50 18.70 8.50 12.90 10.00 17.30 11.50 17.50 15.25 9.95 21.05 13.95 13.7…" at bounding box center [239, 117] width 87 height 58
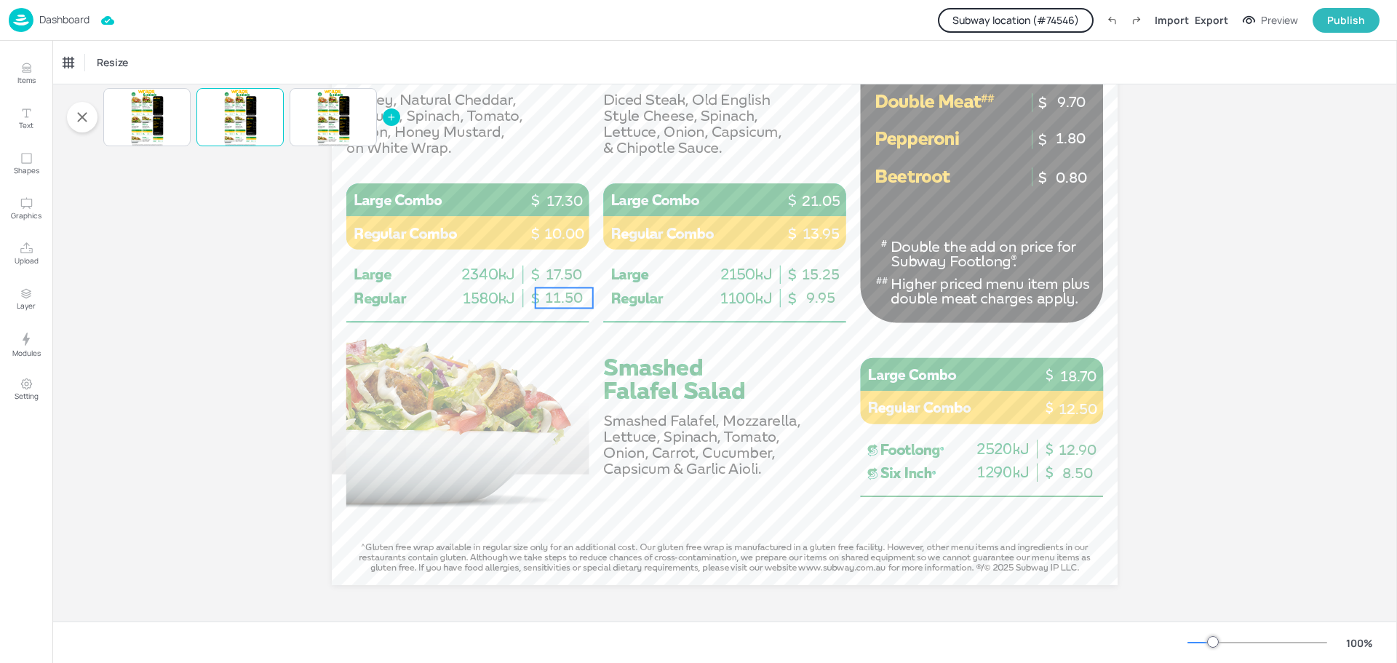
click at [565, 294] on span "11.50" at bounding box center [564, 297] width 38 height 17
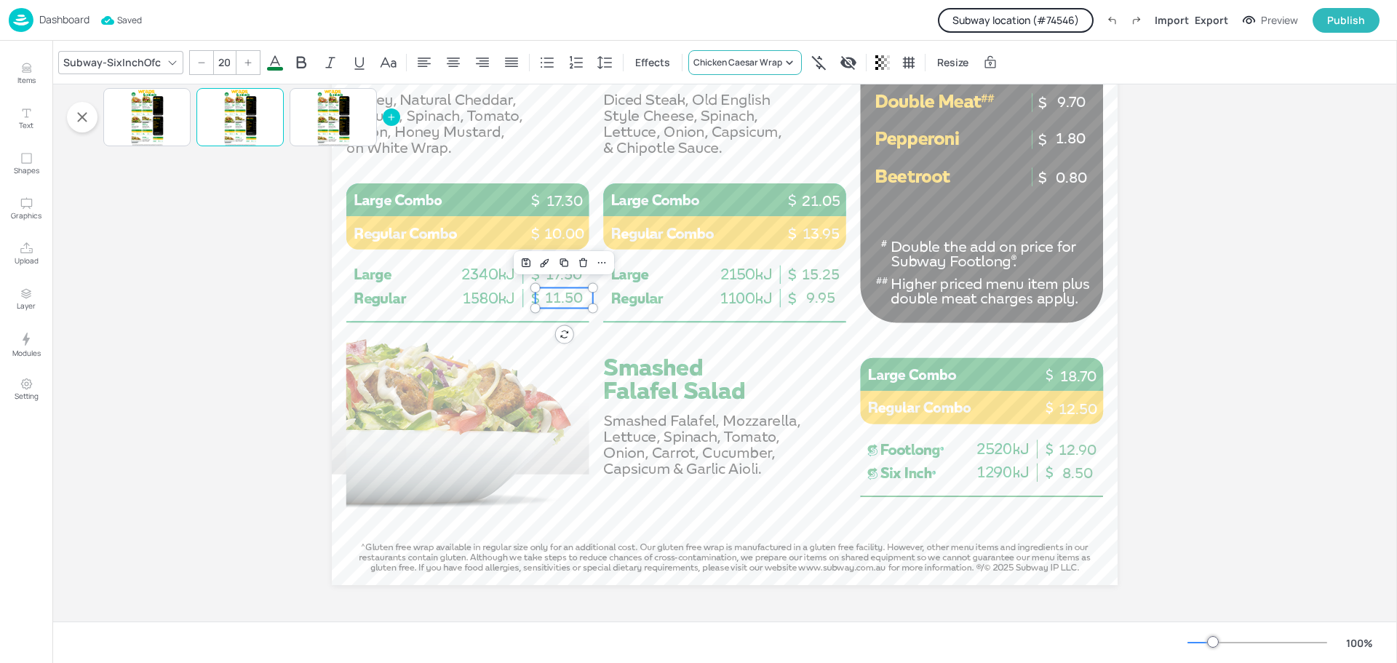
click at [724, 68] on div "Chicken Caesar Wrap" at bounding box center [738, 62] width 89 height 13
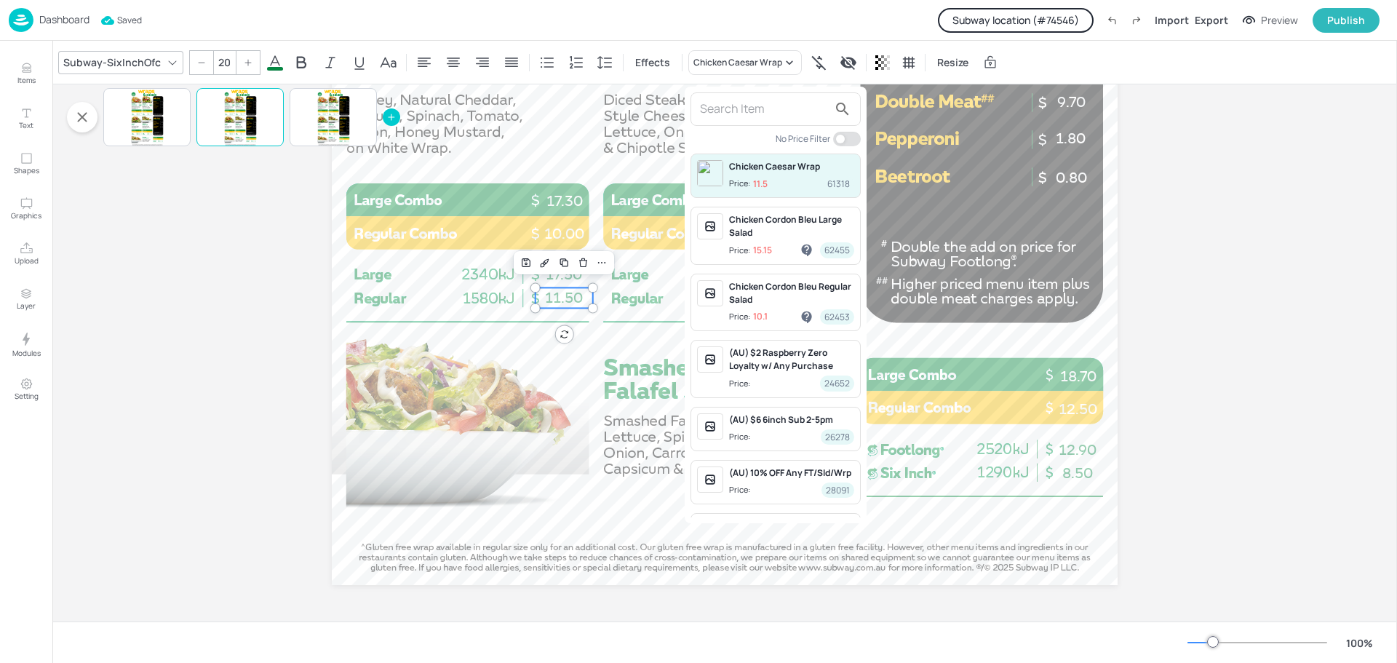
click at [728, 108] on input "text" at bounding box center [764, 109] width 128 height 23
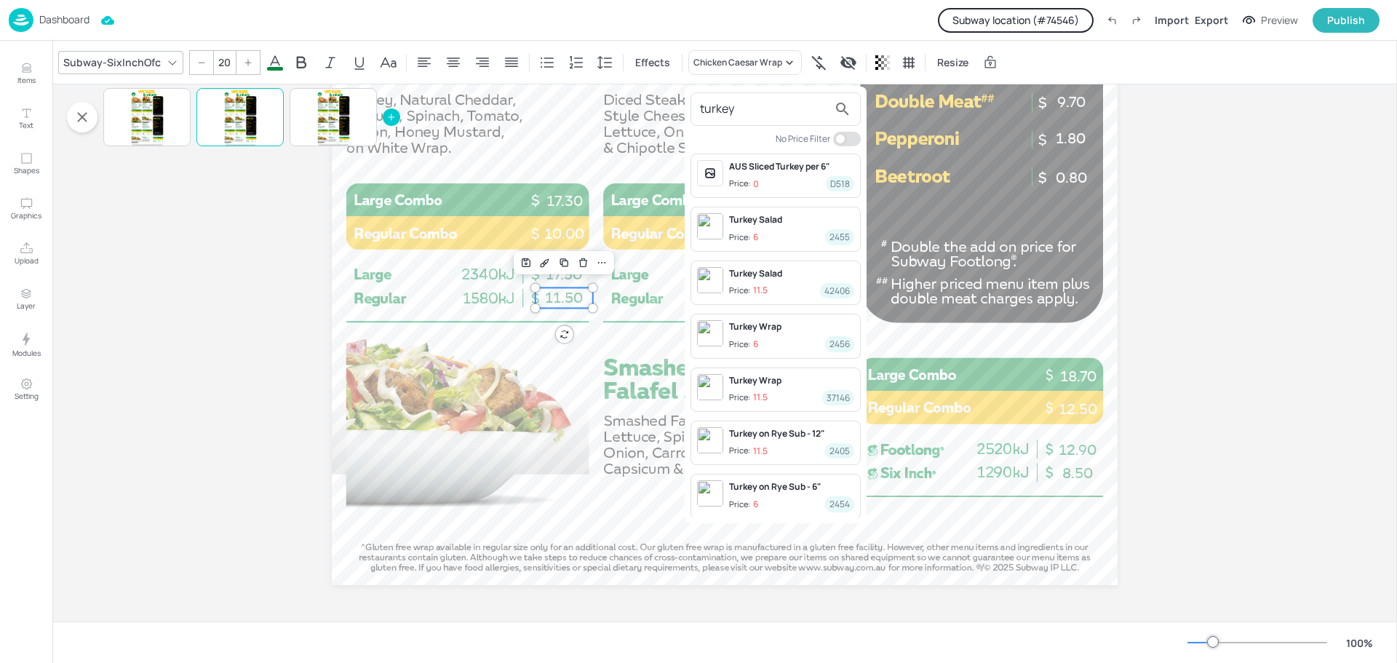
type input "turkey"
click at [782, 331] on div "Turkey Wrap" at bounding box center [791, 326] width 125 height 13
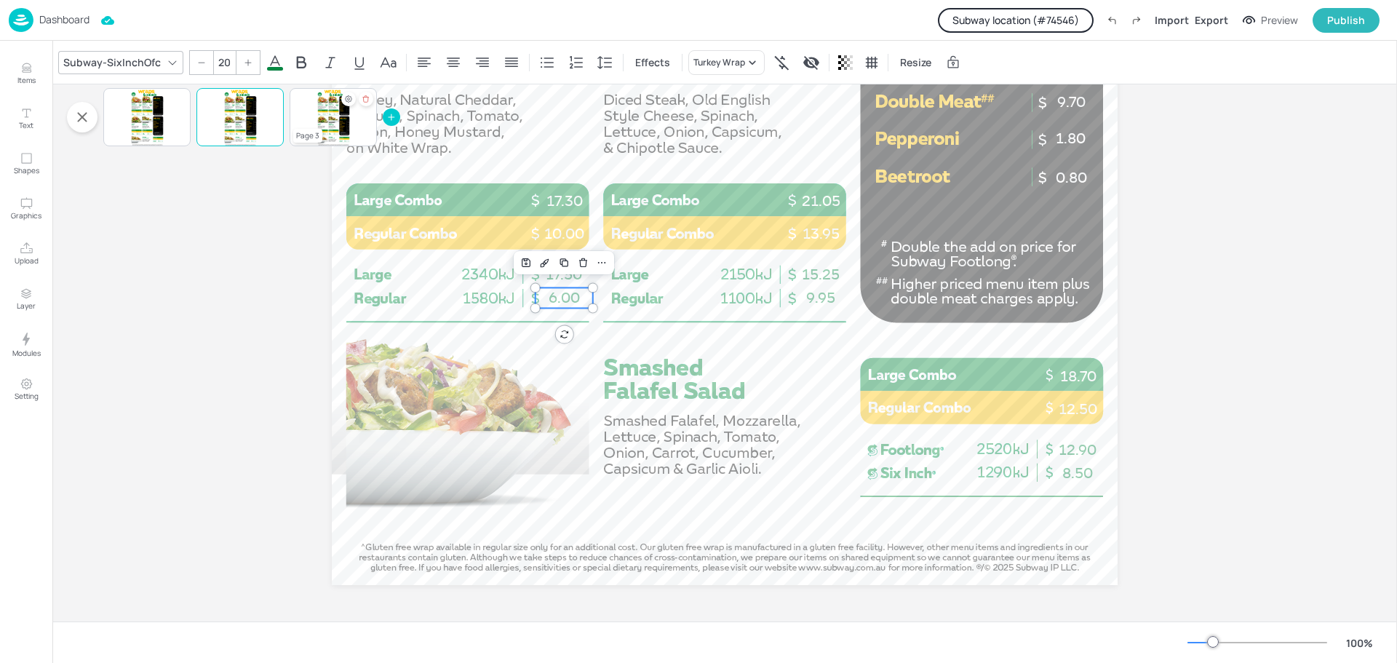
click at [321, 108] on div at bounding box center [333, 117] width 33 height 58
click at [562, 290] on span "11.50" at bounding box center [564, 297] width 38 height 17
click at [758, 65] on div "Chicken Caesar Wrap" at bounding box center [738, 62] width 89 height 13
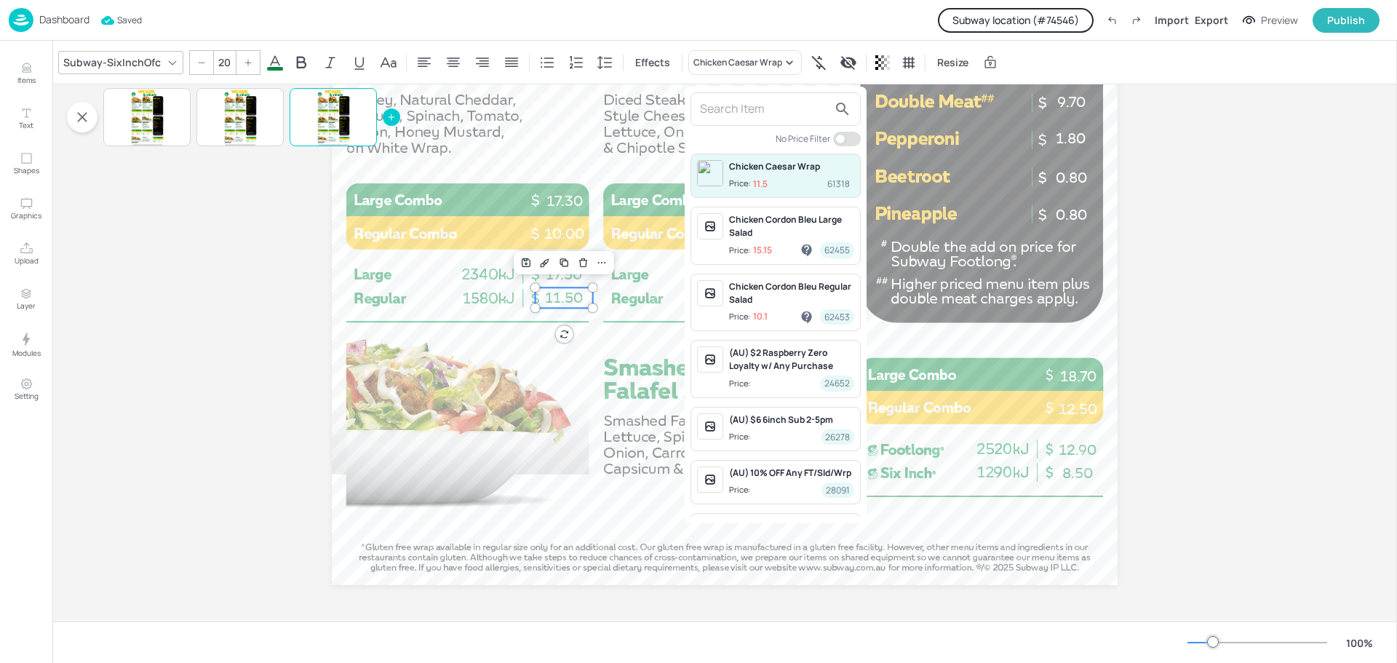
click at [740, 119] on input "text" at bounding box center [764, 109] width 128 height 23
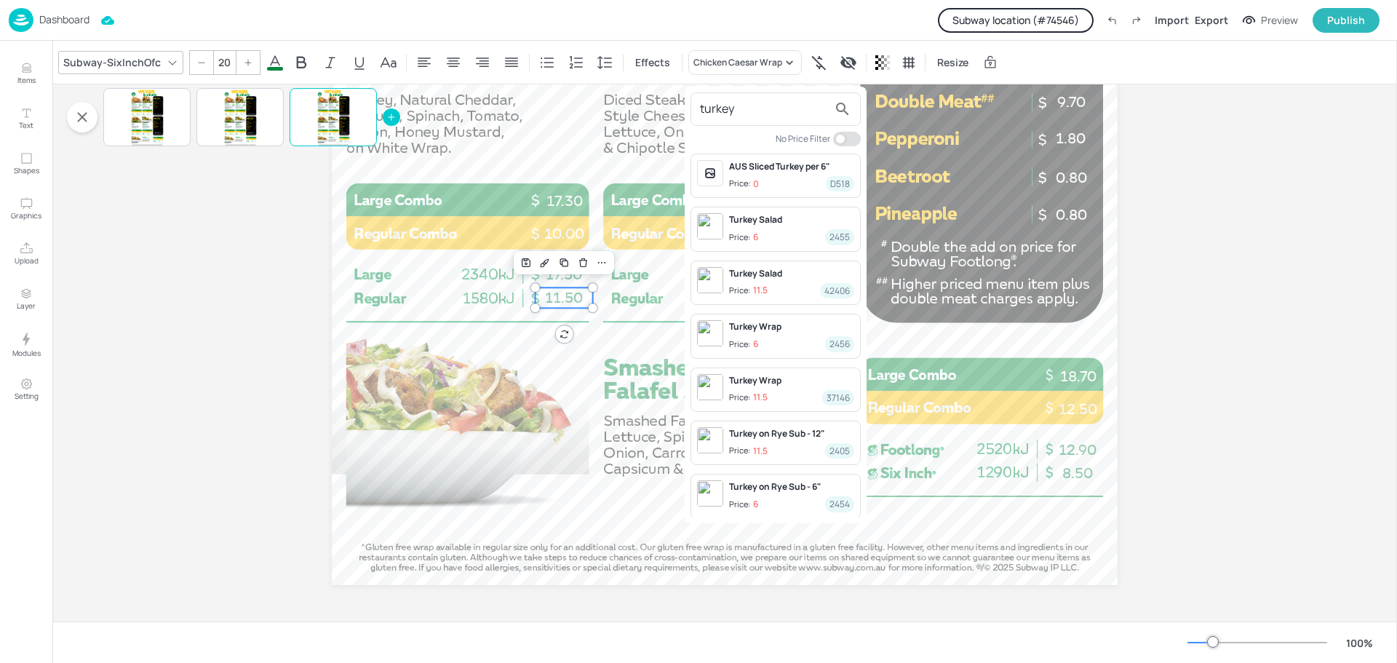
type input "turkey"
click at [758, 329] on div "Turkey Wrap" at bounding box center [791, 326] width 125 height 13
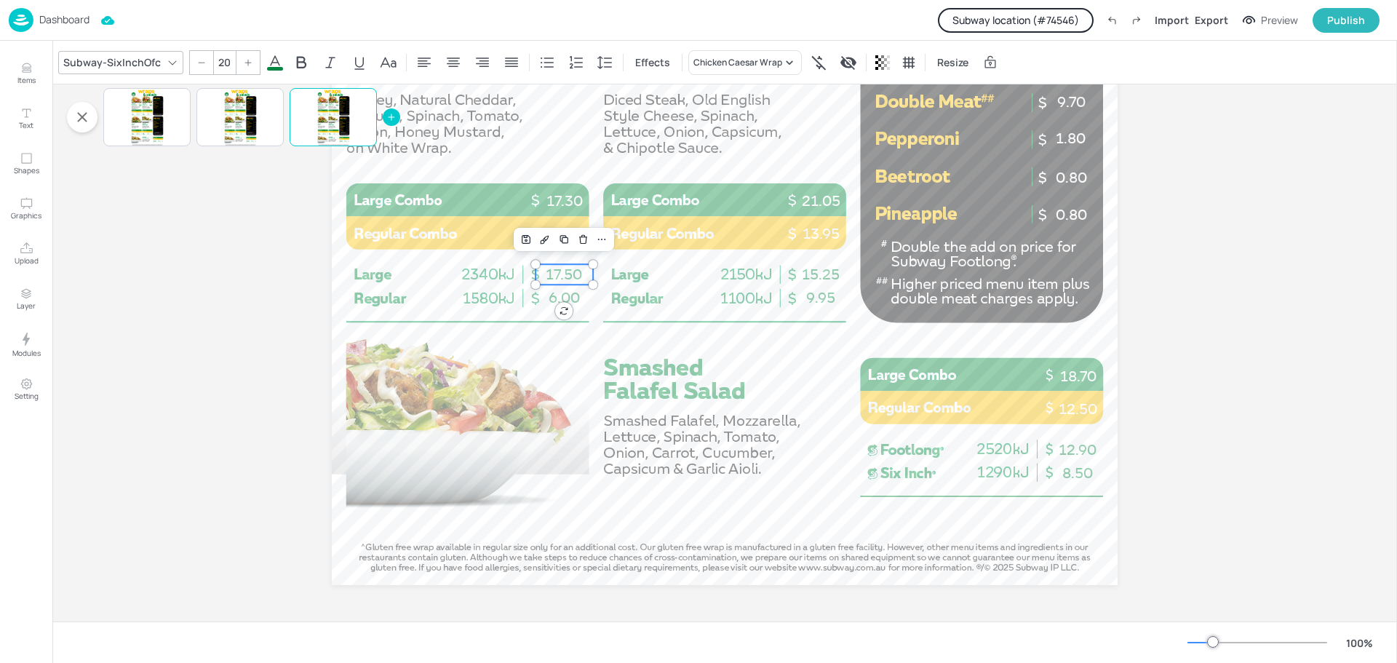
click at [568, 279] on span "17.50" at bounding box center [564, 274] width 36 height 17
click at [709, 60] on div "Chicken Caesar Wrap" at bounding box center [738, 62] width 89 height 13
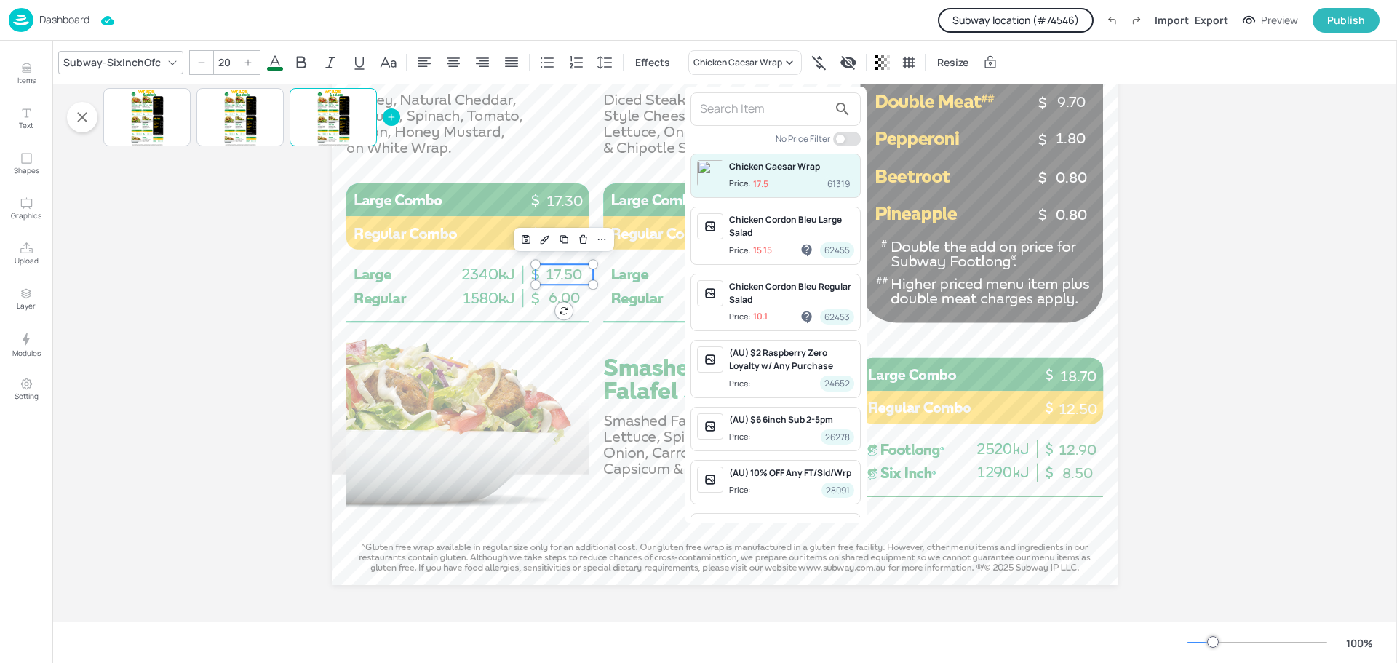
click at [767, 112] on input "text" at bounding box center [764, 109] width 128 height 23
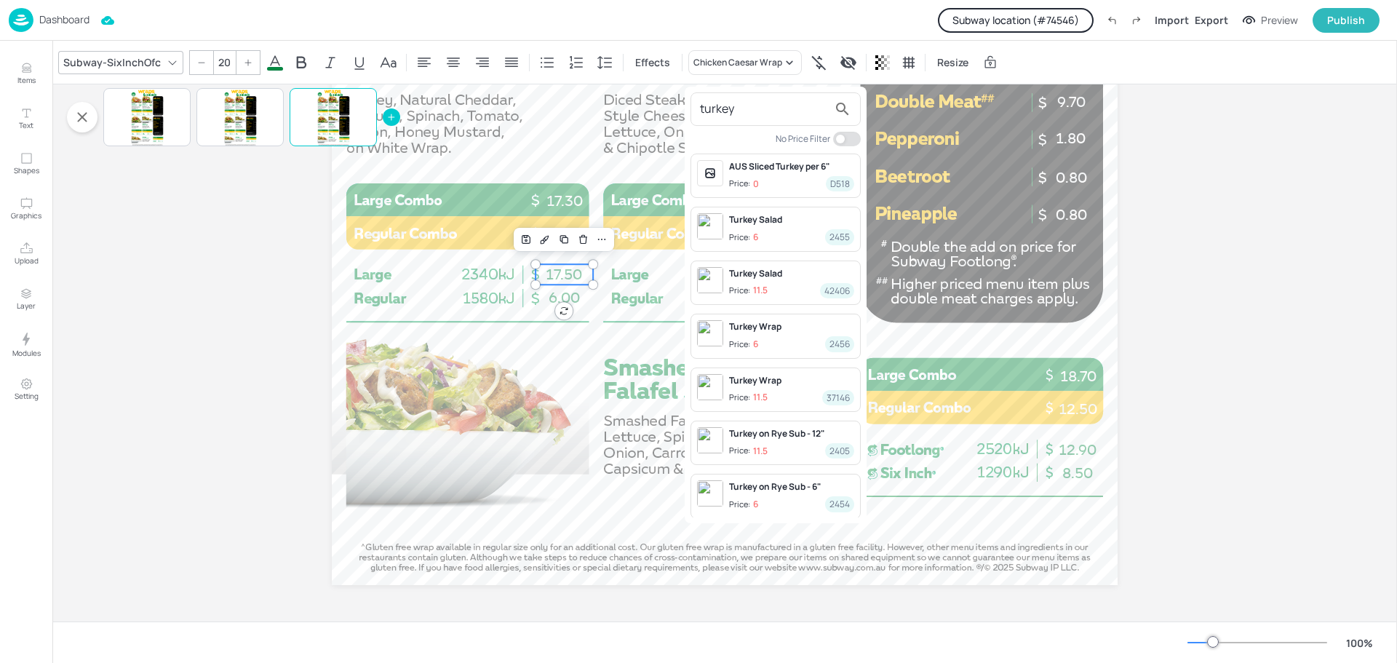
type input "turkey"
click at [765, 387] on div "Turkey Wrap Price: 11.5 37146" at bounding box center [791, 389] width 125 height 31
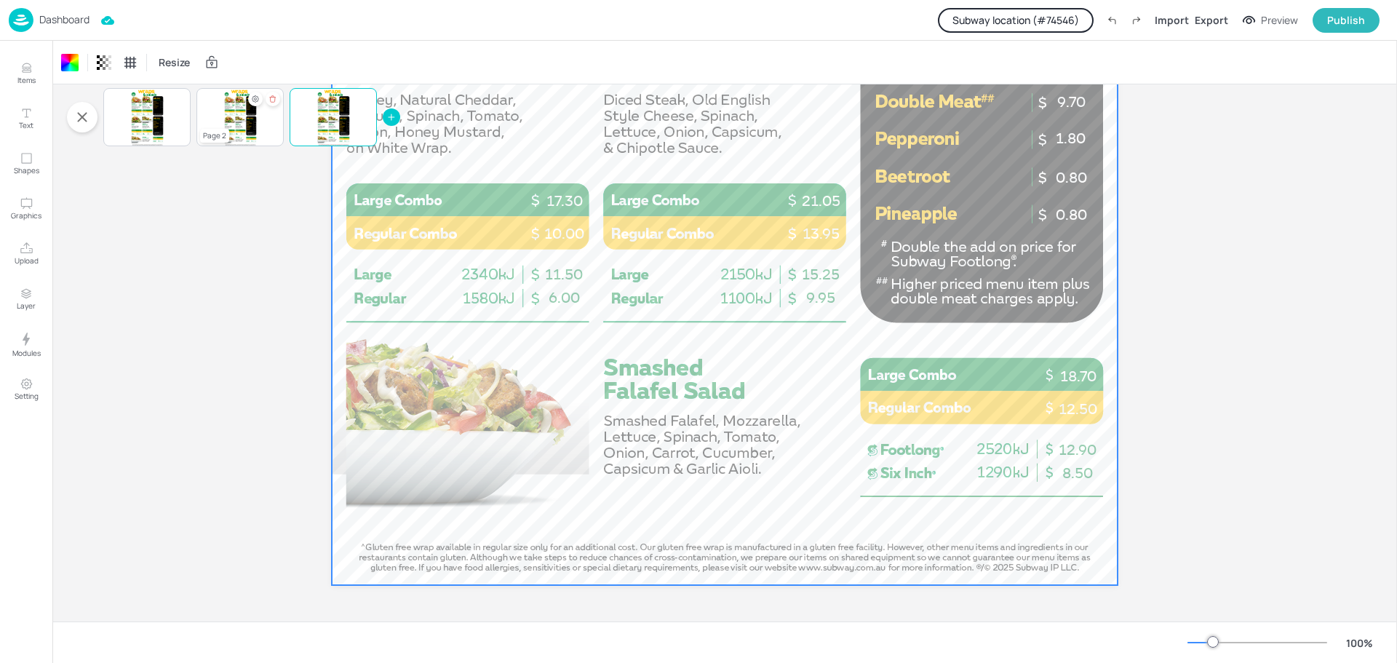
click at [231, 116] on div at bounding box center [240, 117] width 33 height 58
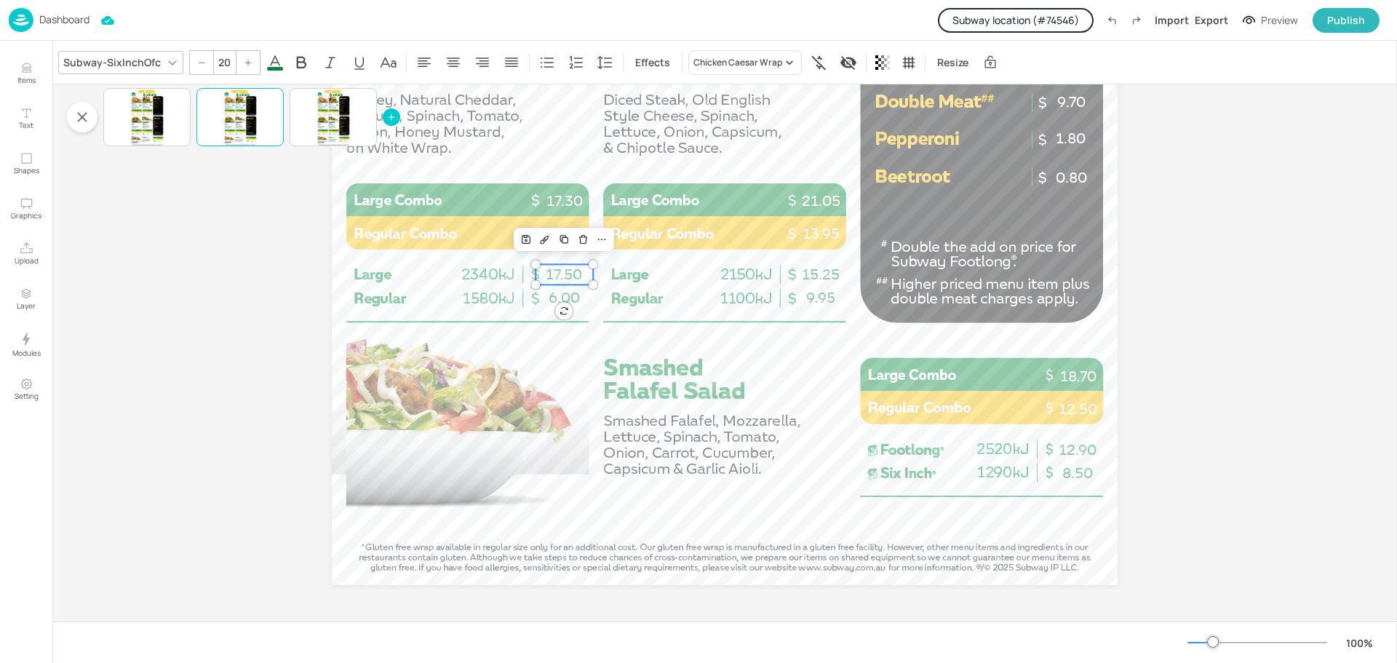
click at [572, 270] on span "17.50" at bounding box center [564, 274] width 36 height 17
click at [782, 55] on icon at bounding box center [789, 62] width 15 height 15
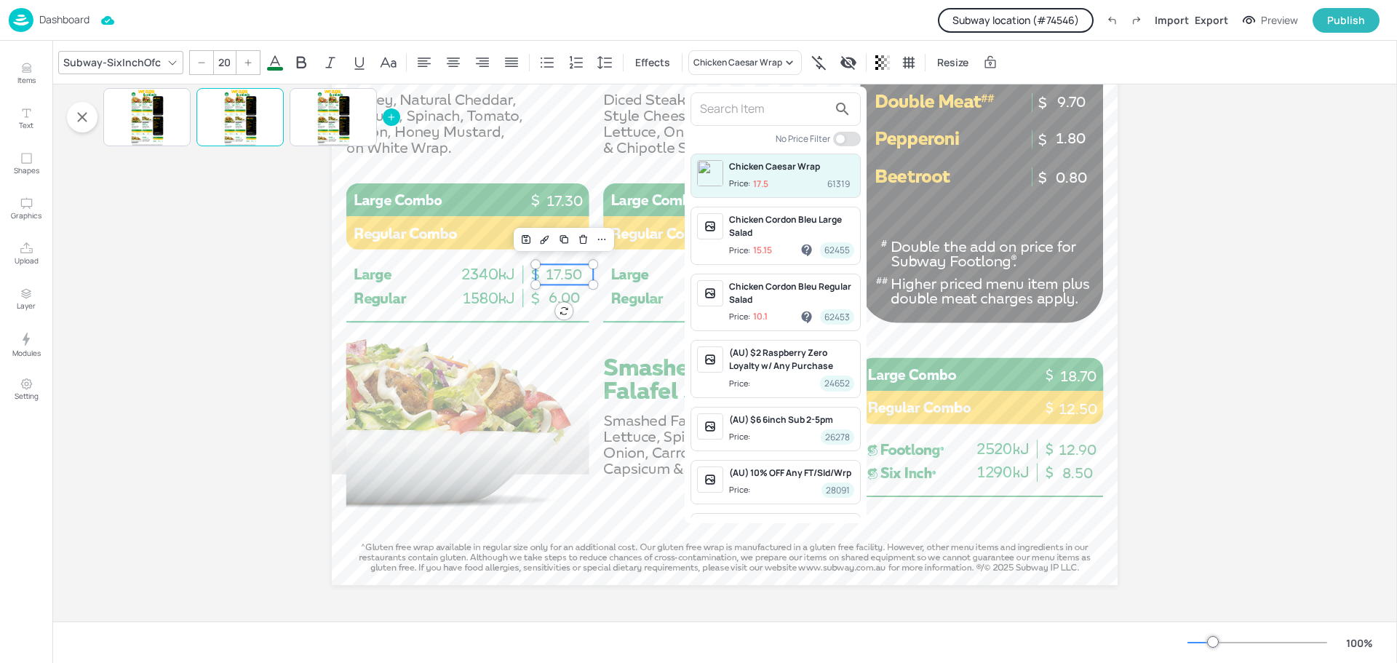
click at [734, 115] on input "text" at bounding box center [764, 109] width 128 height 23
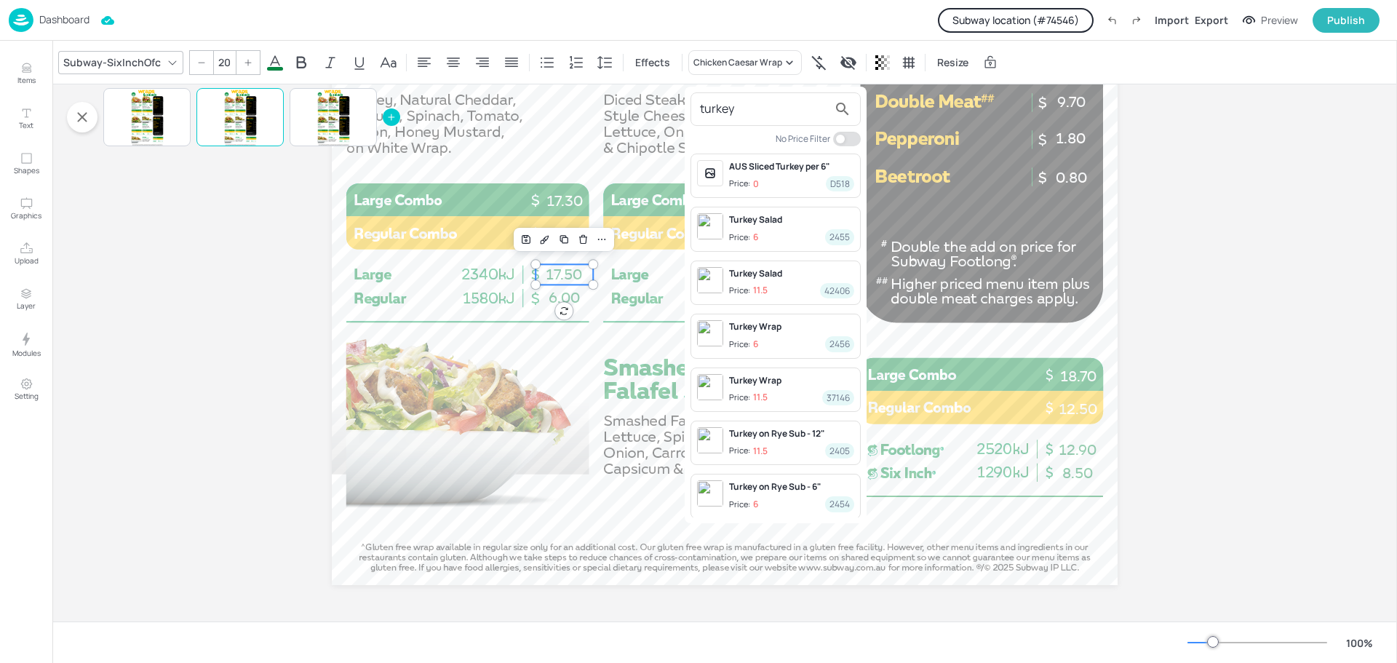
type input "turkey"
click at [761, 390] on span "Price: 11.5 37146" at bounding box center [791, 397] width 125 height 15
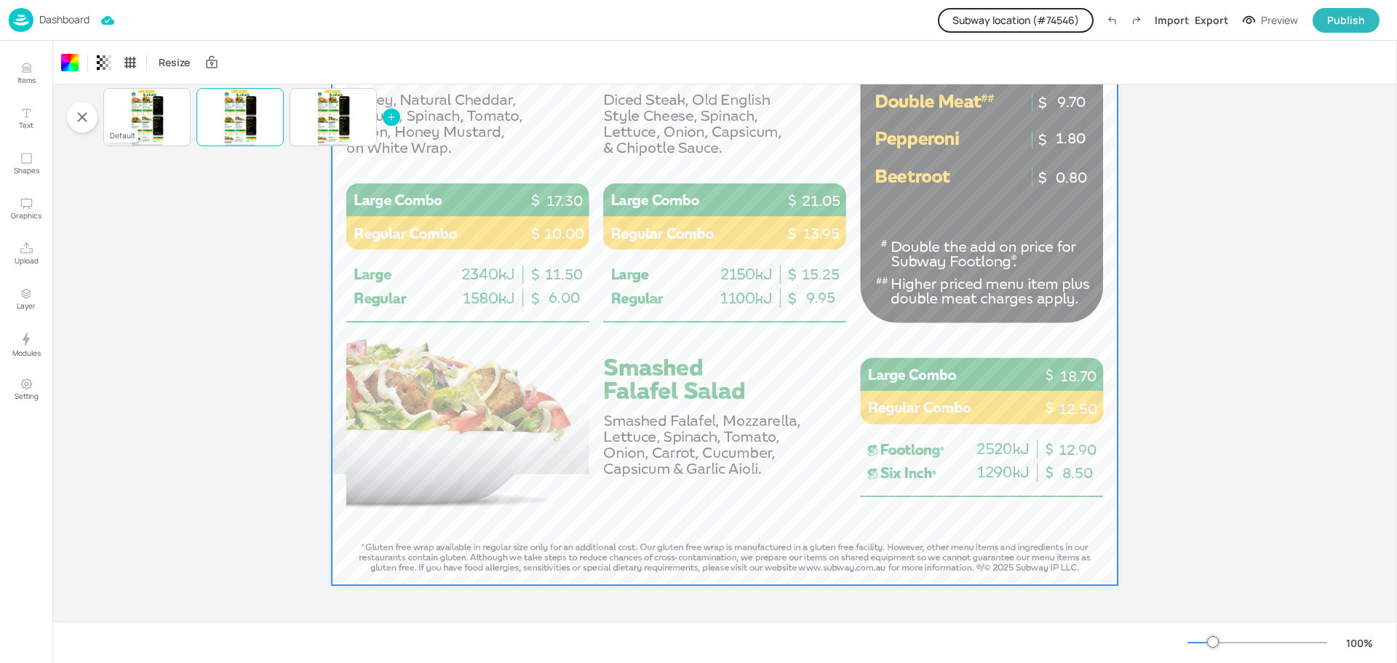
click at [138, 109] on div at bounding box center [147, 117] width 33 height 58
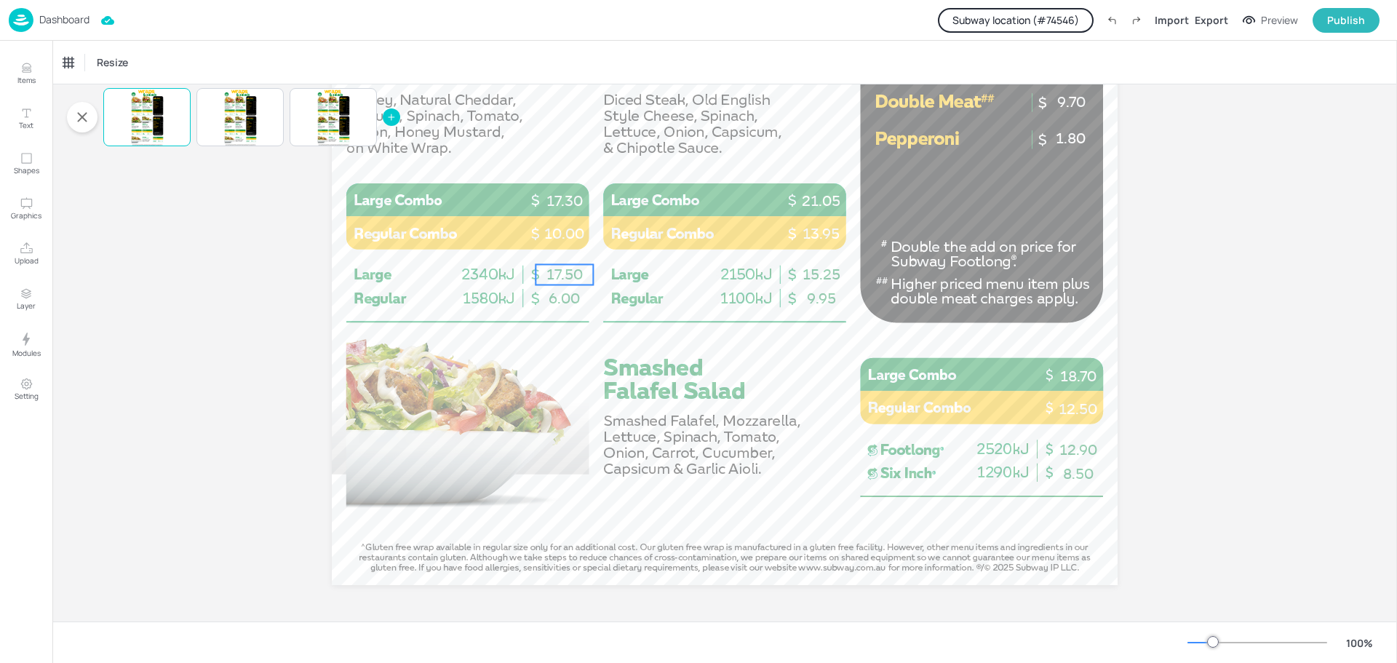
click at [564, 269] on span "17.50" at bounding box center [565, 274] width 36 height 17
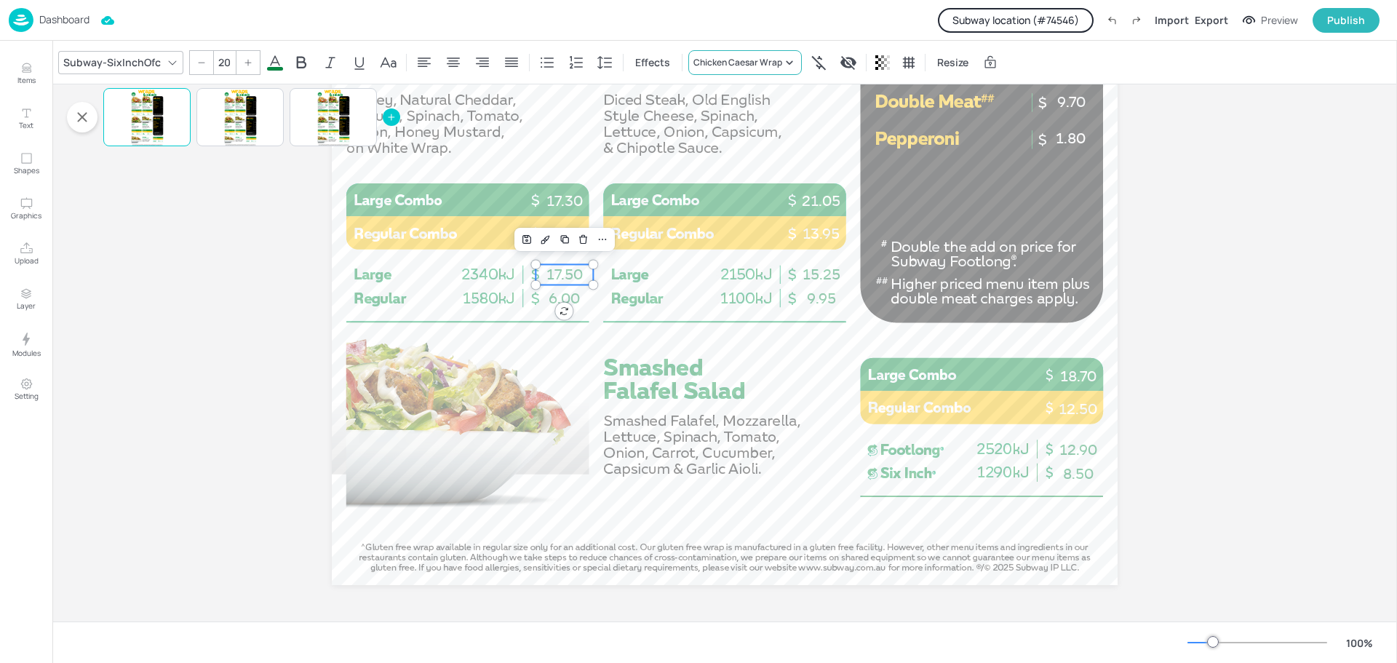
click at [752, 65] on div "Chicken Caesar Wrap" at bounding box center [738, 62] width 89 height 13
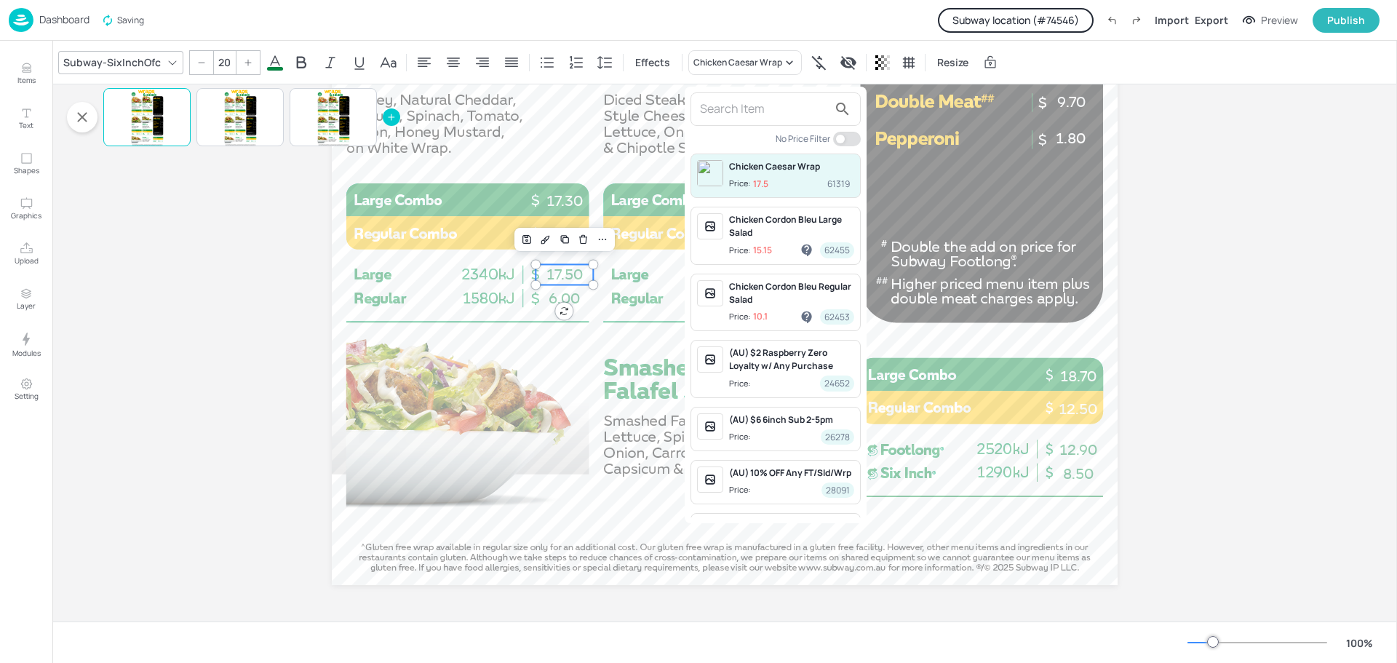
click at [754, 112] on input "text" at bounding box center [764, 109] width 128 height 23
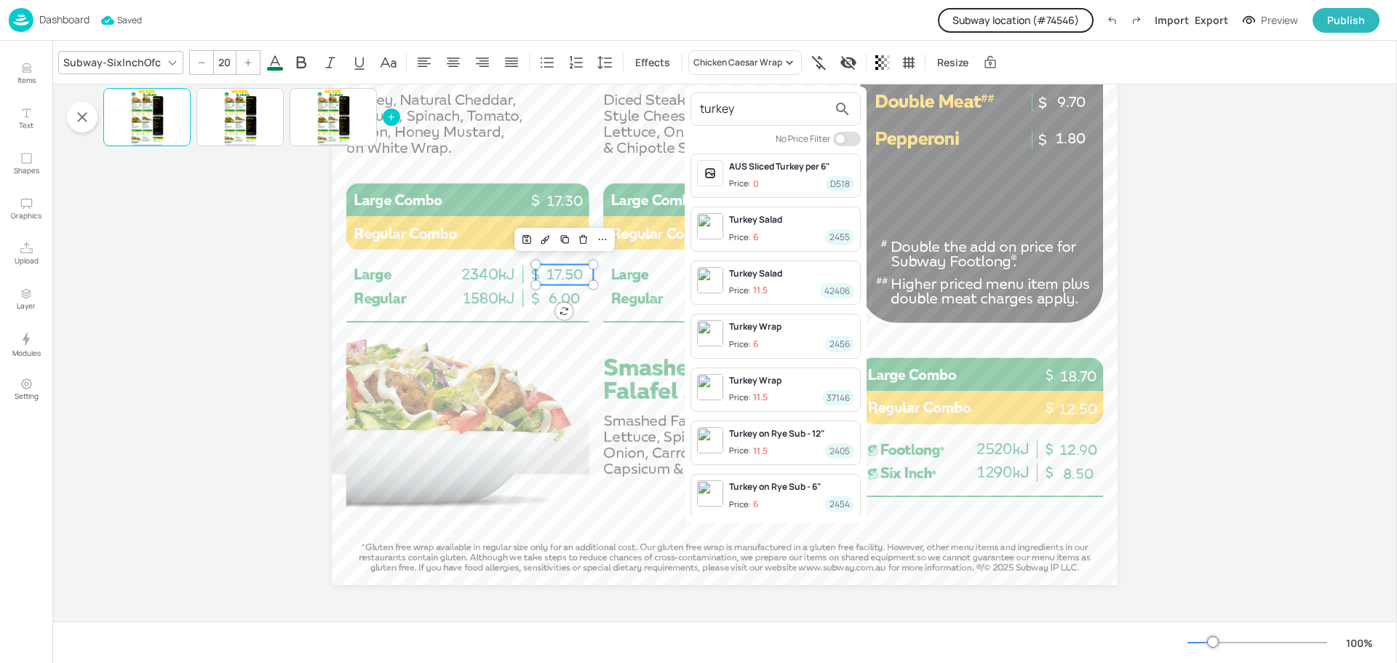
type input "turkey"
click at [770, 378] on div "Turkey Wrap" at bounding box center [791, 380] width 125 height 13
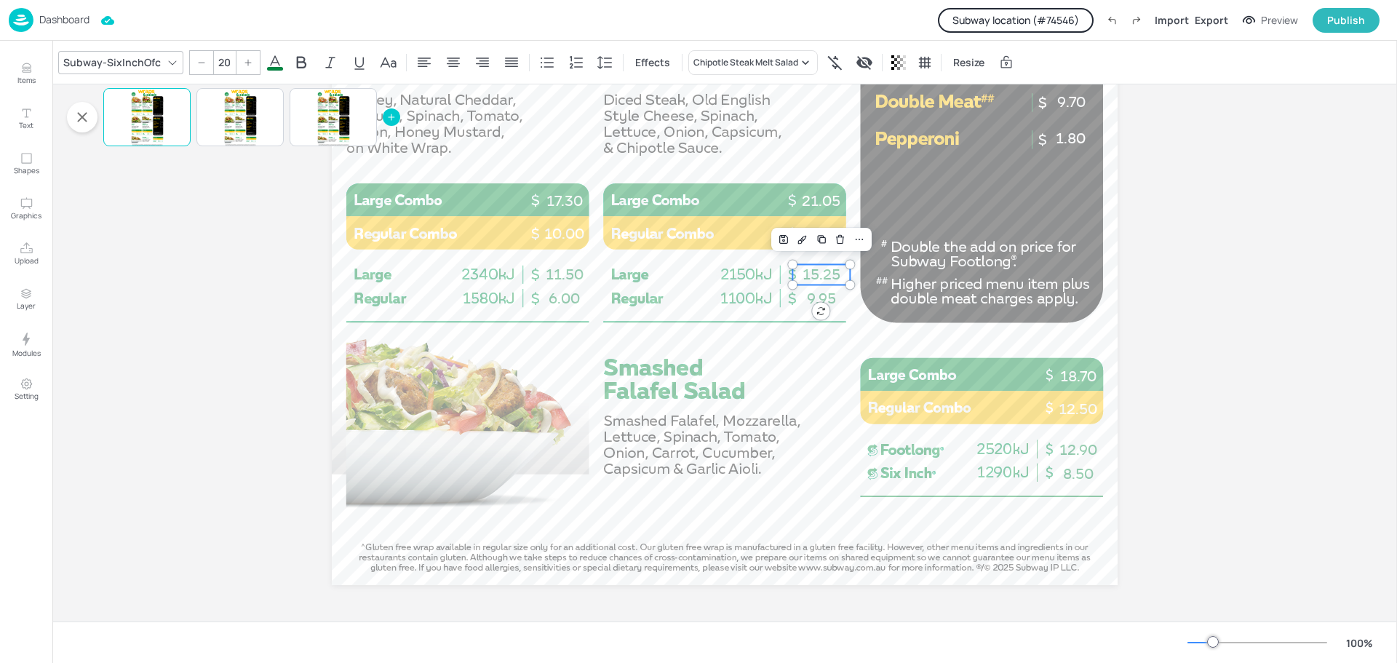
click at [825, 277] on span "15.25" at bounding box center [822, 274] width 38 height 17
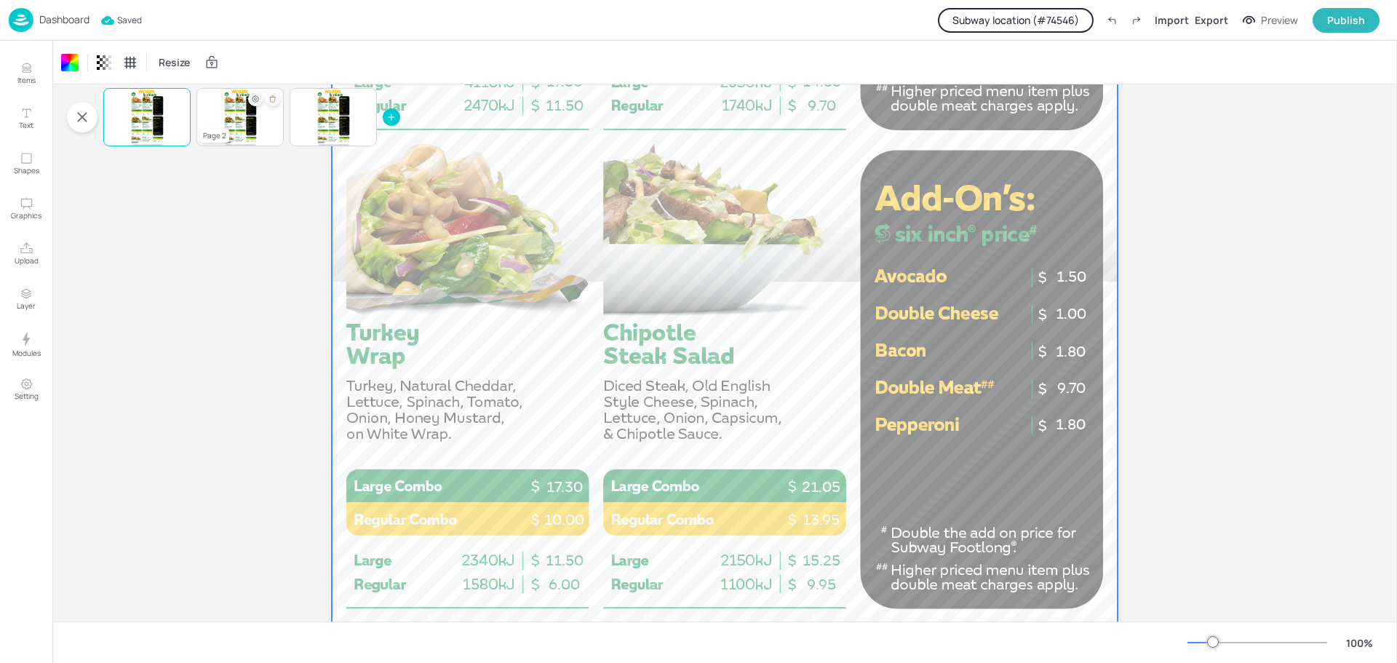
scroll to position [652, 0]
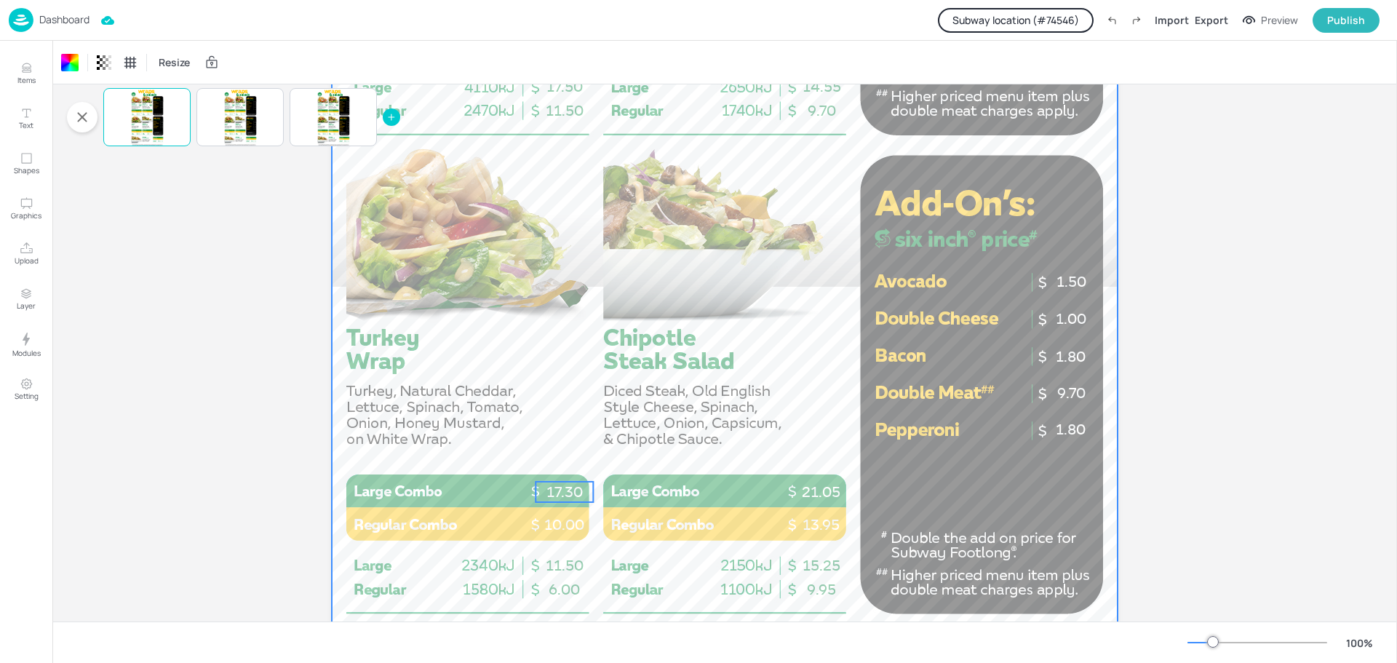
click at [558, 493] on p "17.30" at bounding box center [564, 492] width 57 height 20
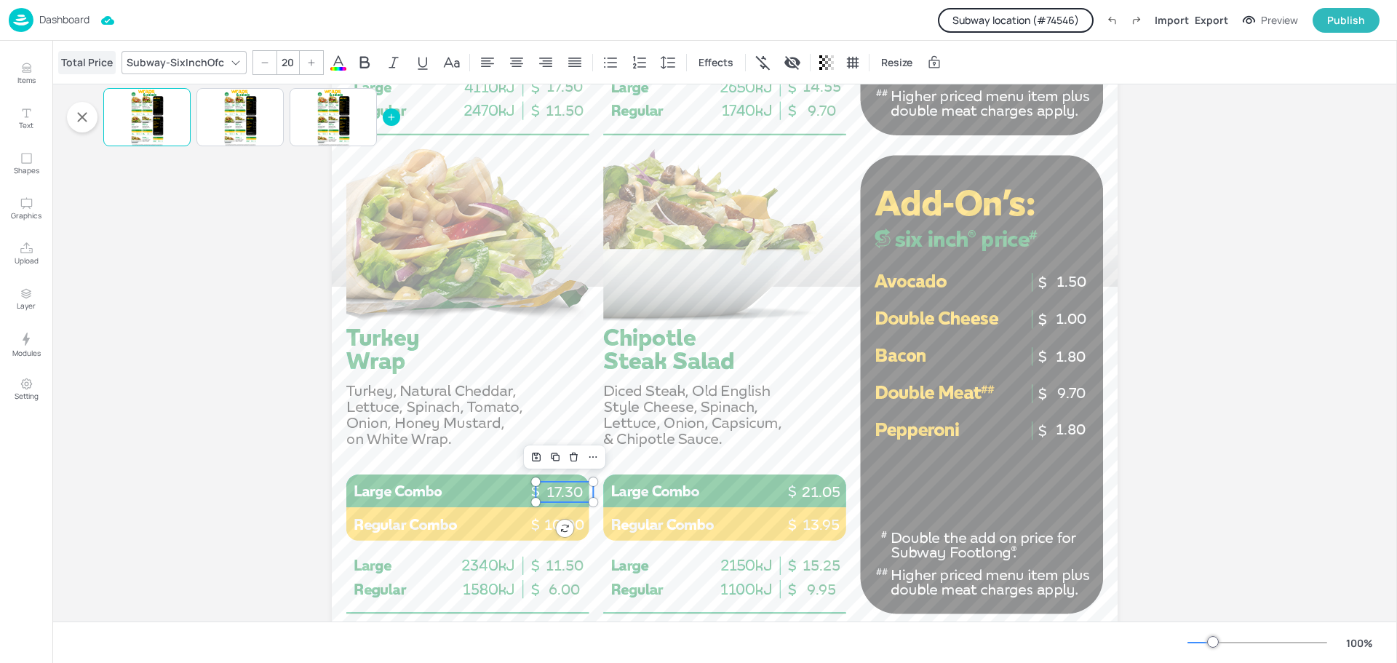
click at [82, 73] on div "Total Price" at bounding box center [86, 62] width 57 height 23
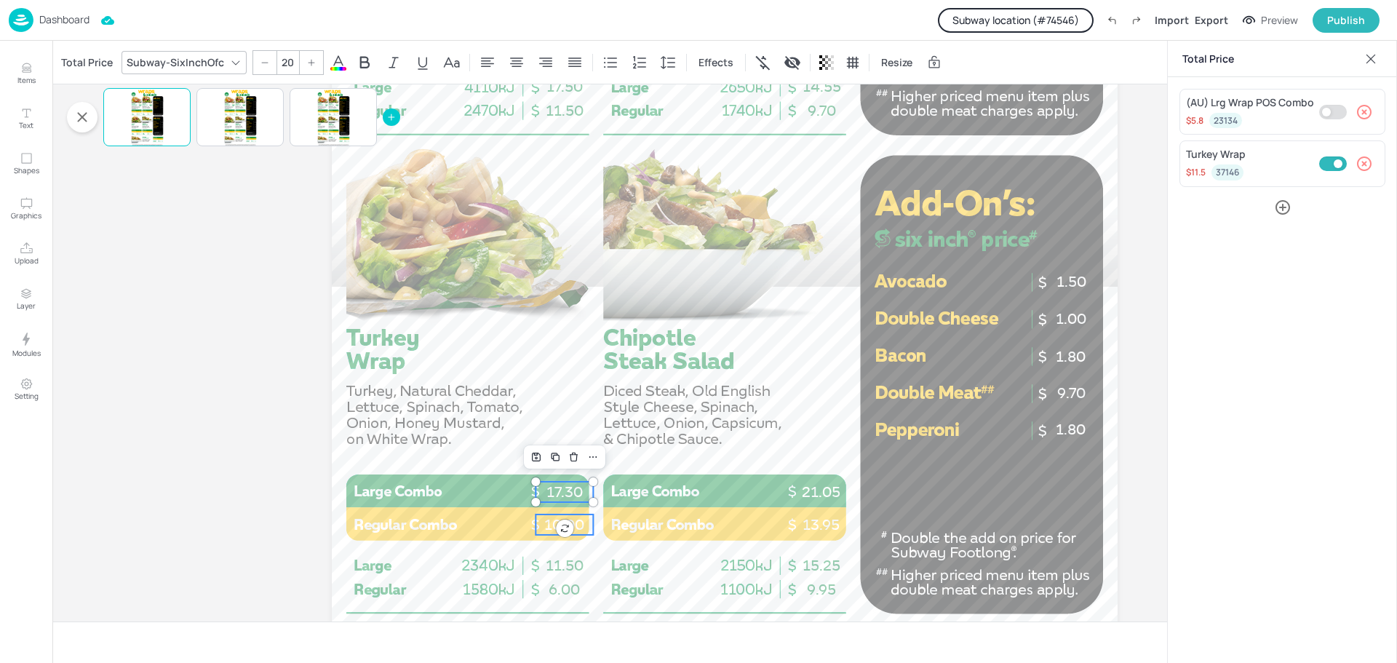
type input "20"
click at [544, 523] on p "10.00" at bounding box center [564, 525] width 57 height 20
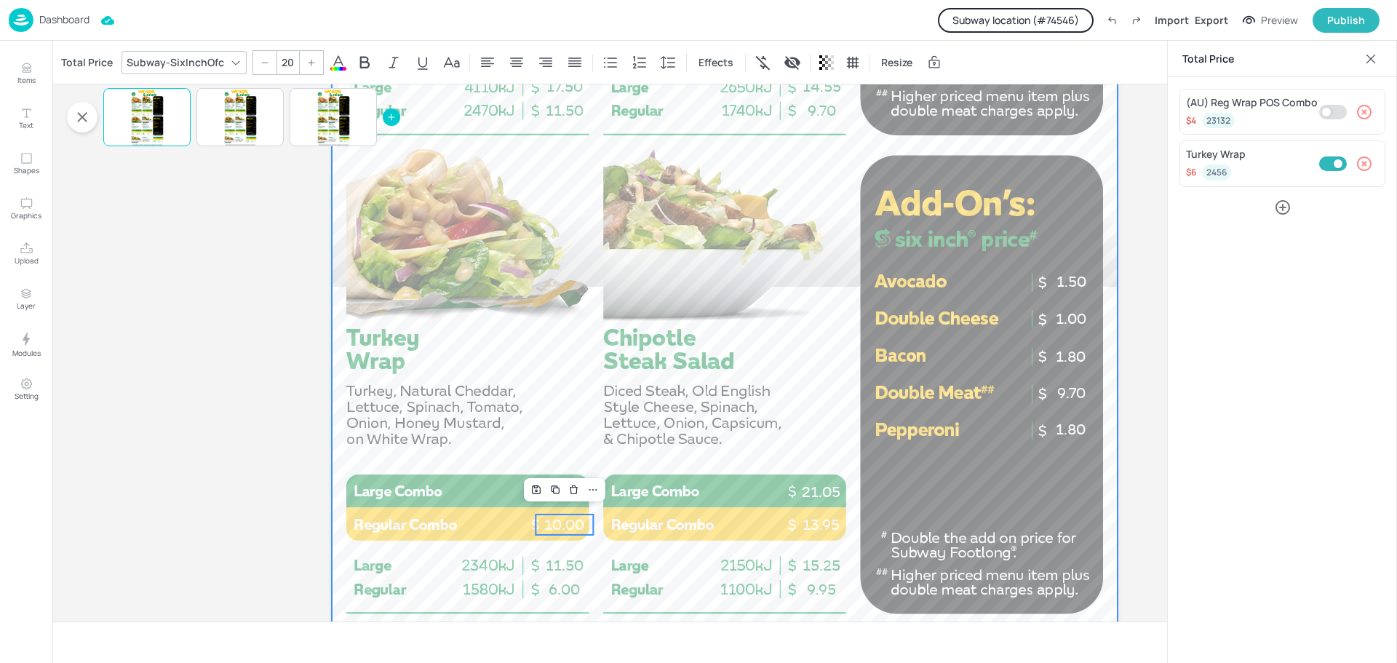
click at [434, 445] on div at bounding box center [725, 177] width 786 height 1397
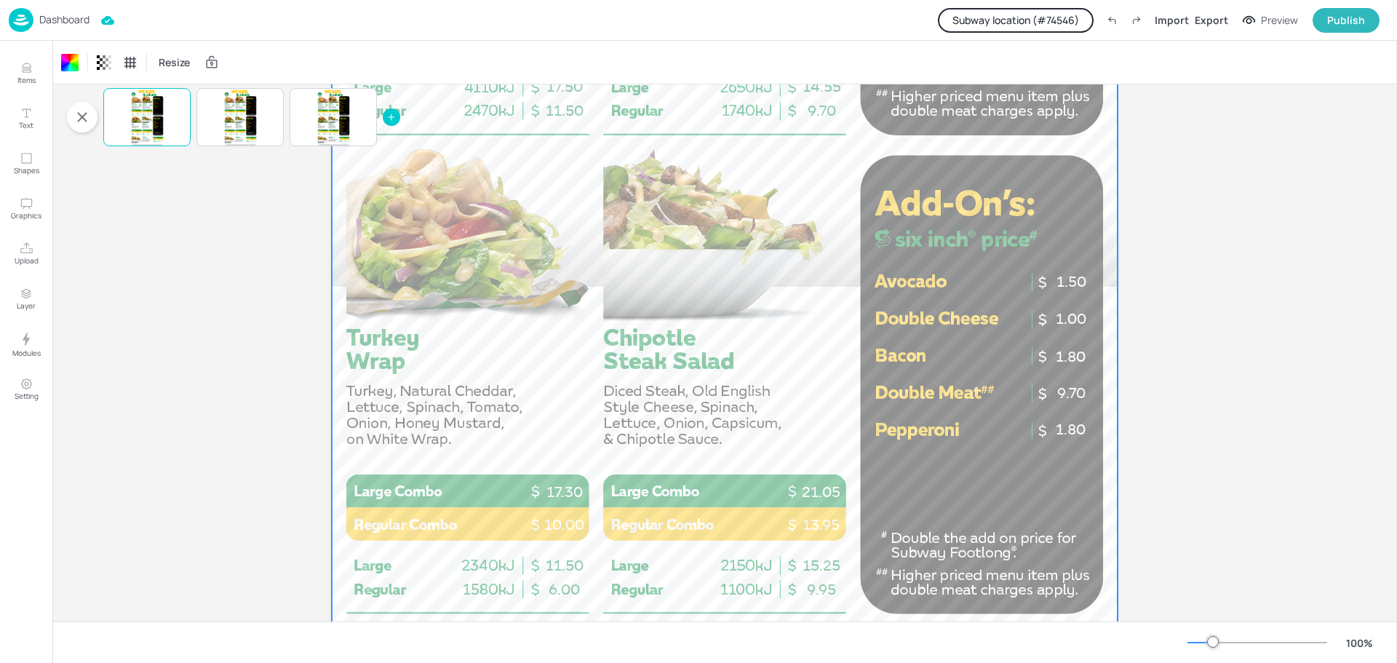
click at [70, 24] on p "Dashboard" at bounding box center [64, 20] width 50 height 10
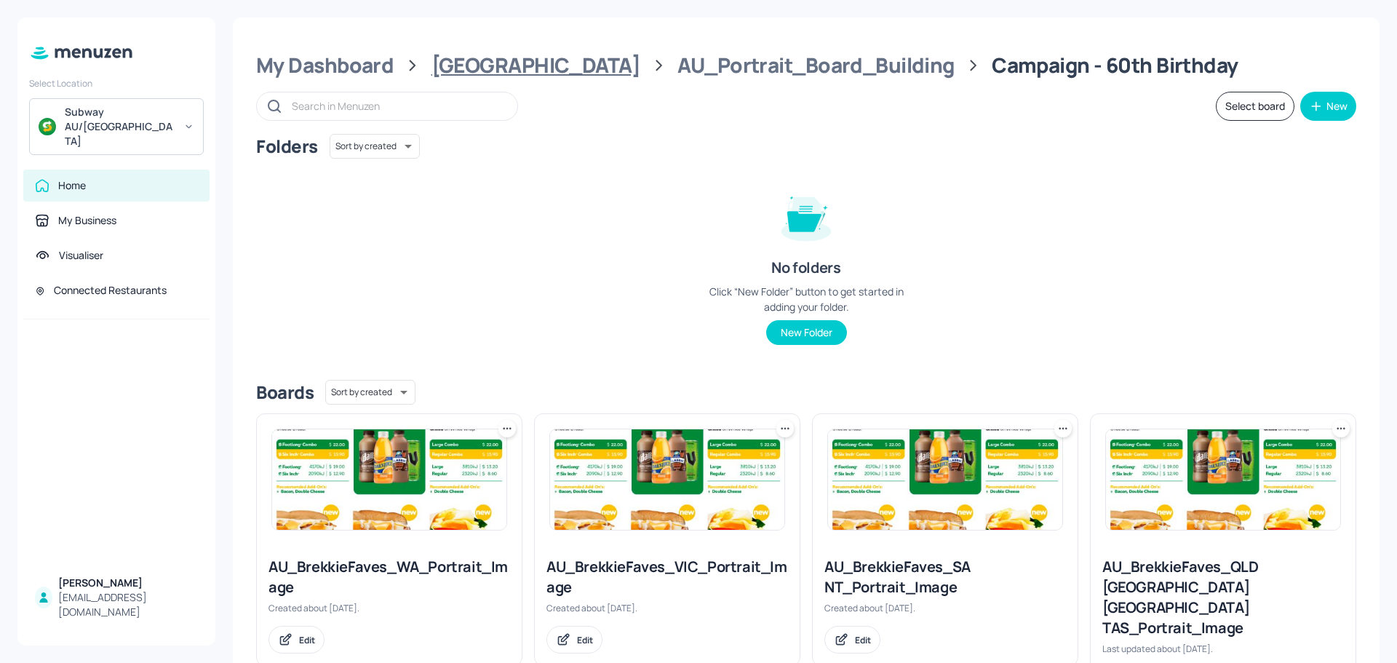
click at [491, 71] on div "[GEOGRAPHIC_DATA]" at bounding box center [536, 65] width 209 height 26
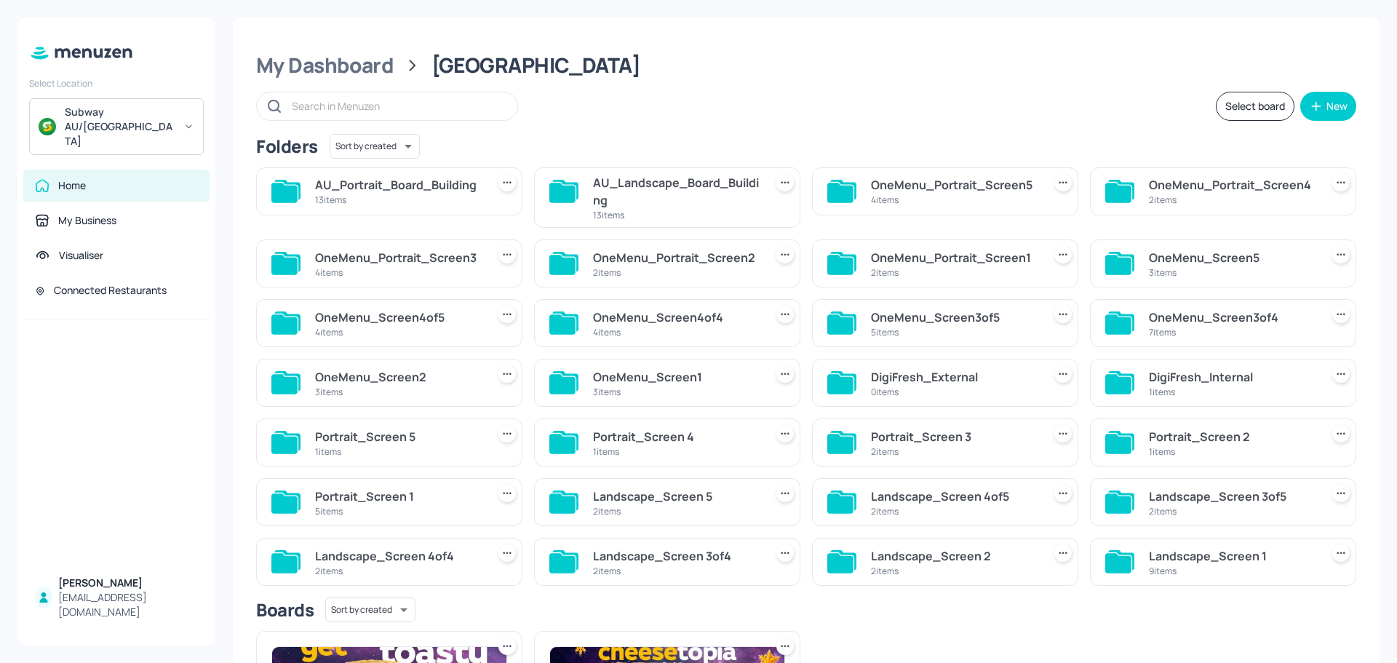
click at [646, 187] on div "AU_Landscape_Board_Building" at bounding box center [676, 191] width 166 height 35
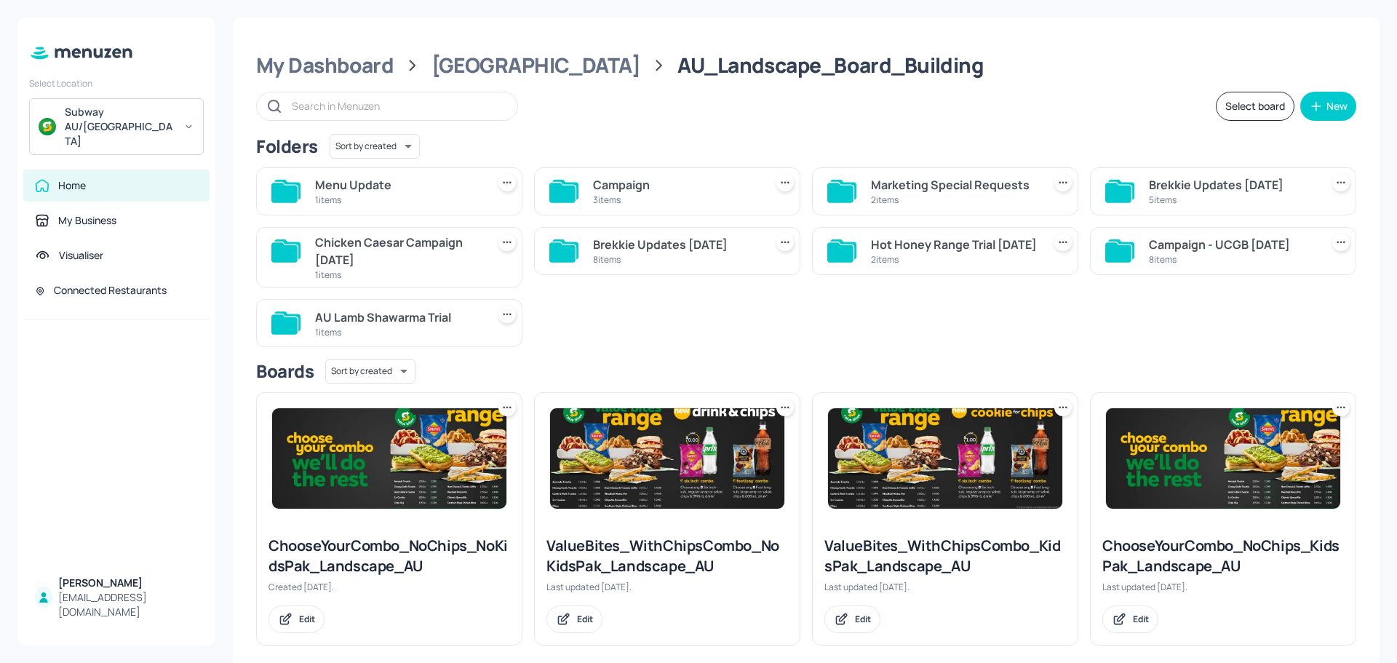
click at [646, 187] on div "Campaign" at bounding box center [676, 184] width 166 height 17
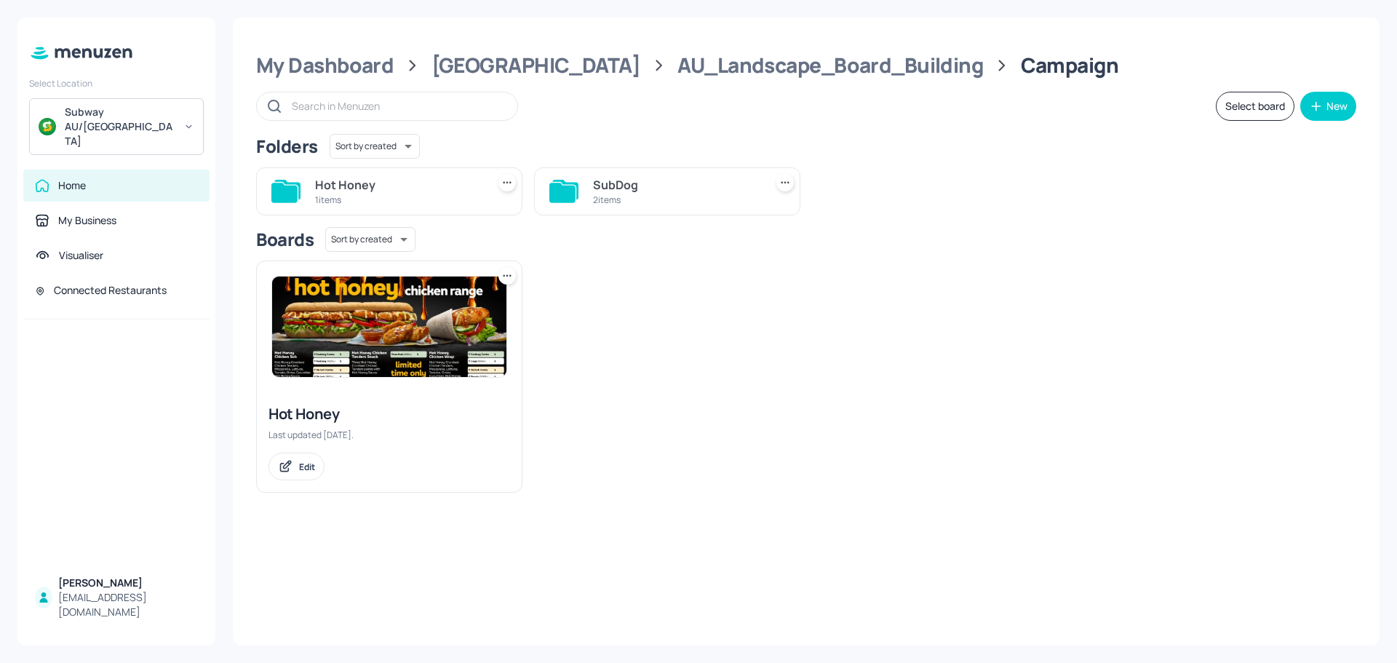
click at [433, 194] on div "1 items" at bounding box center [398, 200] width 166 height 12
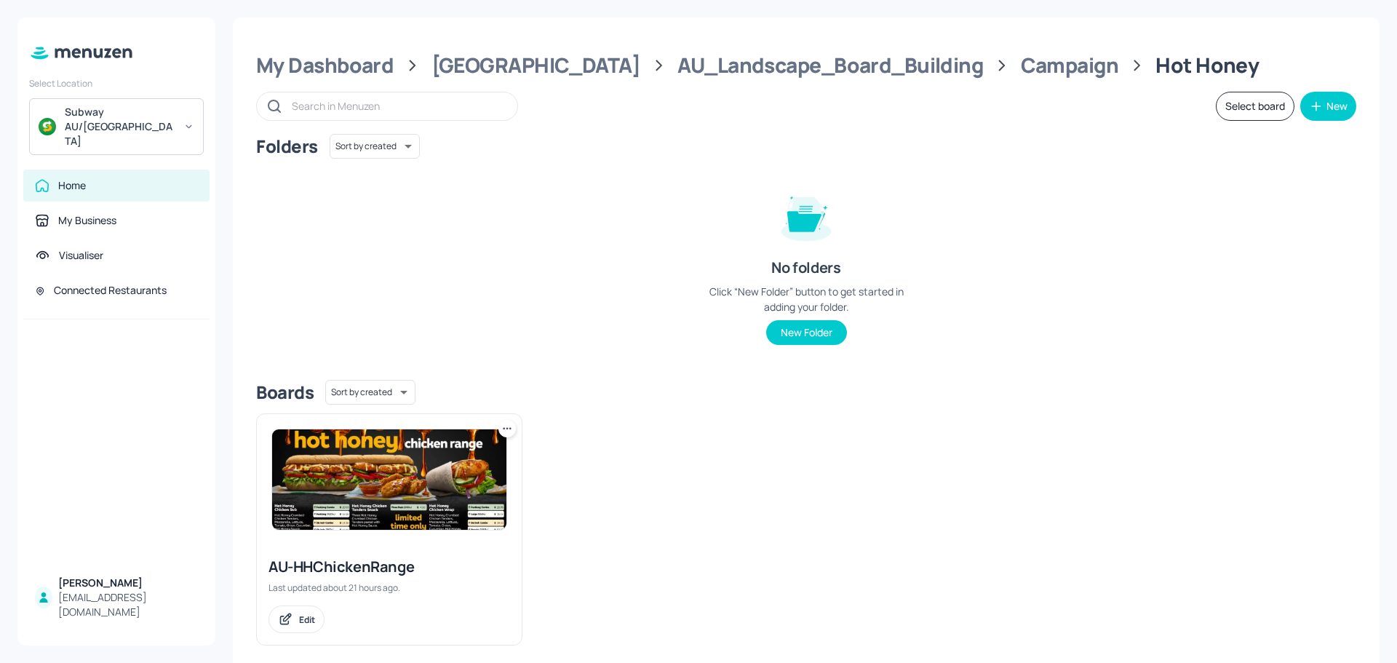
click at [429, 461] on img at bounding box center [389, 479] width 234 height 100
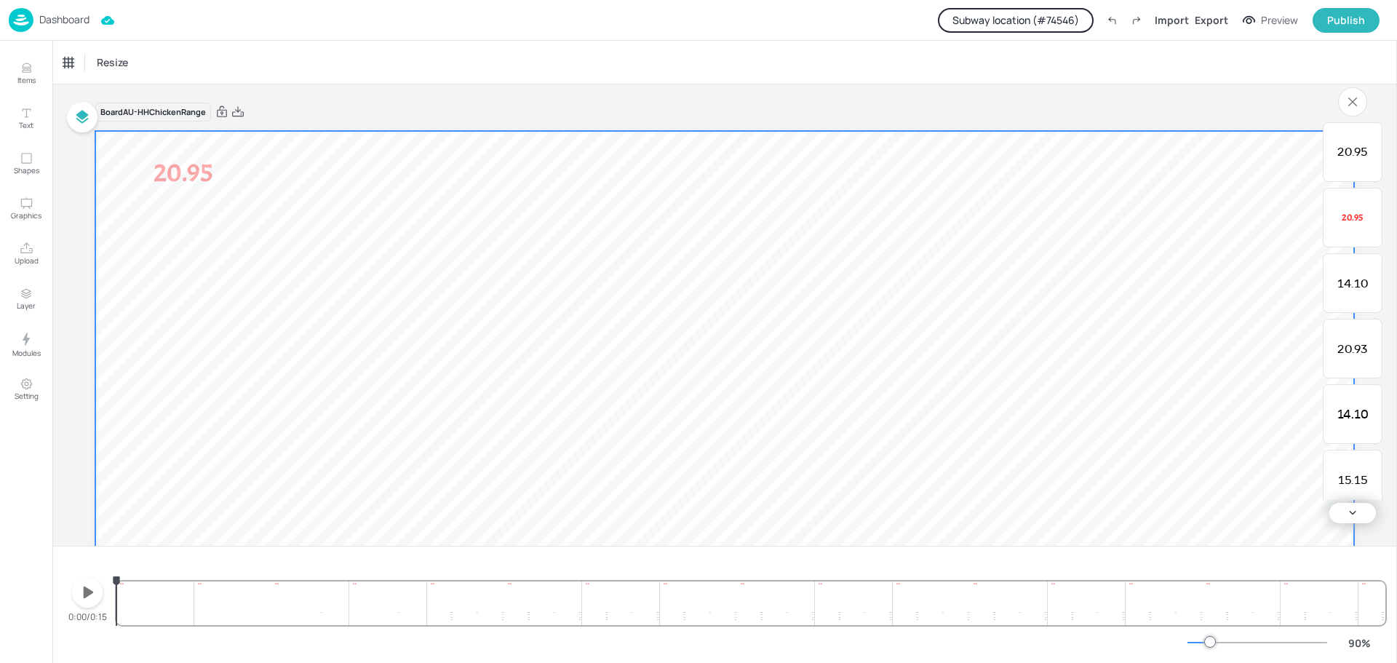
scroll to position [330, 0]
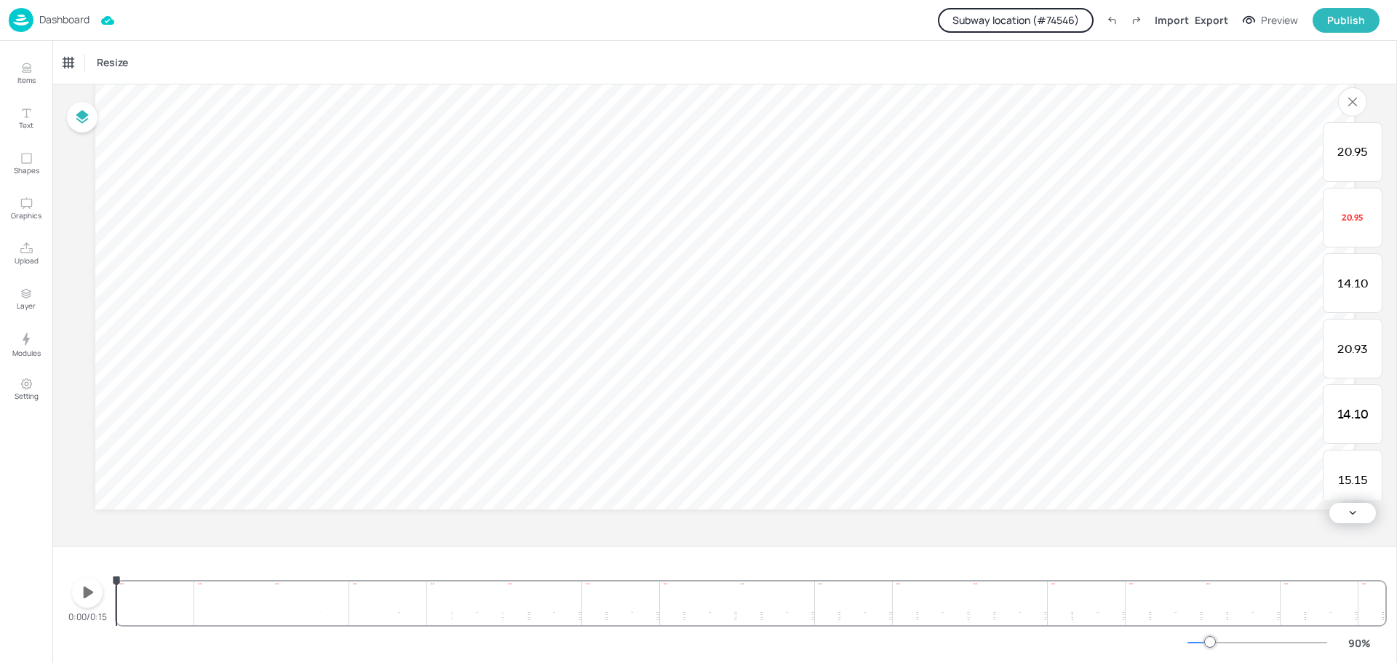
click at [88, 590] on icon "button" at bounding box center [89, 593] width 10 height 12
click at [495, 306] on p "20.93" at bounding box center [489, 307] width 53 height 18
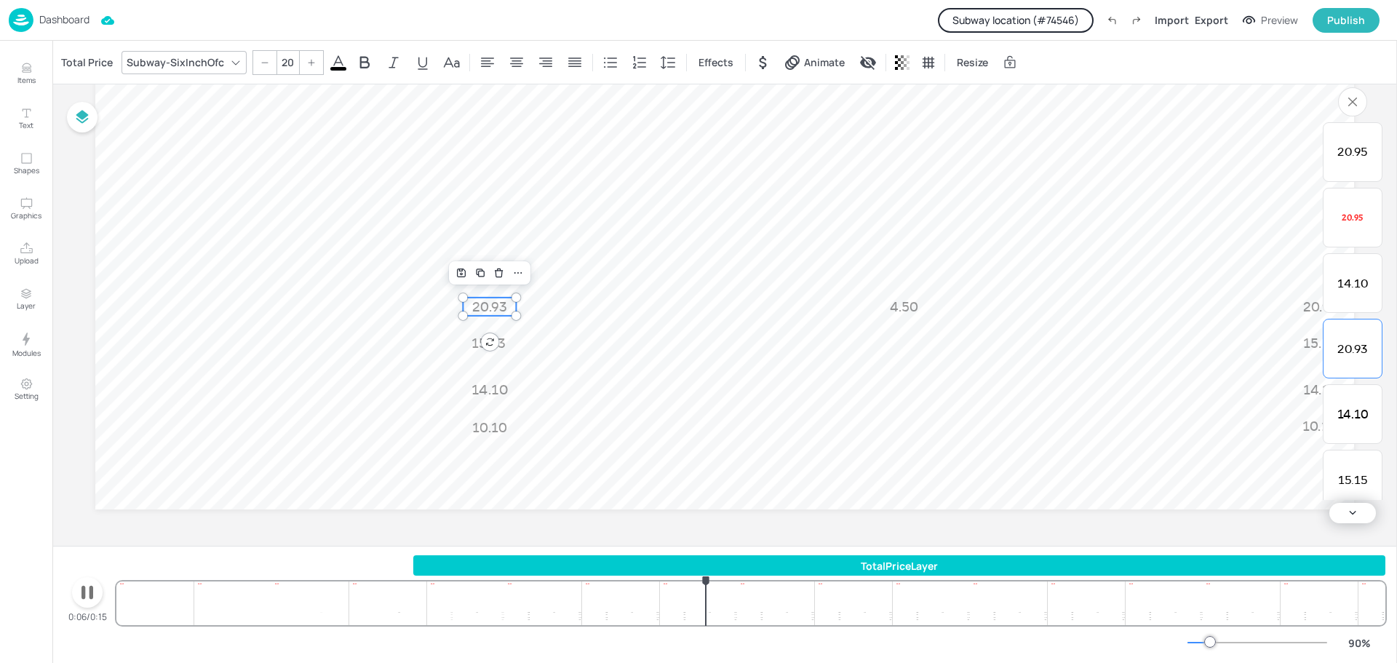
click at [88, 600] on icon "button" at bounding box center [87, 592] width 23 height 23
click at [74, 22] on p "Dashboard" at bounding box center [64, 20] width 50 height 10
